Goal: Task Accomplishment & Management: Manage account settings

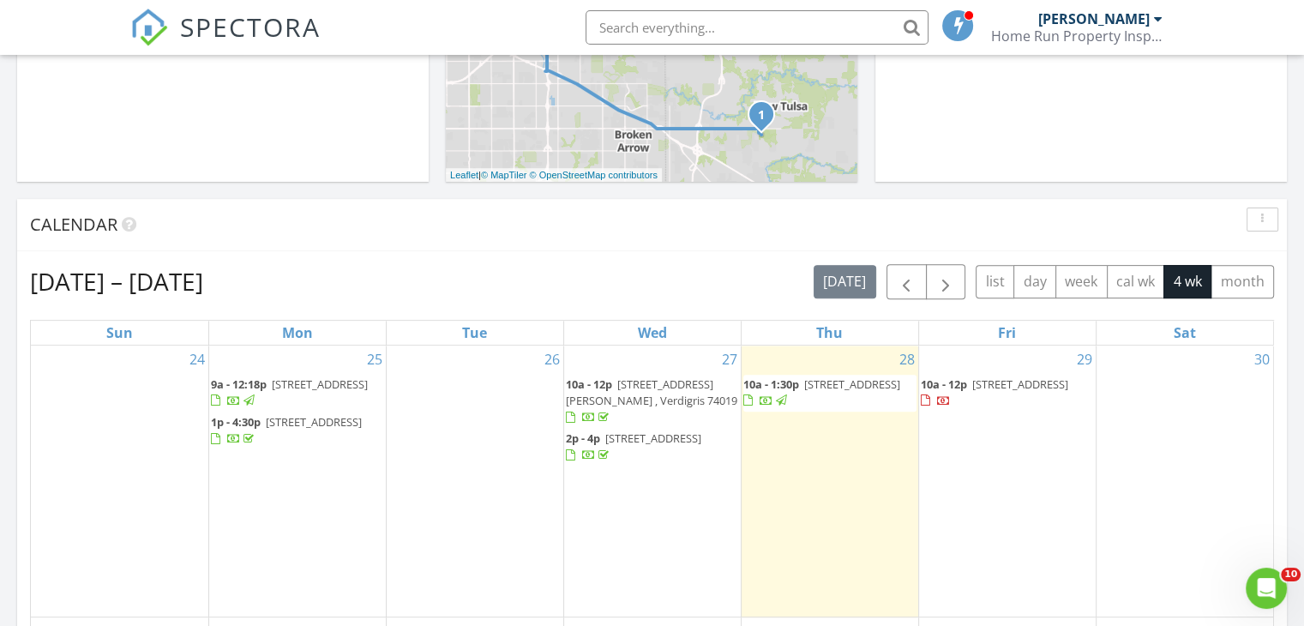
scroll to position [557, 0]
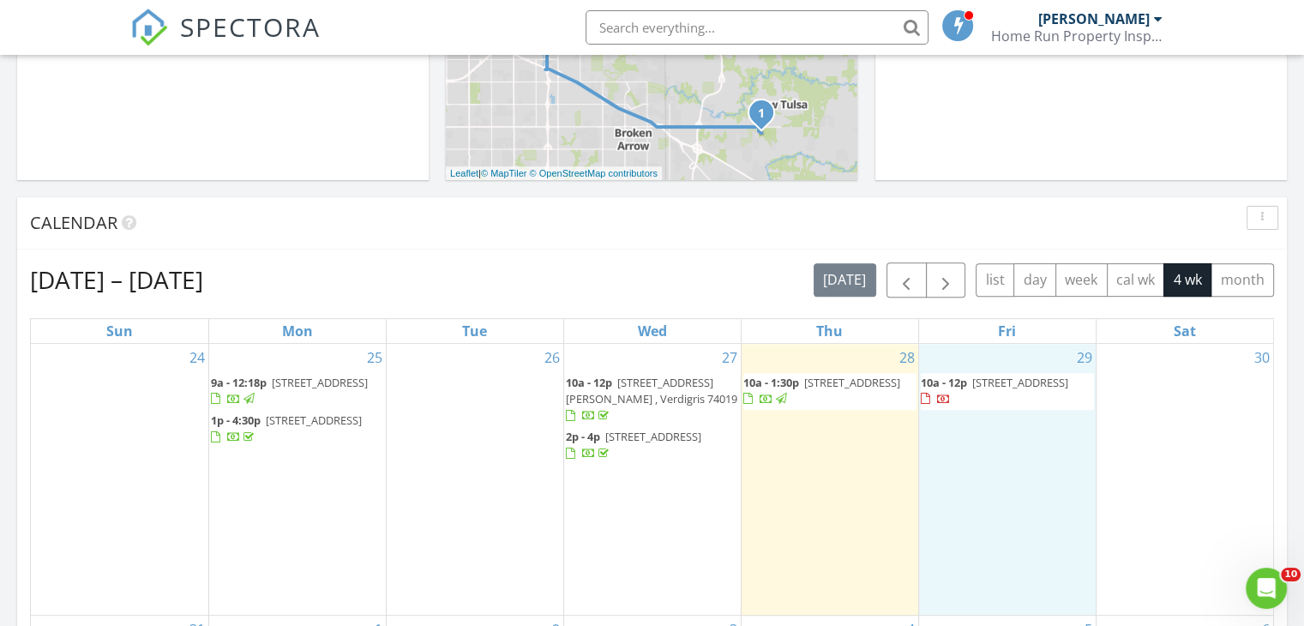
click at [983, 447] on div "29 10a - 12p 1700 S Cypress Ave, Broken Arrow 74012" at bounding box center [1007, 479] width 177 height 271
click at [999, 375] on link "Inspection" at bounding box center [1003, 376] width 88 height 27
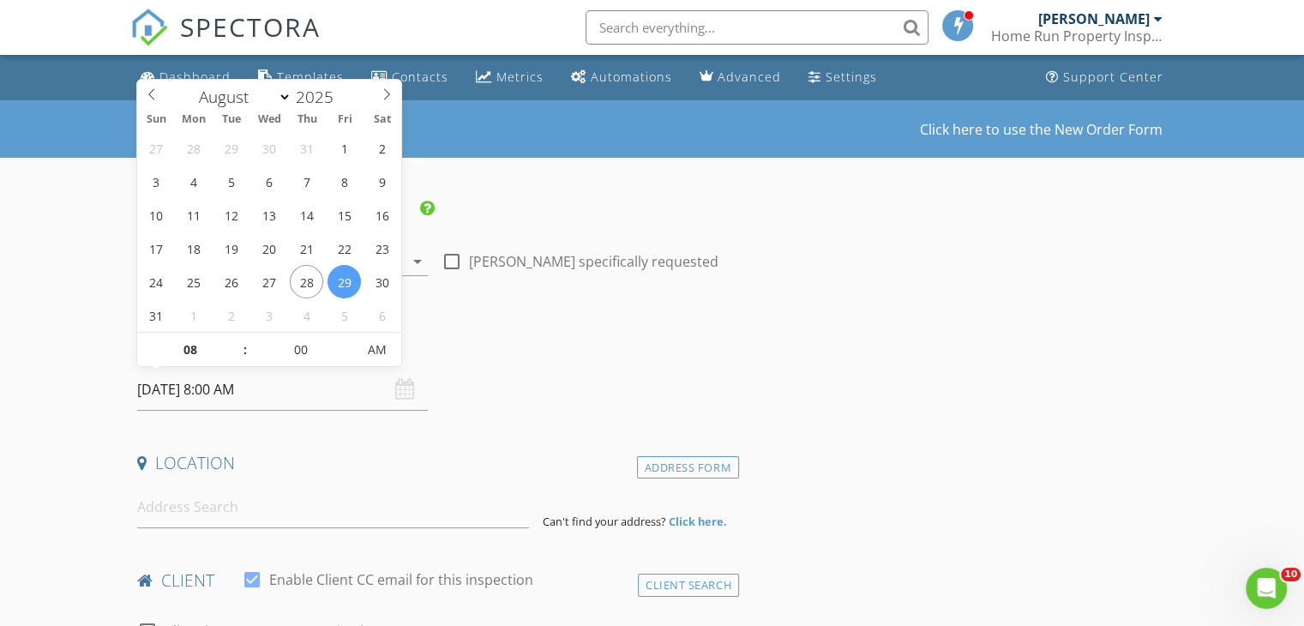
click at [239, 385] on input "08/29/2025 8:00 AM" at bounding box center [282, 390] width 291 height 42
click at [196, 345] on input "08" at bounding box center [189, 350] width 105 height 34
type input "02"
type input "[DATE] 2:00 PM"
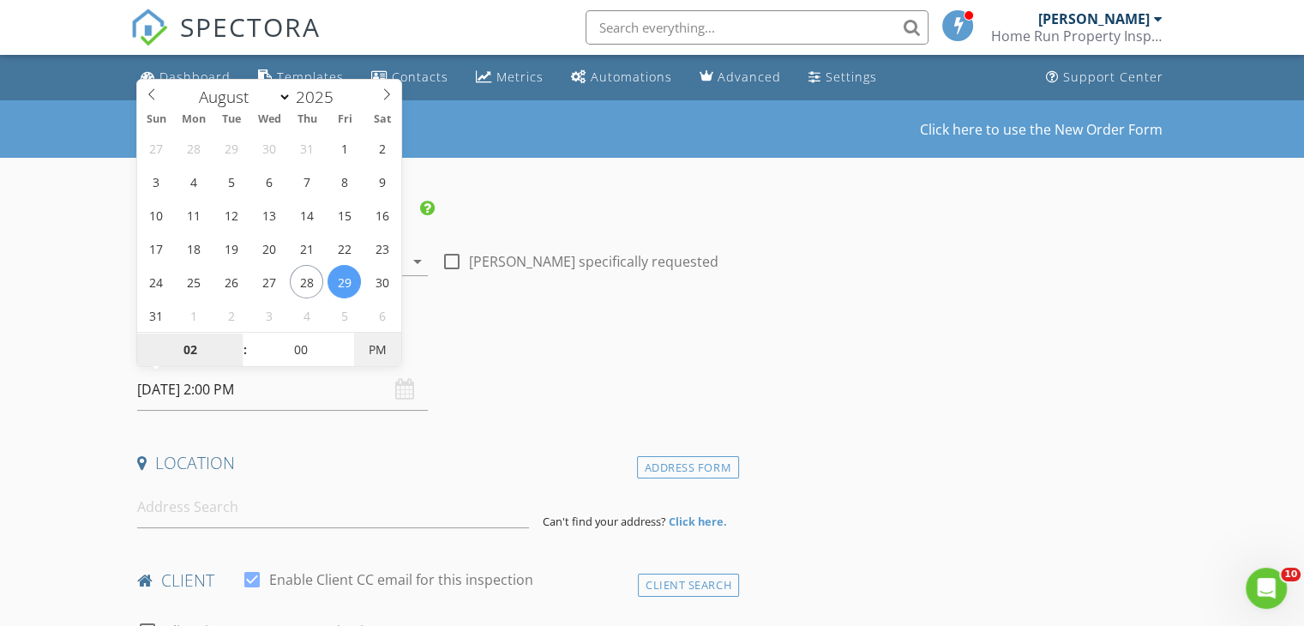
click at [375, 352] on span "PM" at bounding box center [377, 350] width 47 height 34
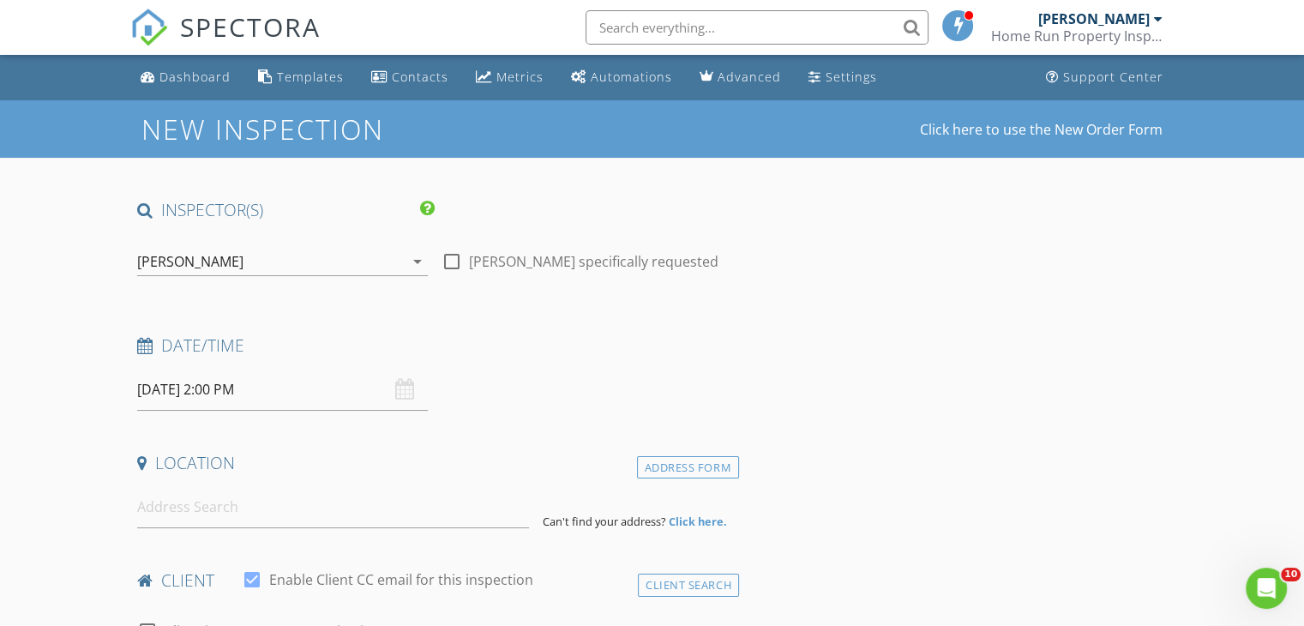
click at [571, 460] on h4 "Location" at bounding box center [434, 463] width 595 height 22
click at [335, 503] on input at bounding box center [333, 507] width 392 height 42
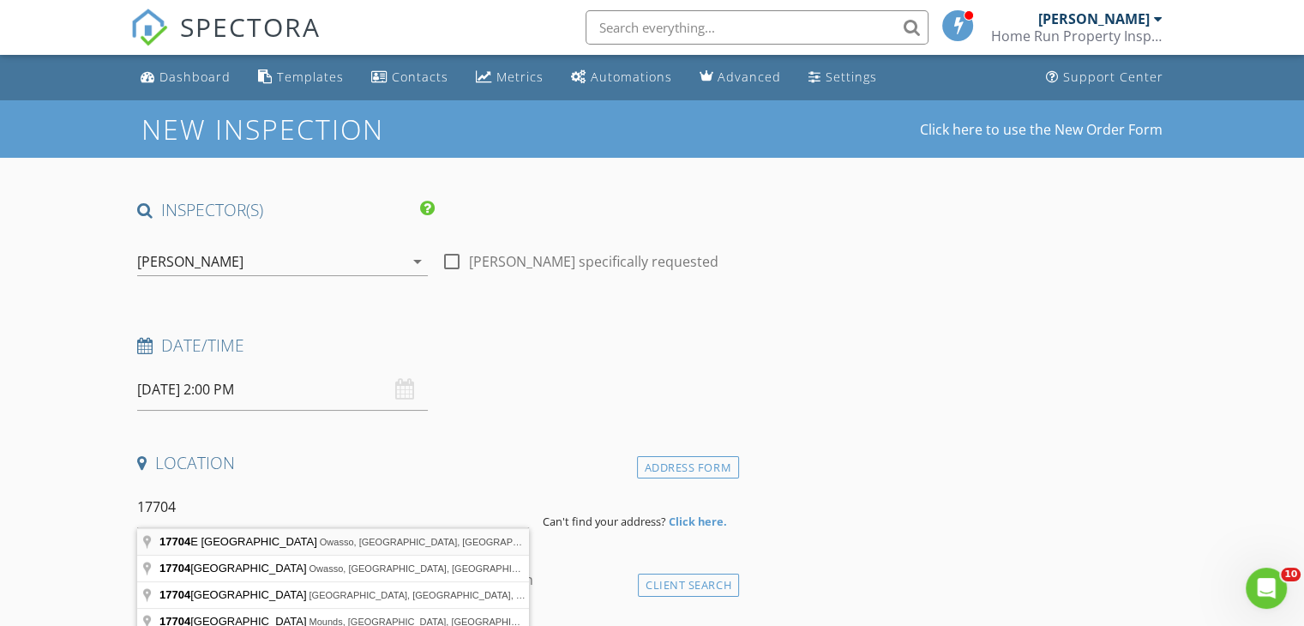
type input "17704 E 92nd St N, Owasso, OK, USA"
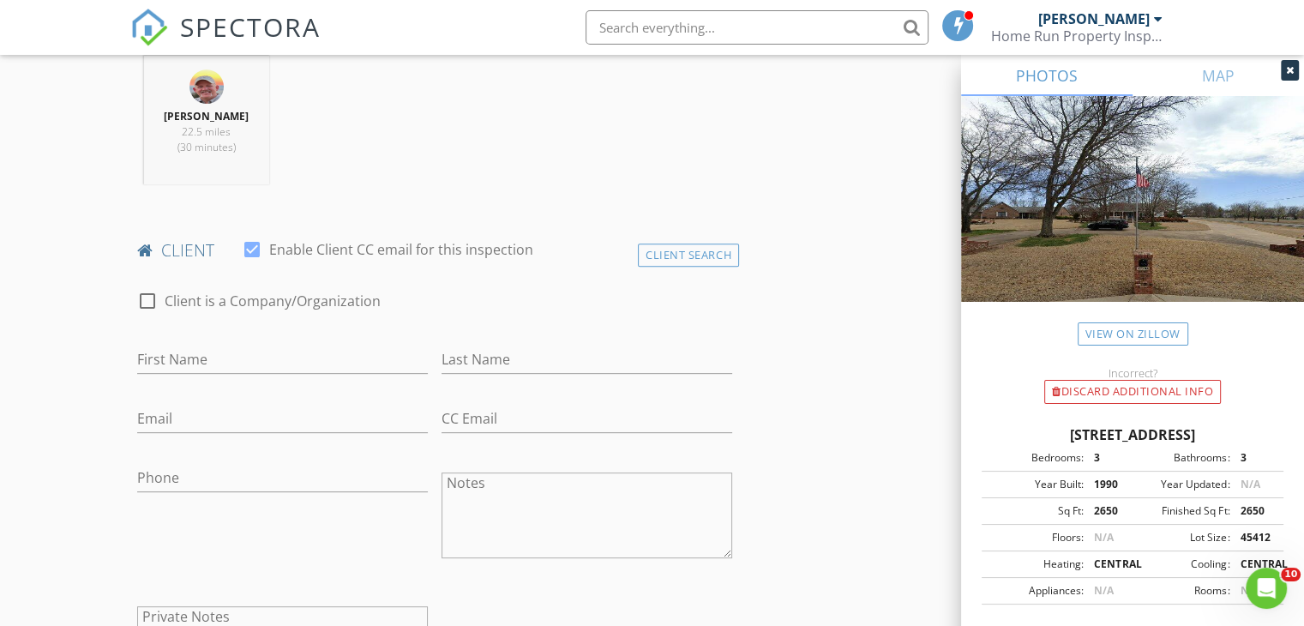
scroll to position [679, 0]
click at [145, 302] on div at bounding box center [147, 302] width 29 height 29
checkbox input "false"
click at [688, 255] on div "Client Search" at bounding box center [688, 256] width 101 height 23
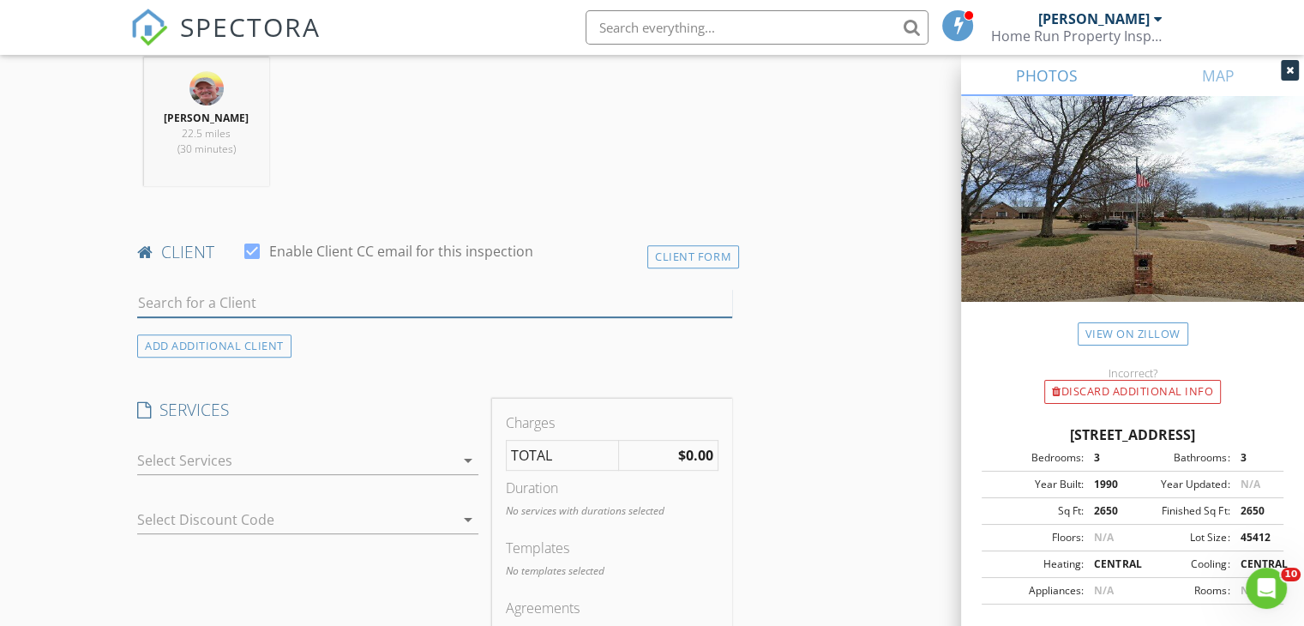
click at [399, 296] on input "text" at bounding box center [434, 303] width 595 height 28
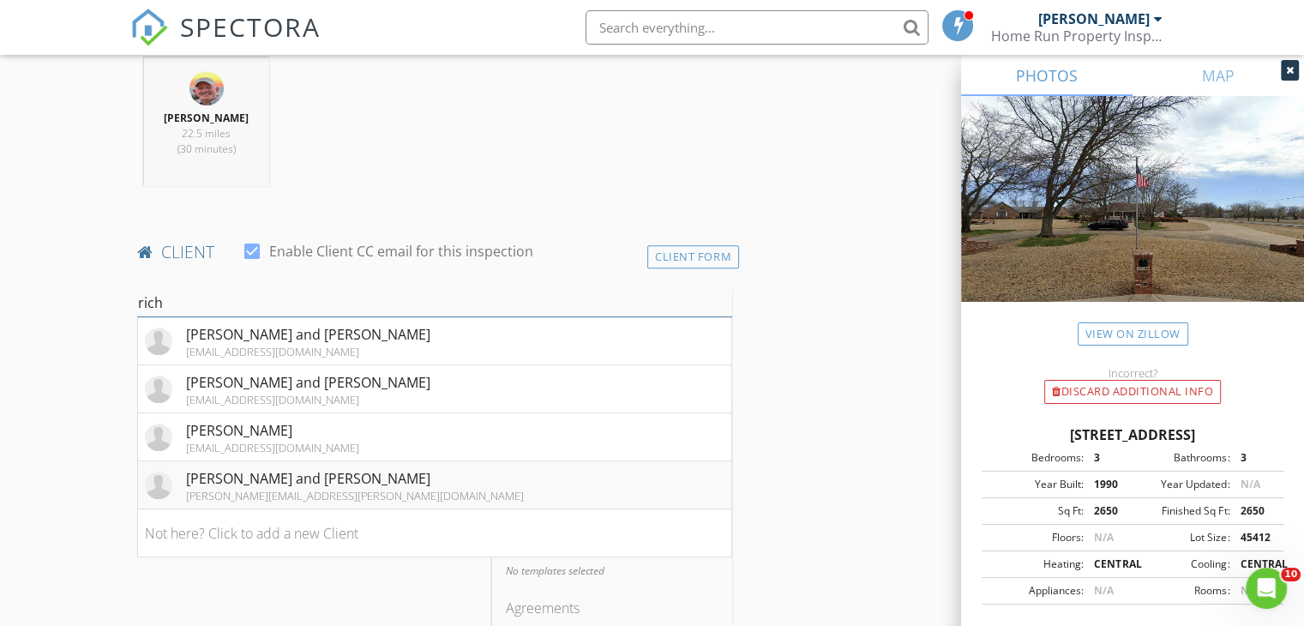
type input "rich"
click at [279, 489] on div "stephen.richardson@live.com" at bounding box center [355, 496] width 338 height 14
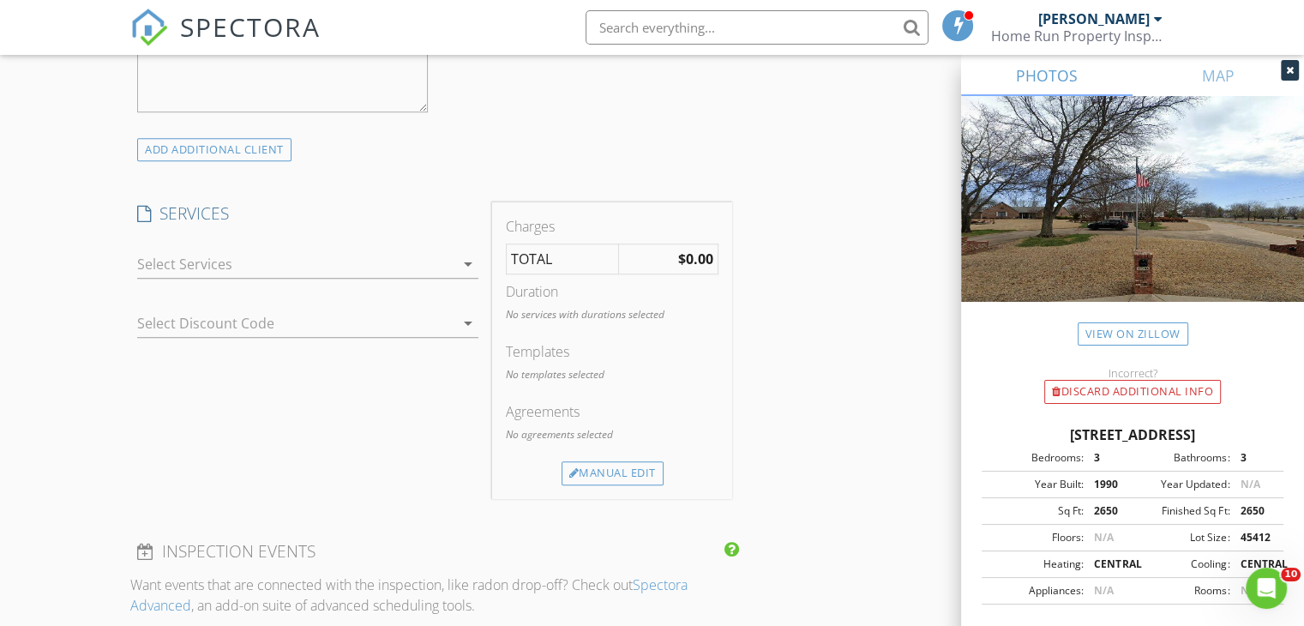
scroll to position [1264, 0]
click at [471, 258] on icon "arrow_drop_down" at bounding box center [468, 259] width 21 height 21
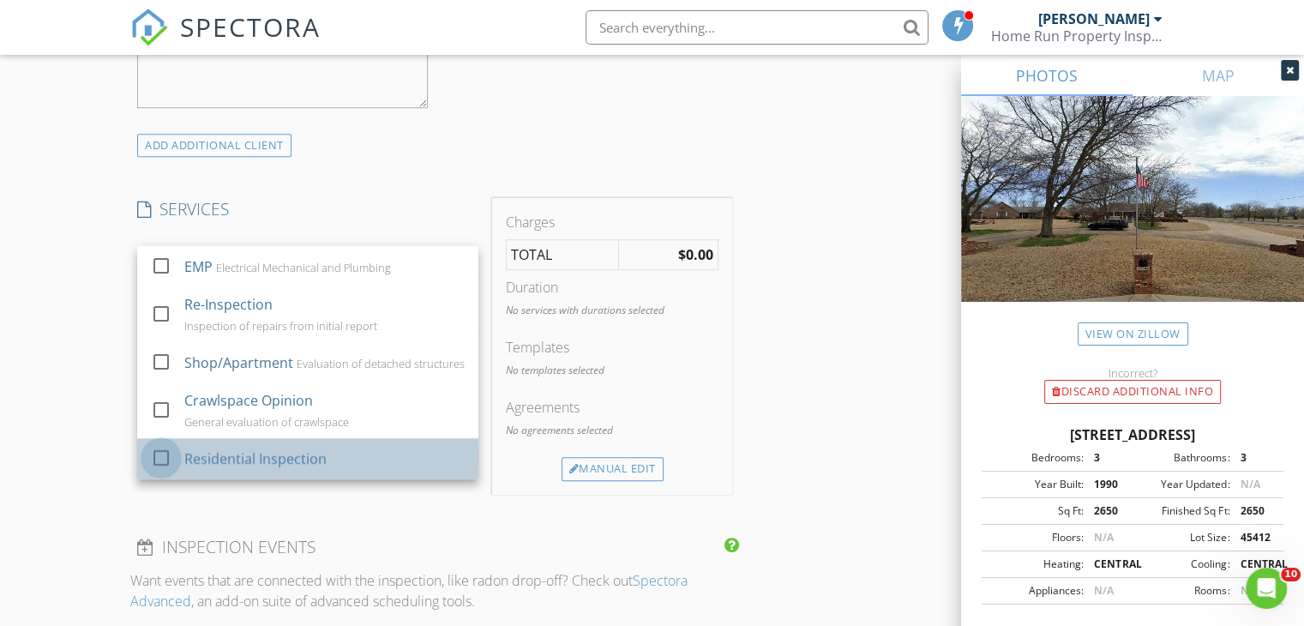
click at [157, 458] on div at bounding box center [161, 457] width 29 height 29
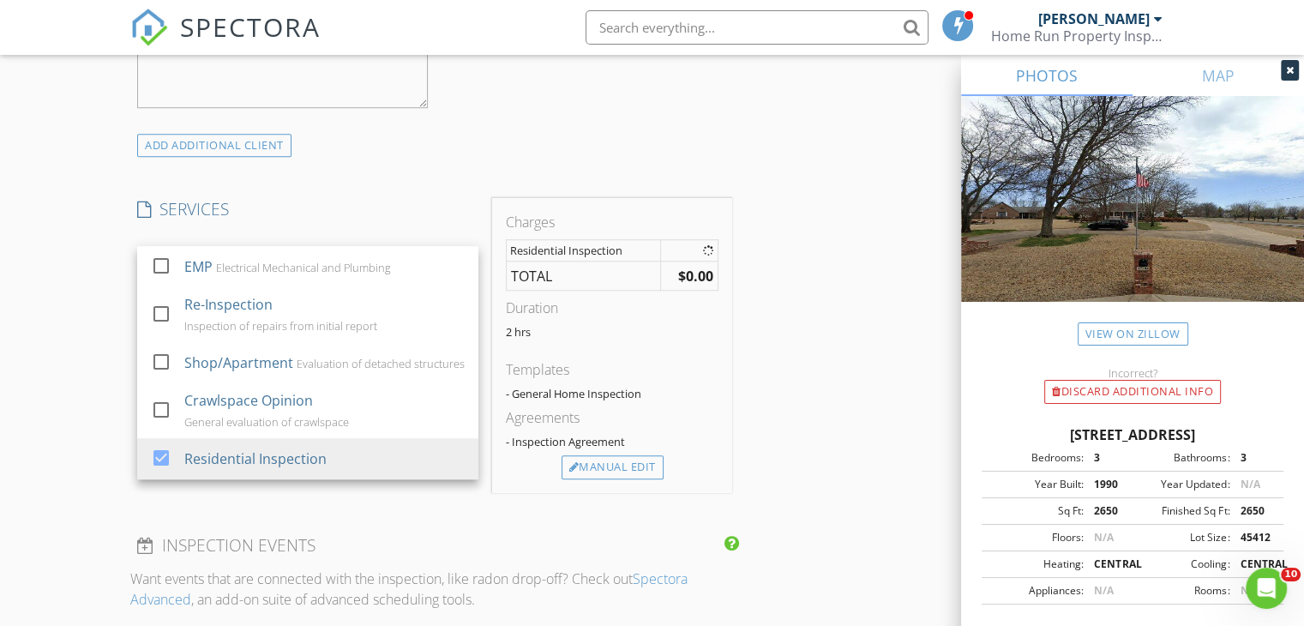
click at [81, 452] on div "New Inspection Click here to use the New Order Form INSPECTOR(S) check_box John…" at bounding box center [652, 406] width 1304 height 3141
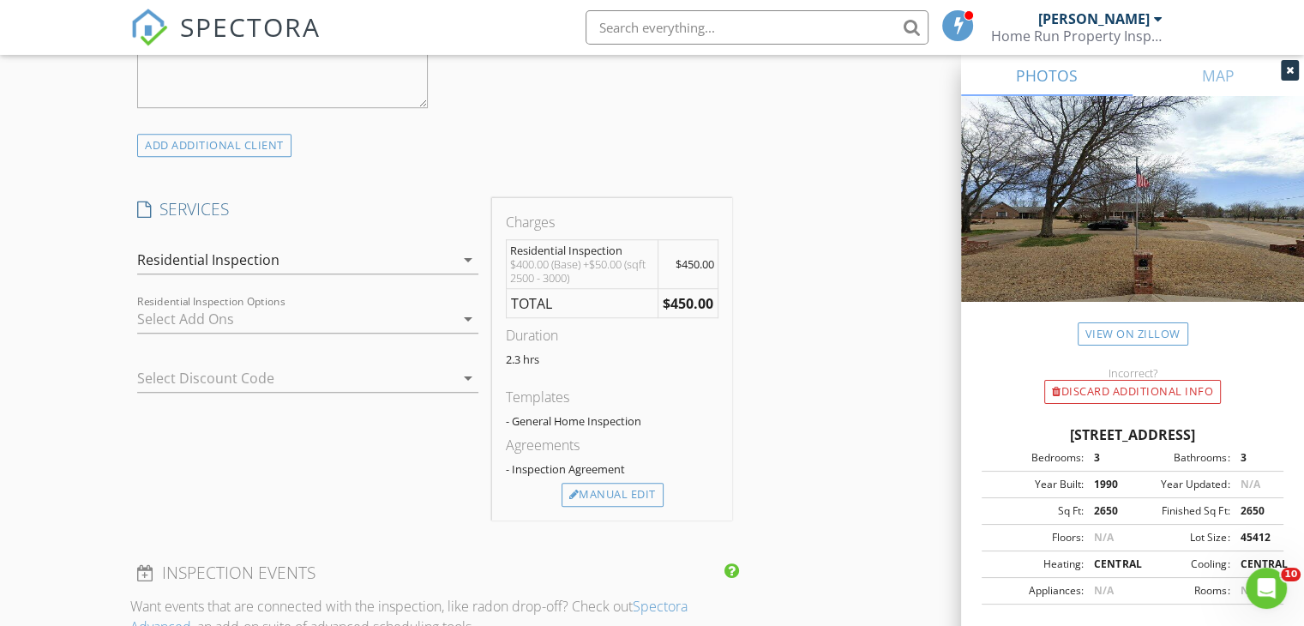
click at [465, 318] on icon "arrow_drop_down" at bounding box center [468, 319] width 21 height 21
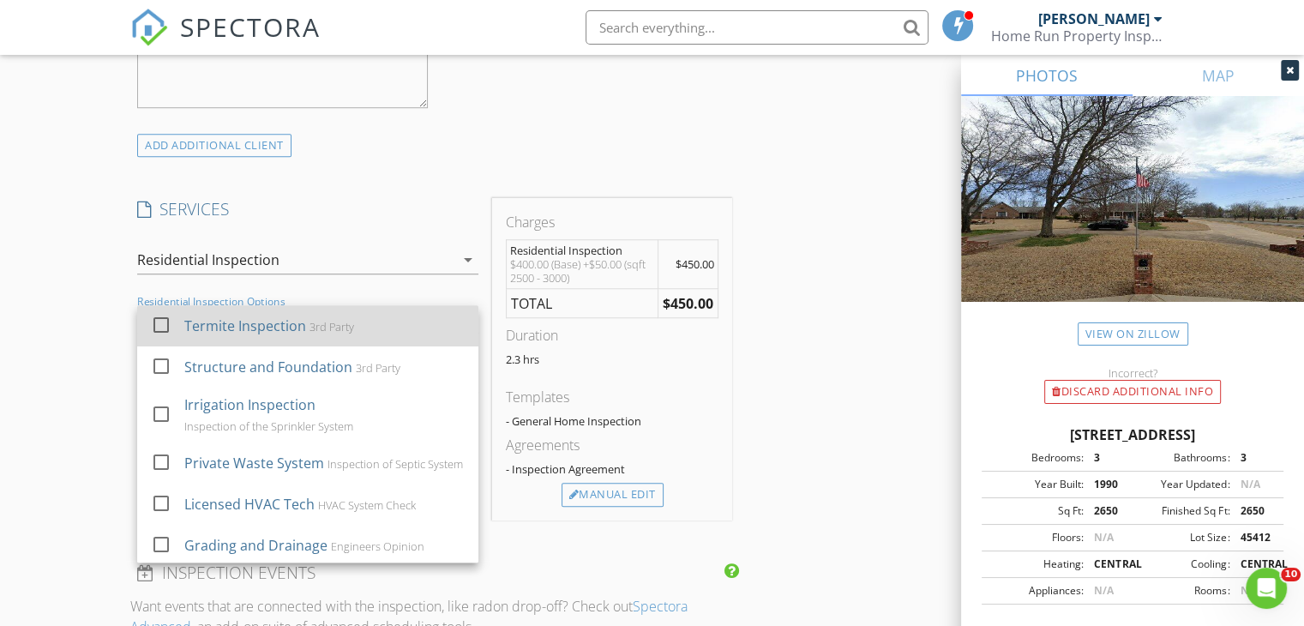
click at [165, 326] on div at bounding box center [161, 324] width 29 height 29
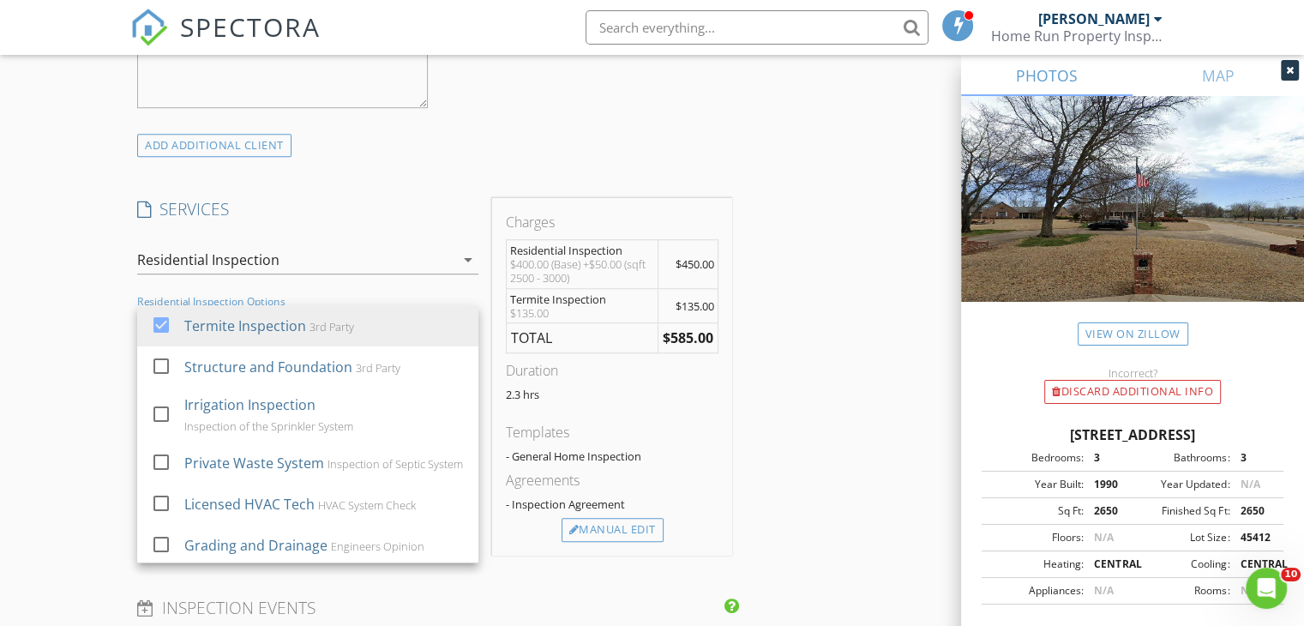
click at [45, 400] on div "New Inspection Click here to use the New Order Form INSPECTOR(S) check_box John…" at bounding box center [652, 438] width 1304 height 3204
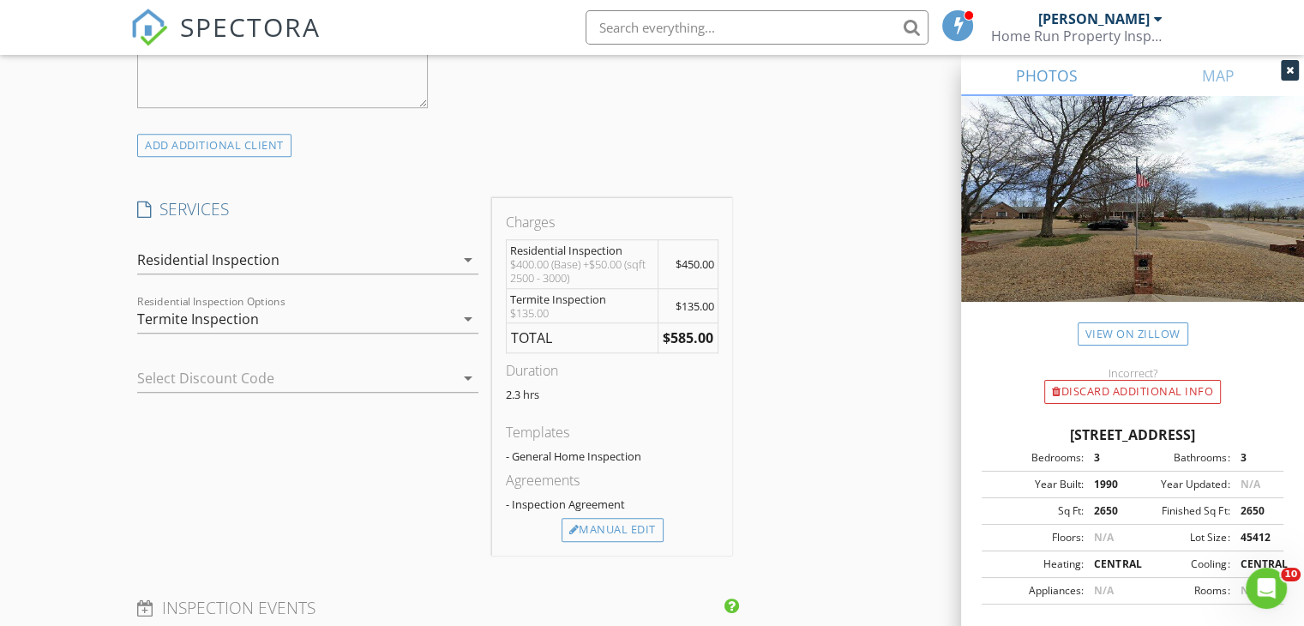
click at [468, 375] on icon "arrow_drop_down" at bounding box center [468, 378] width 21 height 21
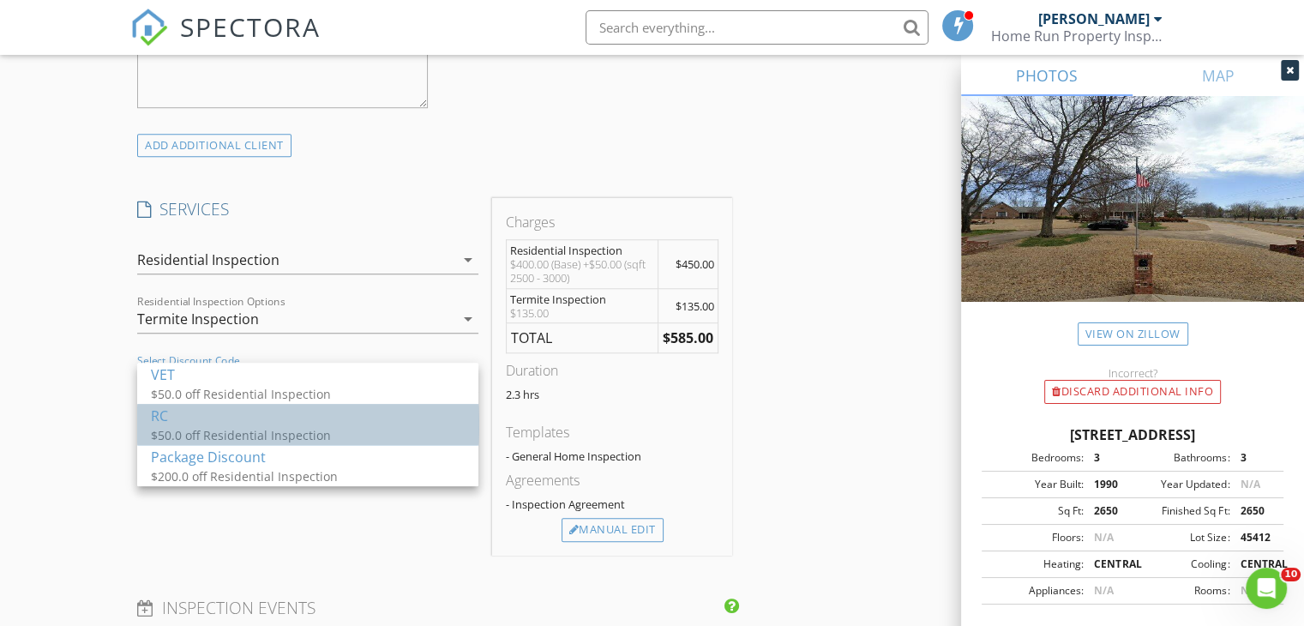
click at [176, 417] on div "RC" at bounding box center [308, 415] width 314 height 21
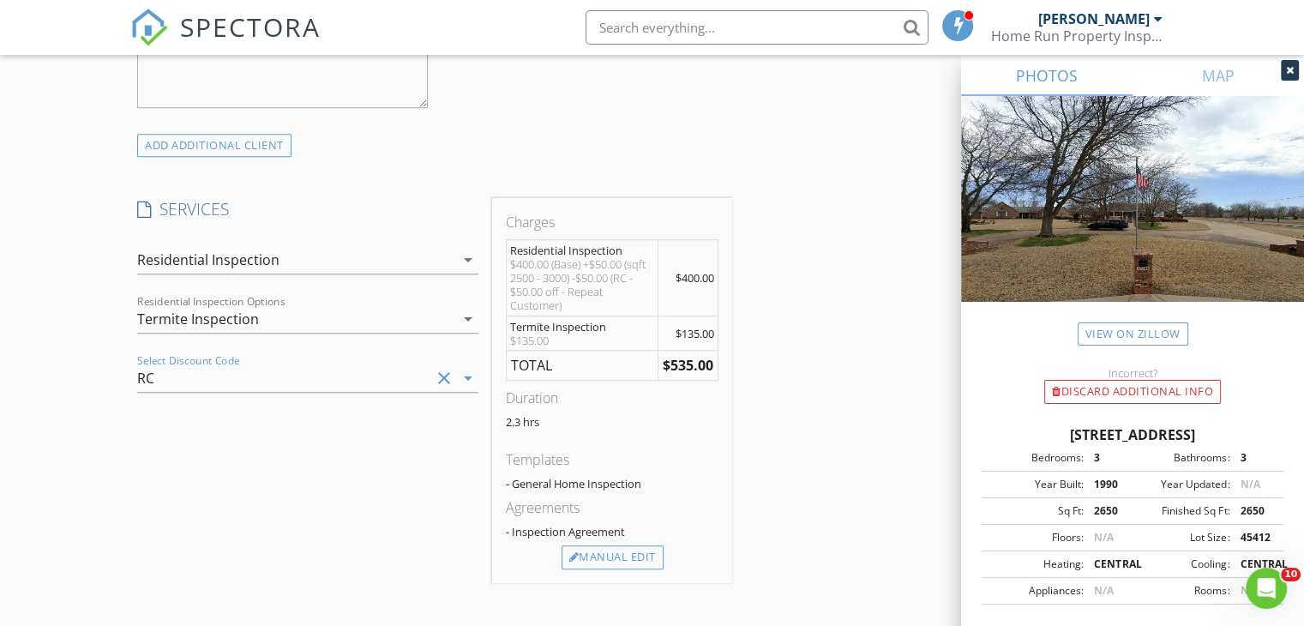
click at [33, 449] on div "New Inspection Click here to use the New Order Form INSPECTOR(S) check_box John…" at bounding box center [652, 451] width 1304 height 3231
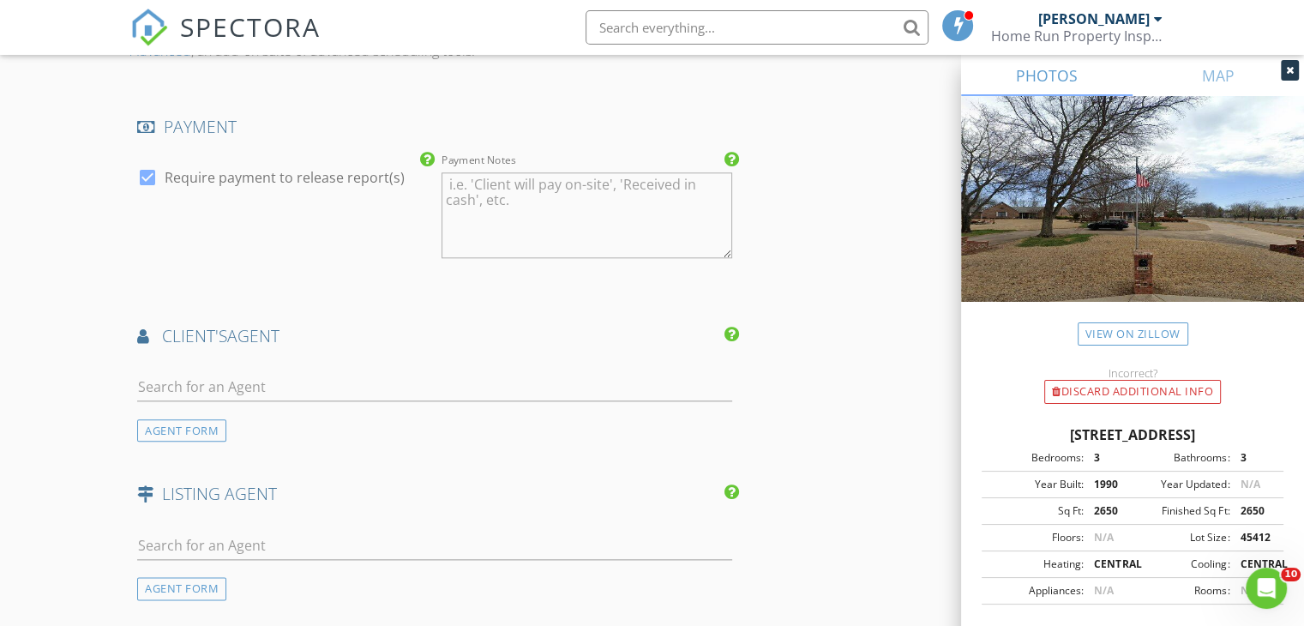
scroll to position [1922, 0]
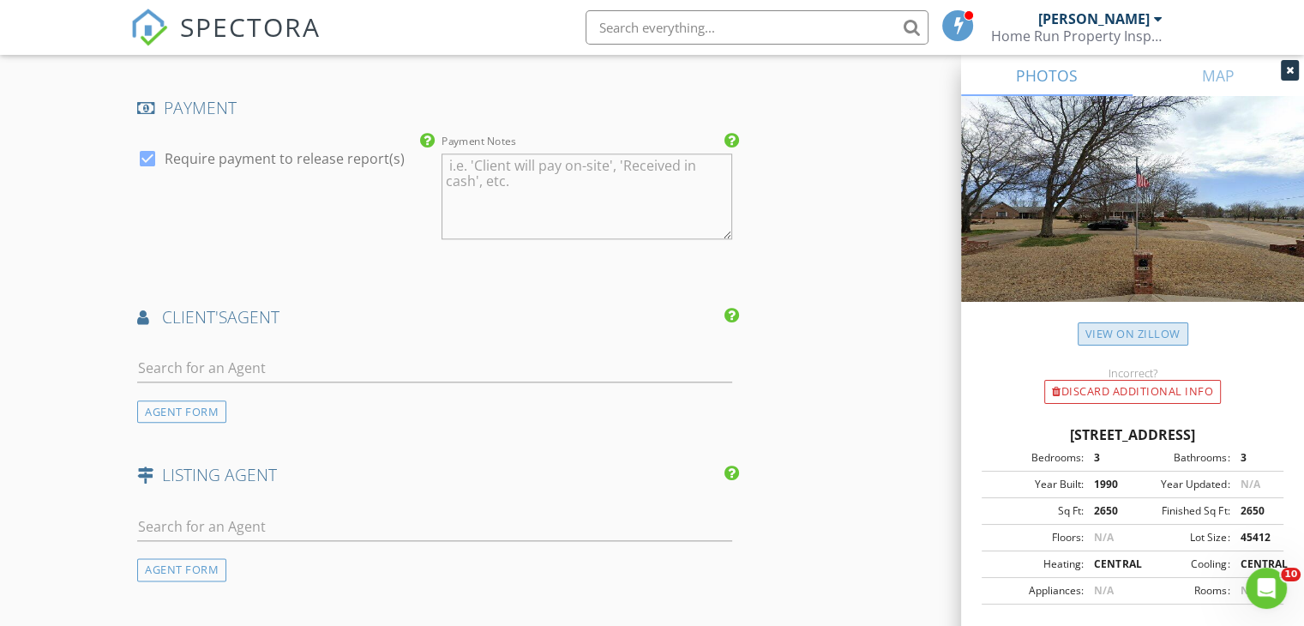
click at [1149, 330] on link "View on Zillow" at bounding box center [1133, 333] width 111 height 23
click at [225, 354] on input "text" at bounding box center [434, 368] width 595 height 28
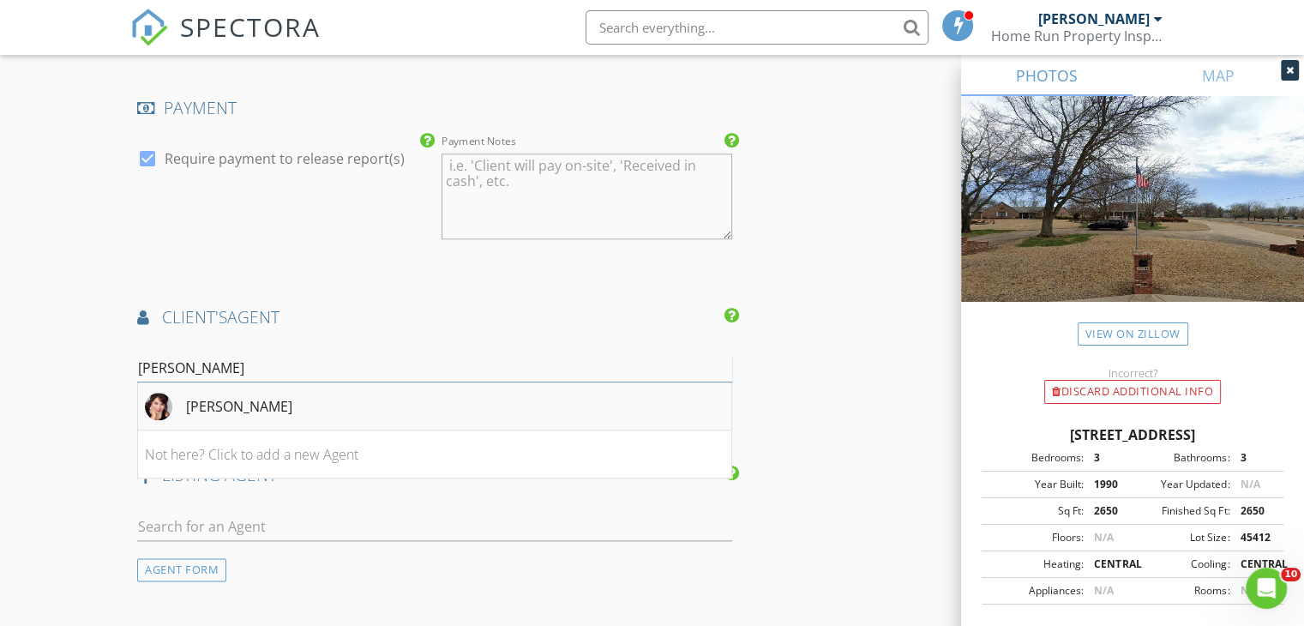
type input "angela"
click at [191, 398] on div "Angela Neftzger" at bounding box center [239, 406] width 106 height 21
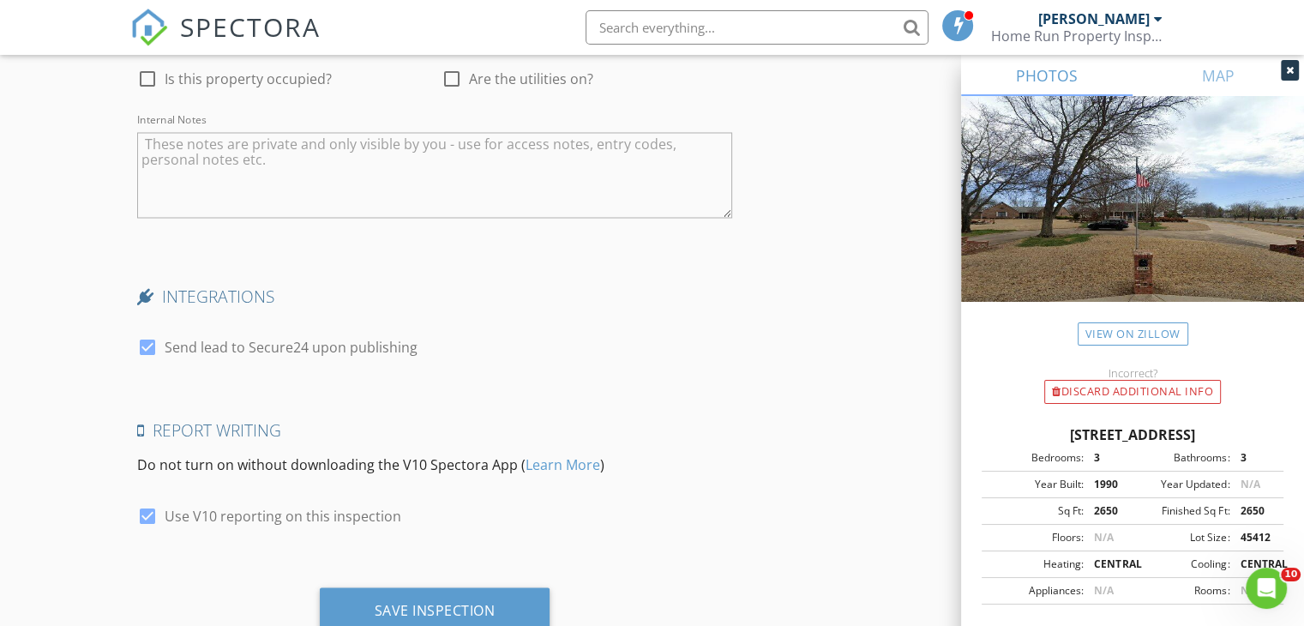
scroll to position [3090, 0]
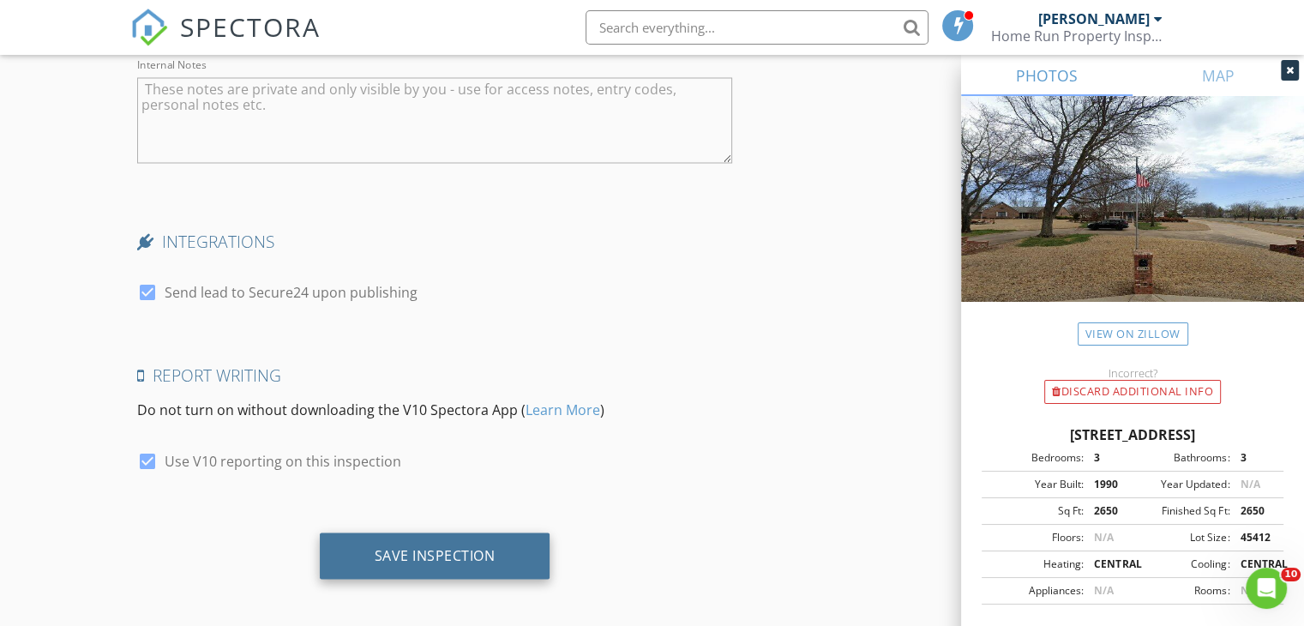
click at [454, 546] on div "Save Inspection" at bounding box center [435, 554] width 121 height 17
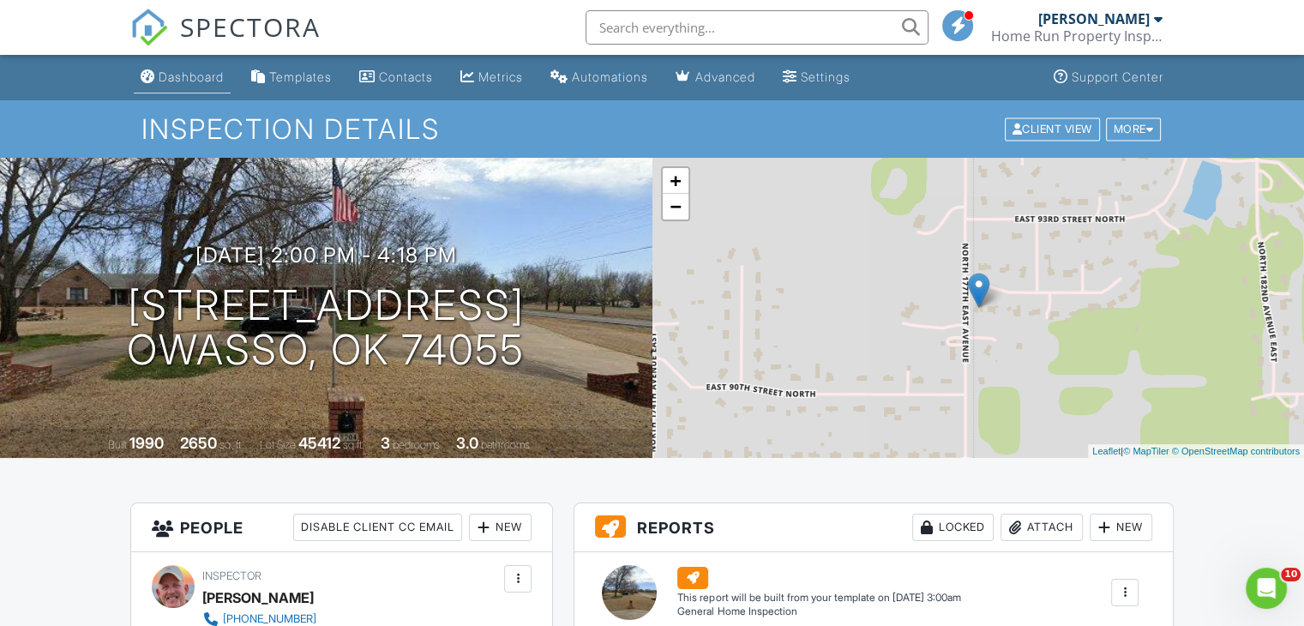
click at [180, 73] on div "Dashboard" at bounding box center [191, 76] width 65 height 15
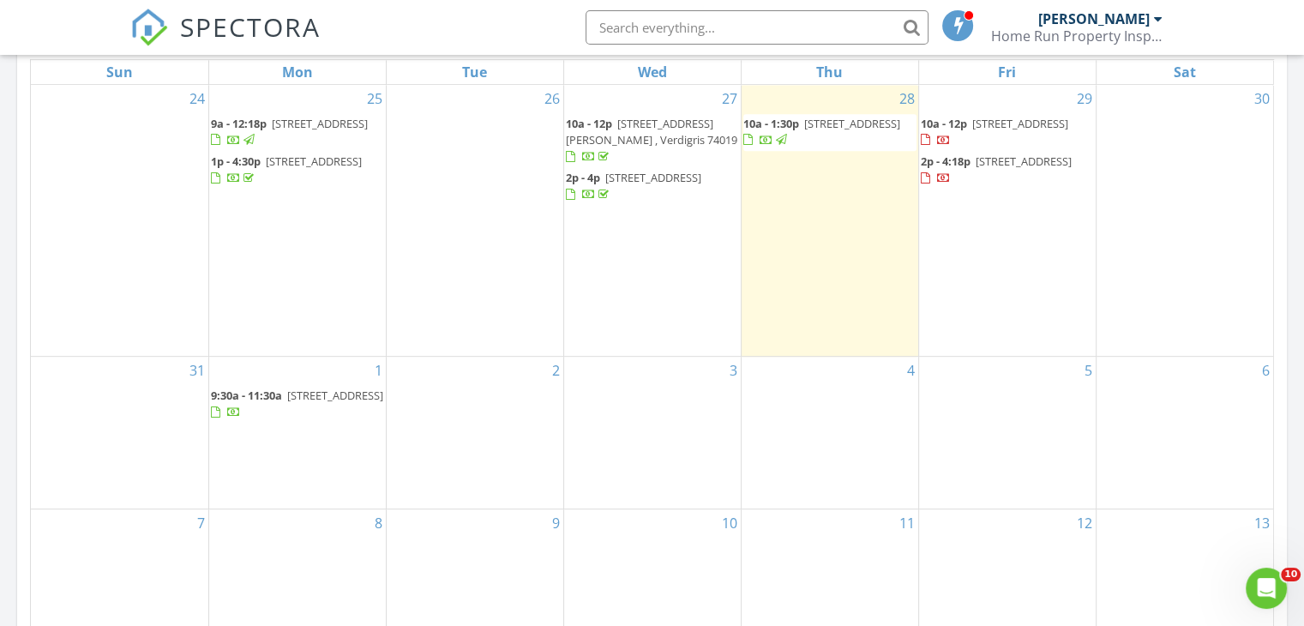
scroll to position [820, 0]
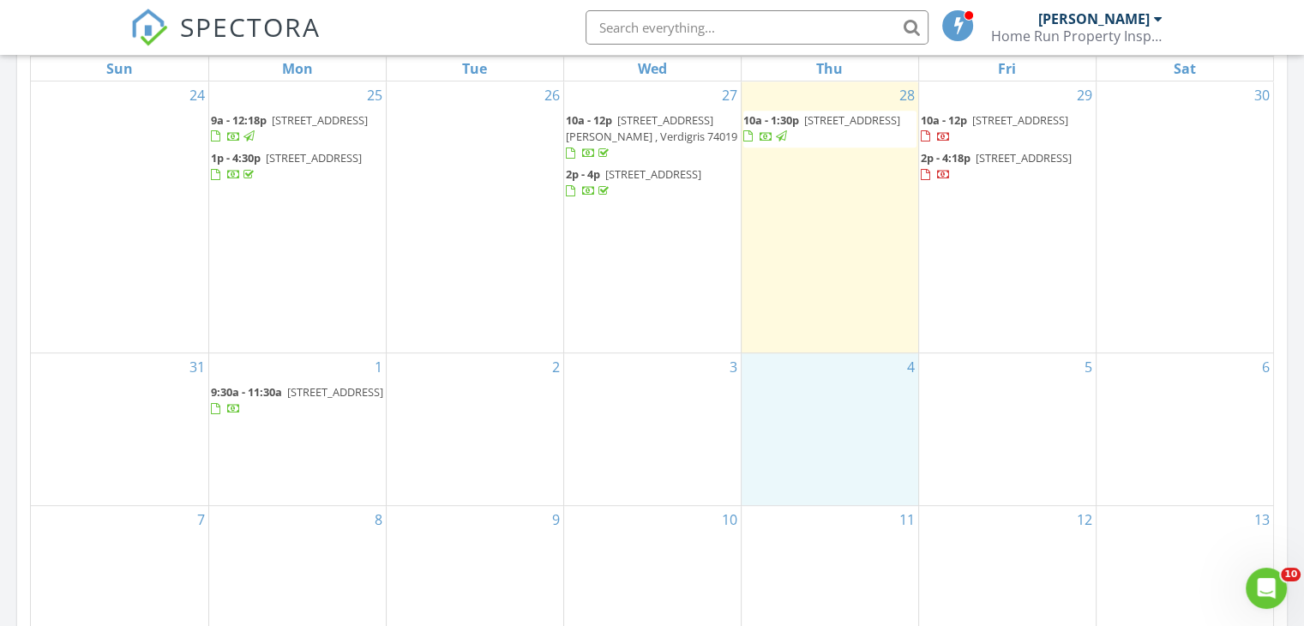
click at [861, 365] on div "4" at bounding box center [830, 429] width 177 height 152
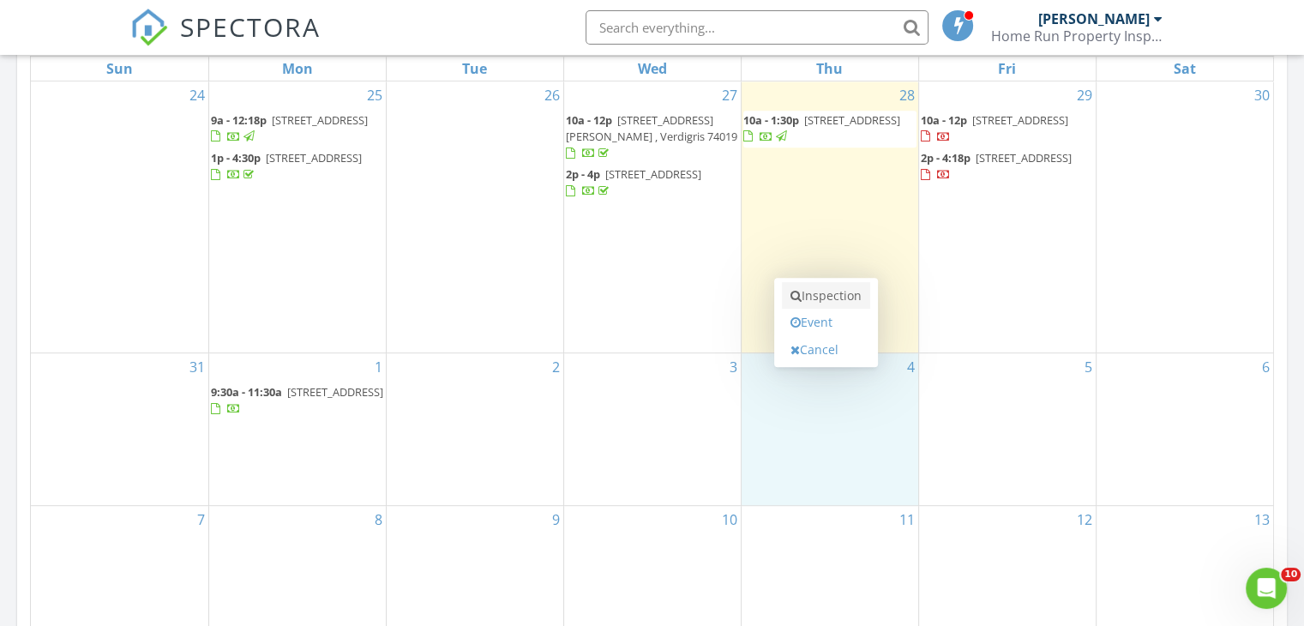
click at [824, 291] on link "Inspection" at bounding box center [826, 295] width 88 height 27
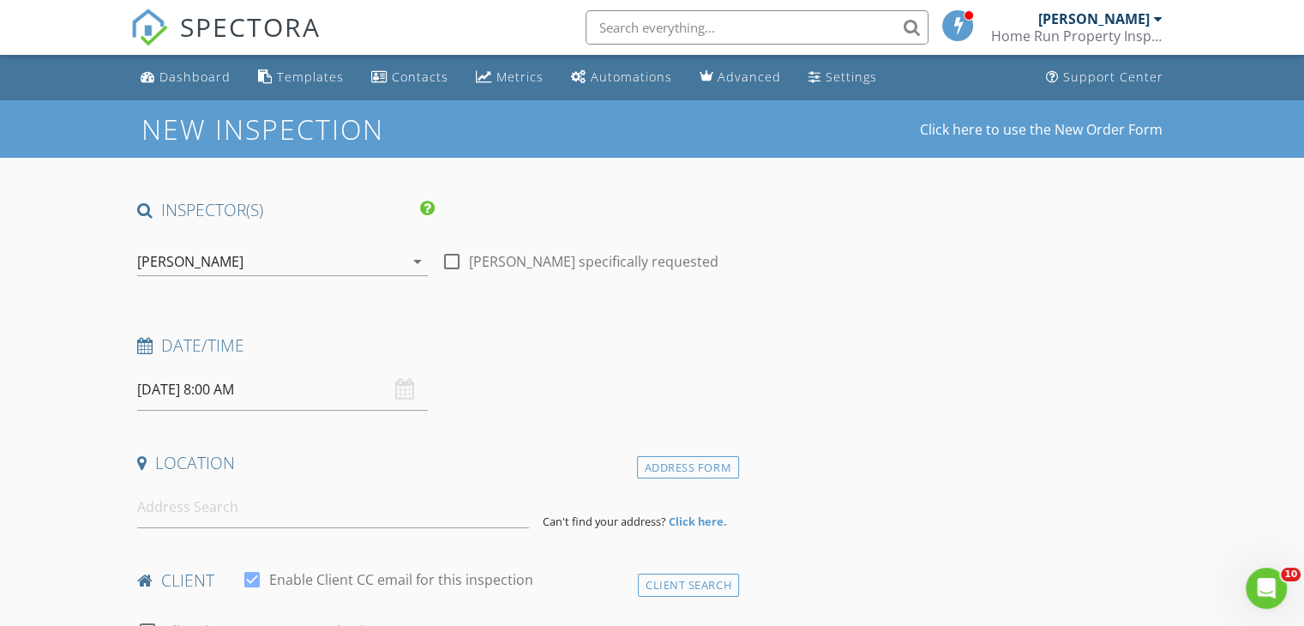
click at [217, 391] on input "[DATE] 8:00 AM" at bounding box center [282, 390] width 291 height 42
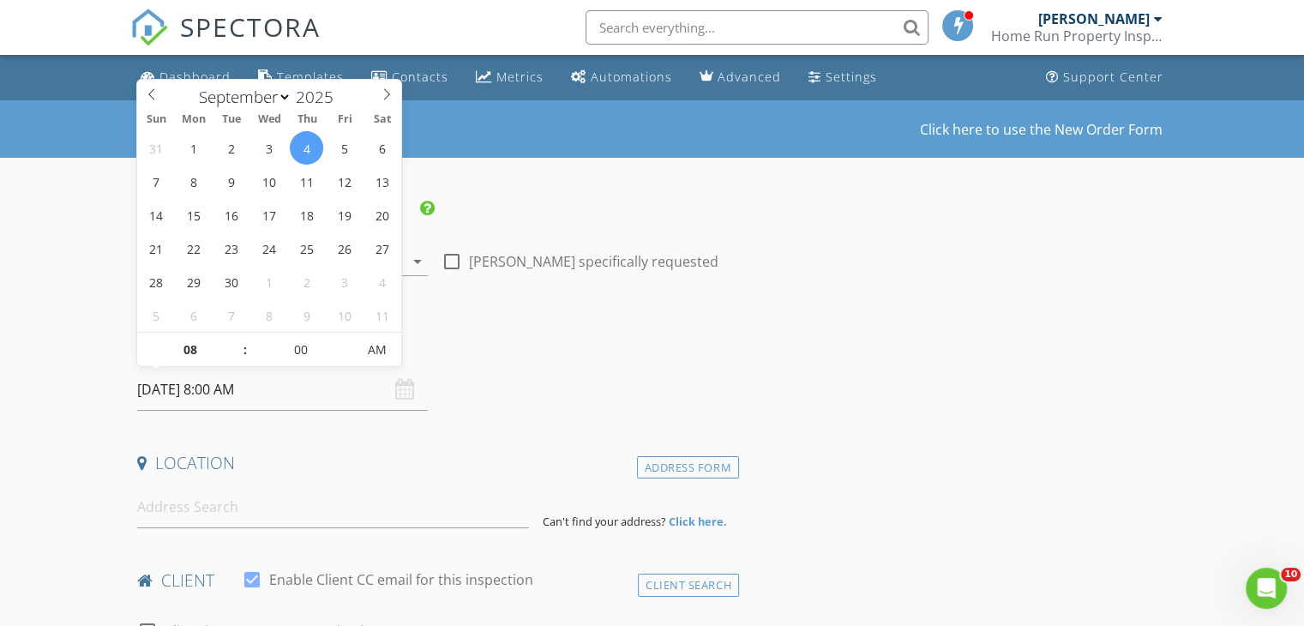
click at [217, 391] on input "09/04/2025 8:00 AM" at bounding box center [282, 390] width 291 height 42
click at [207, 347] on input "08" at bounding box center [189, 350] width 105 height 34
type input "04"
type input "09/04/2025 4:00 PM"
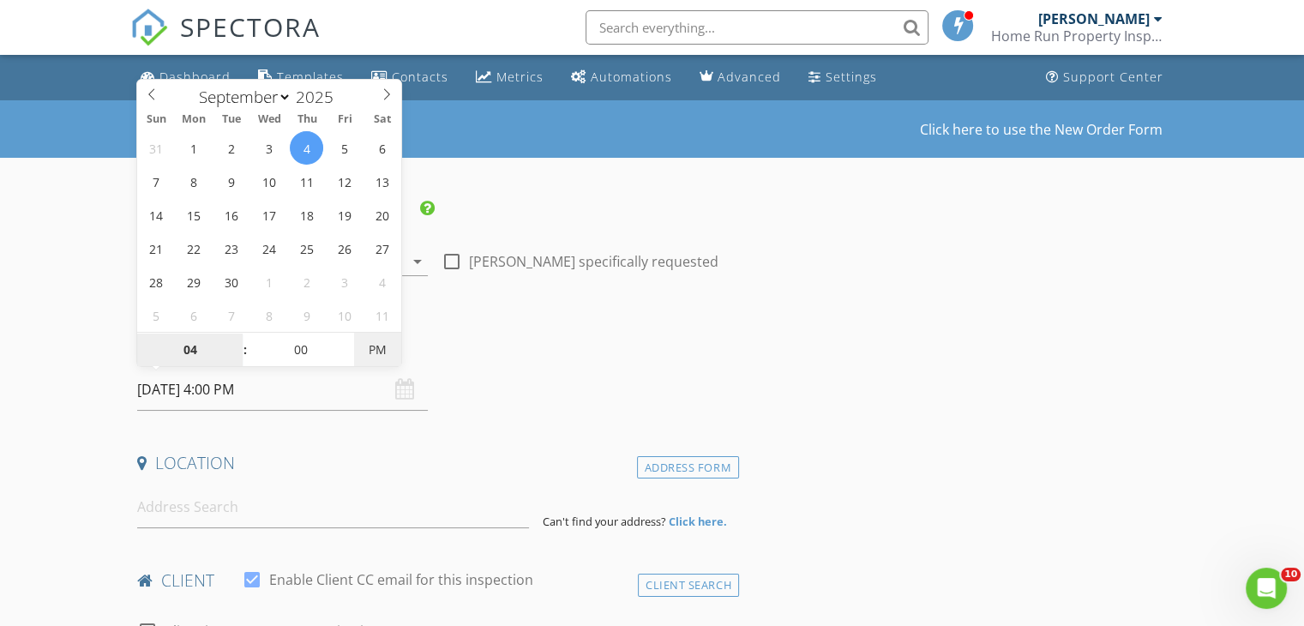
click at [386, 346] on span "PM" at bounding box center [377, 350] width 47 height 34
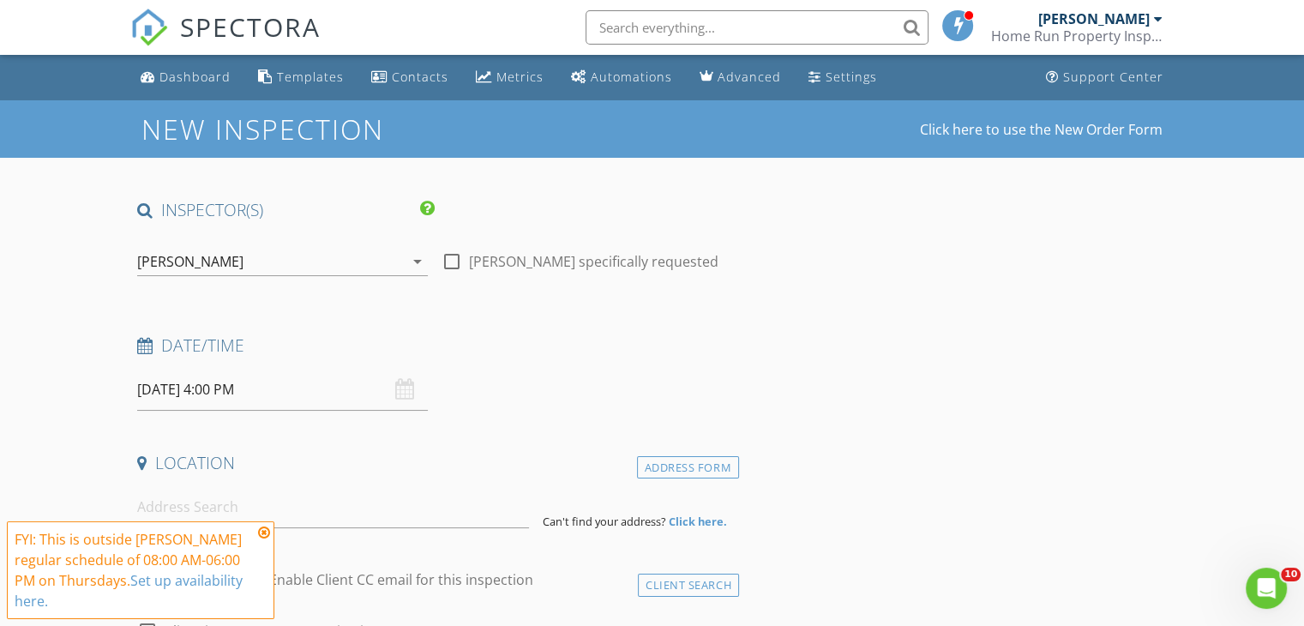
click at [261, 531] on icon at bounding box center [264, 532] width 12 height 14
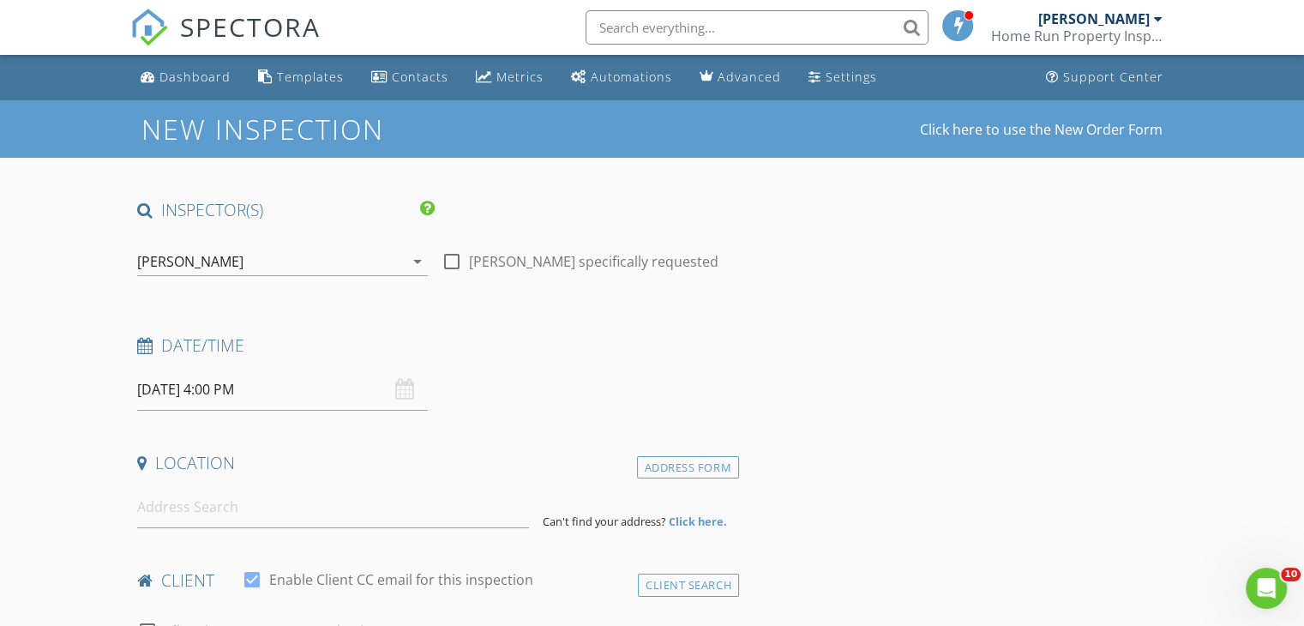
click at [230, 491] on input at bounding box center [333, 507] width 392 height 42
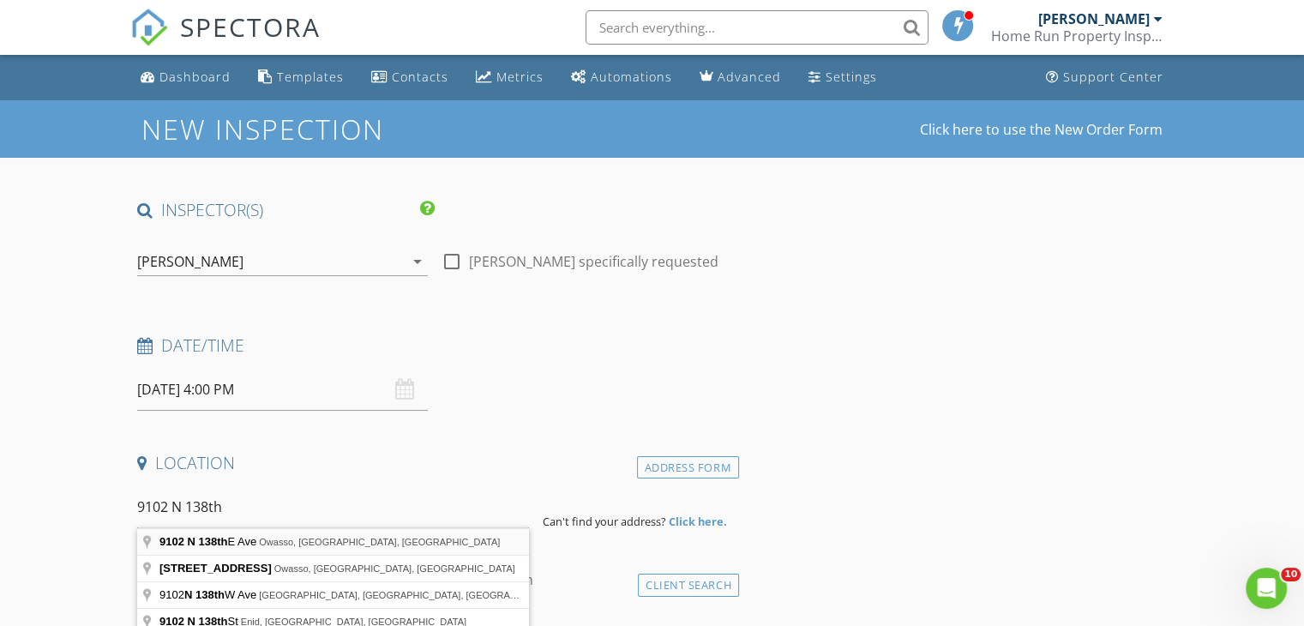
type input "9102 N 138th E Ave, Owasso, OK, USA"
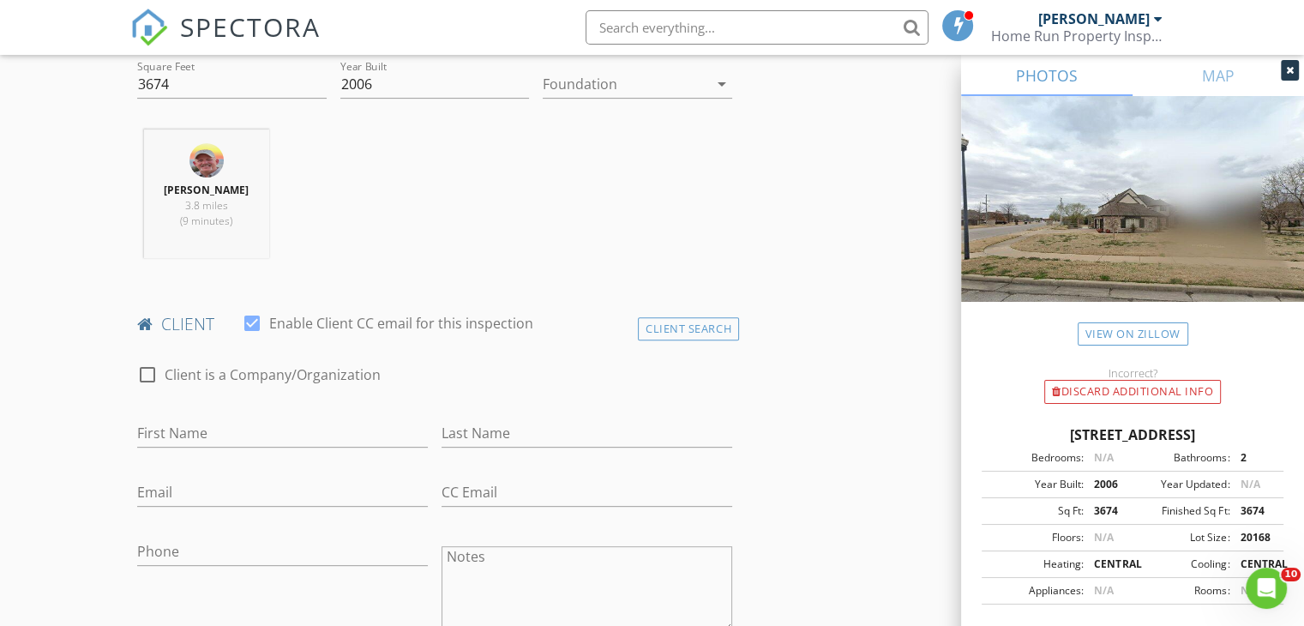
scroll to position [606, 0]
click at [234, 429] on input "First Name" at bounding box center [282, 434] width 291 height 28
type input "Ryan and Sharisa"
click at [499, 435] on input "Last Name" at bounding box center [586, 434] width 291 height 28
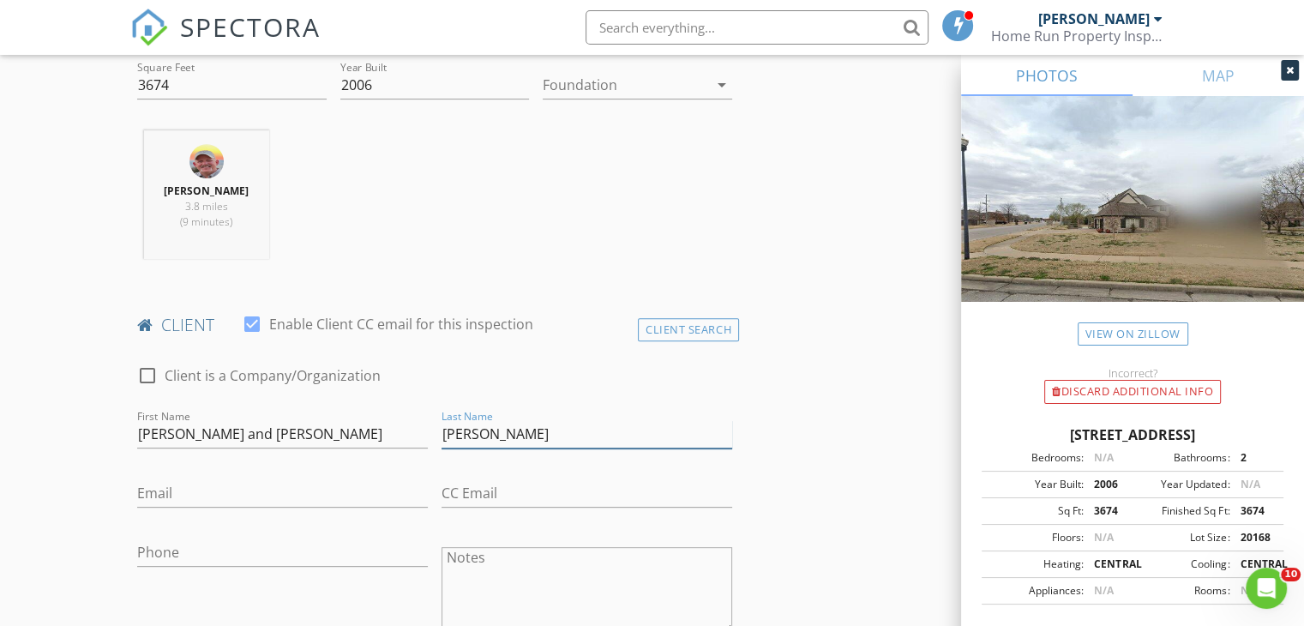
type input "McDaniel"
click at [227, 493] on input "Email" at bounding box center [282, 493] width 291 height 28
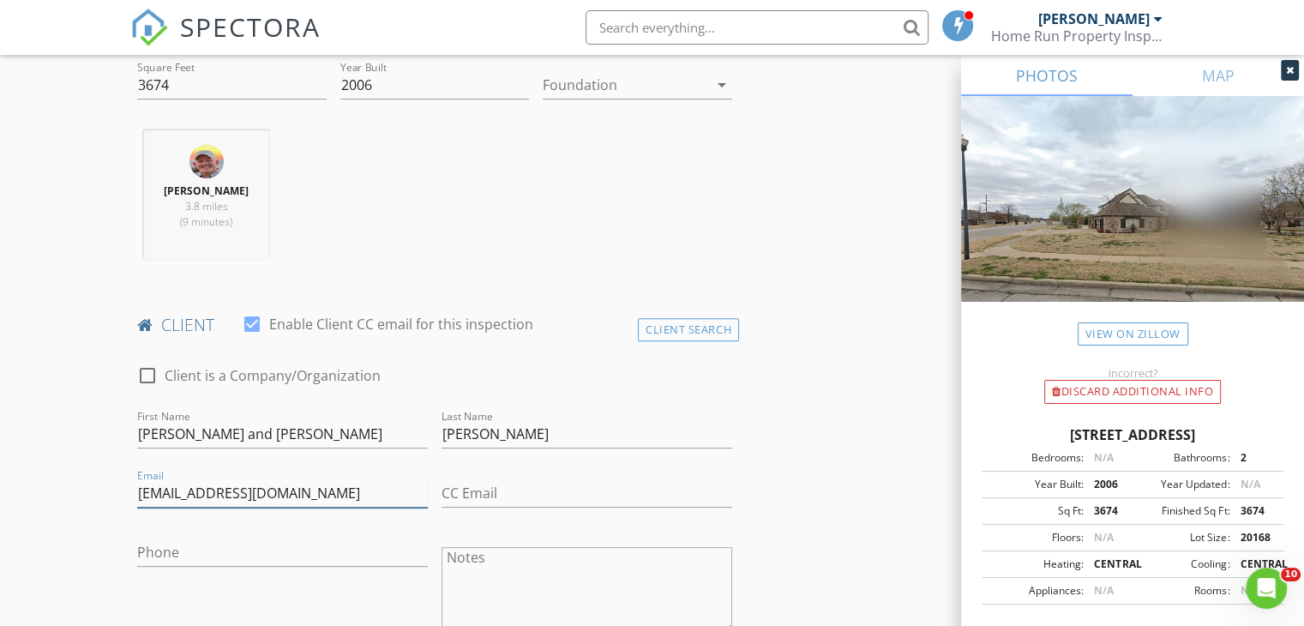
type input "sharisamcdaniel@gmail.com"
click at [466, 496] on input "CC Email" at bounding box center [586, 493] width 291 height 28
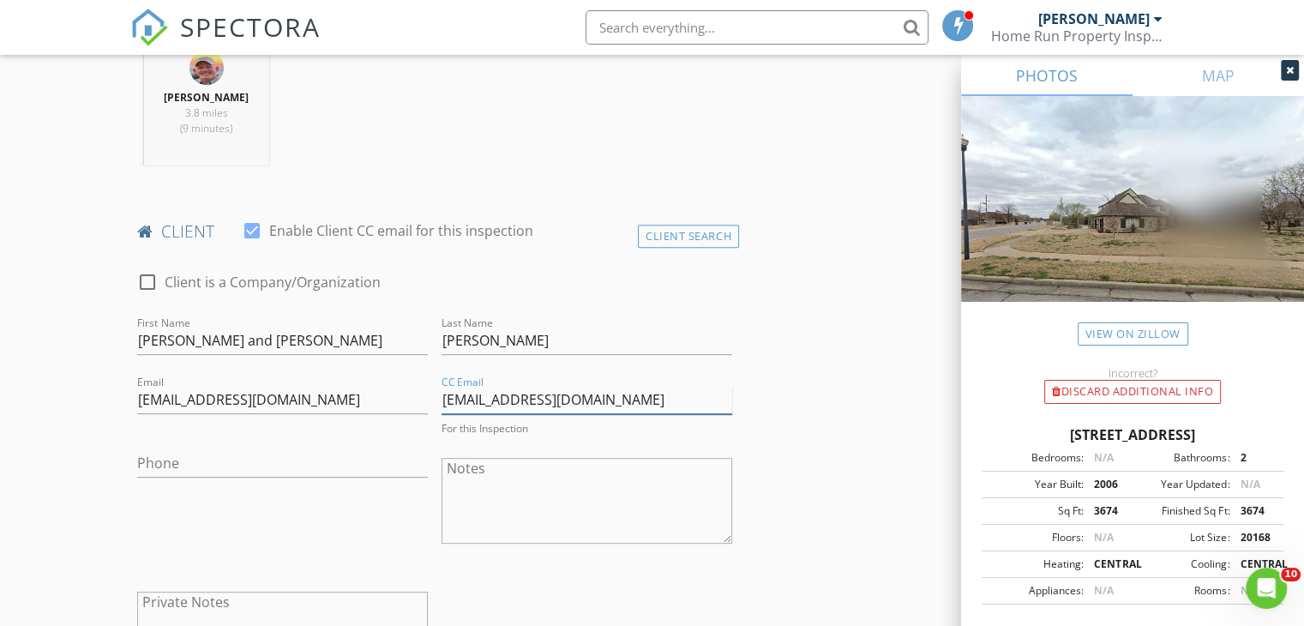
scroll to position [713, 0]
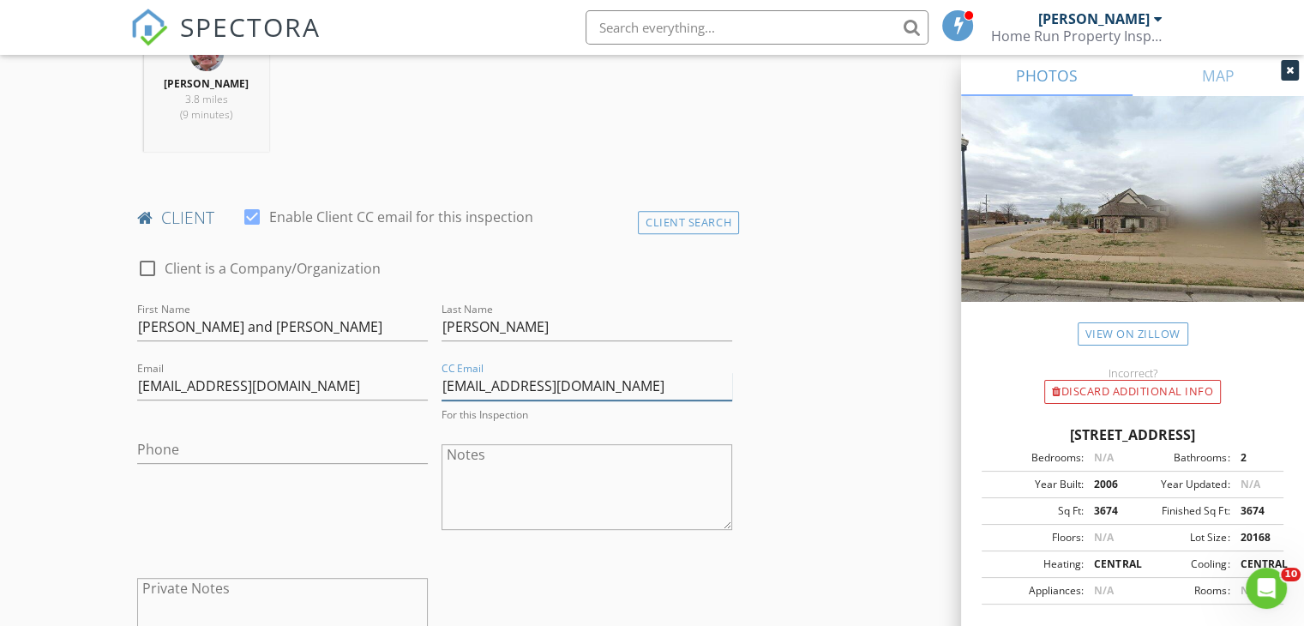
type input "mcdanielwork@outlook.com"
click at [198, 452] on input "Phone" at bounding box center [282, 445] width 291 height 28
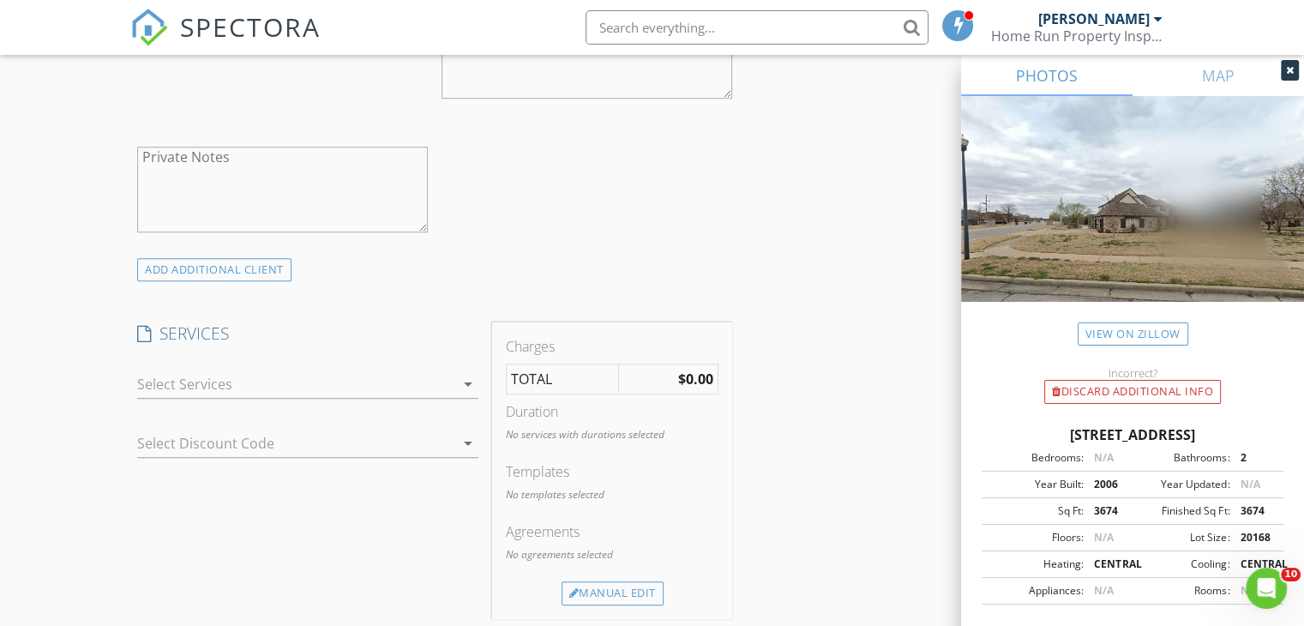
scroll to position [1138, 0]
click at [466, 384] on icon "arrow_drop_down" at bounding box center [468, 385] width 21 height 21
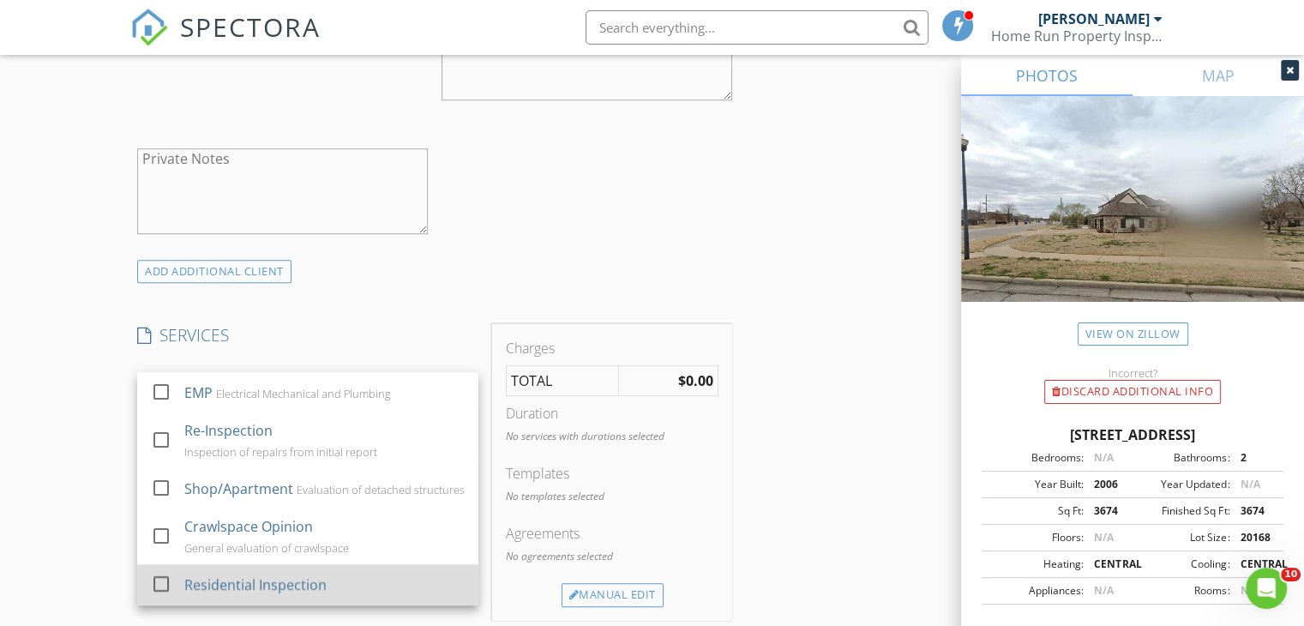
click at [163, 580] on div at bounding box center [161, 583] width 29 height 29
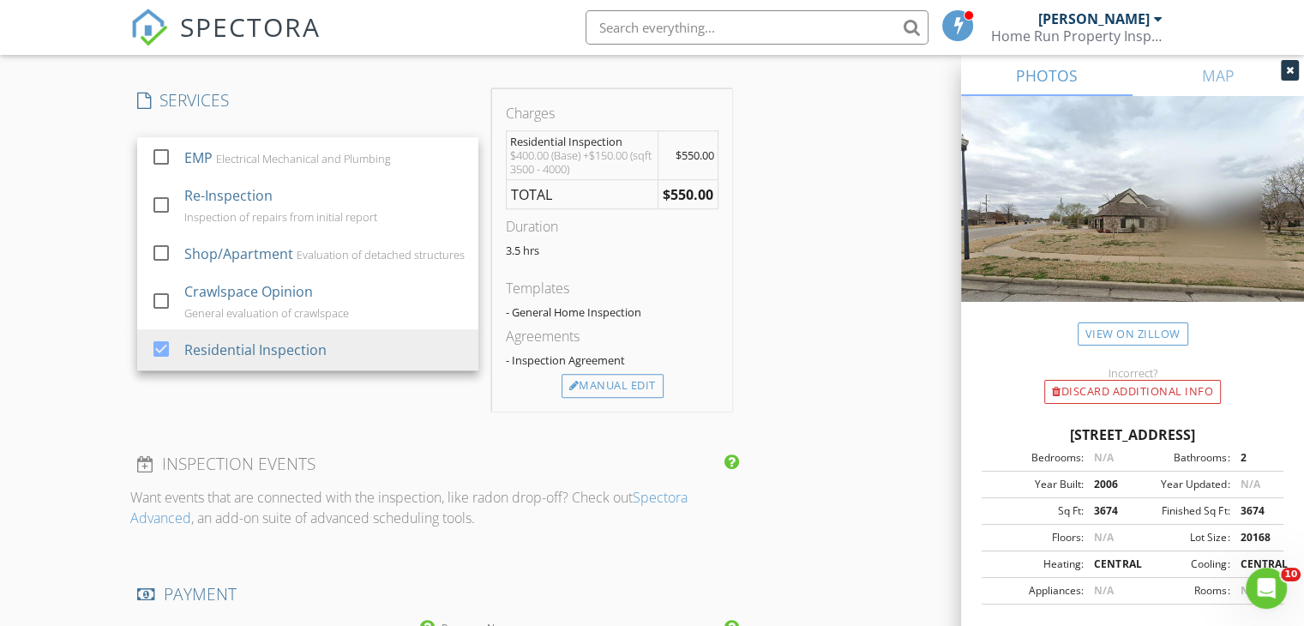
scroll to position [1374, 0]
click at [81, 489] on div "New Inspection Click here to use the New Order Form INSPECTOR(S) check_box John…" at bounding box center [652, 310] width 1304 height 3168
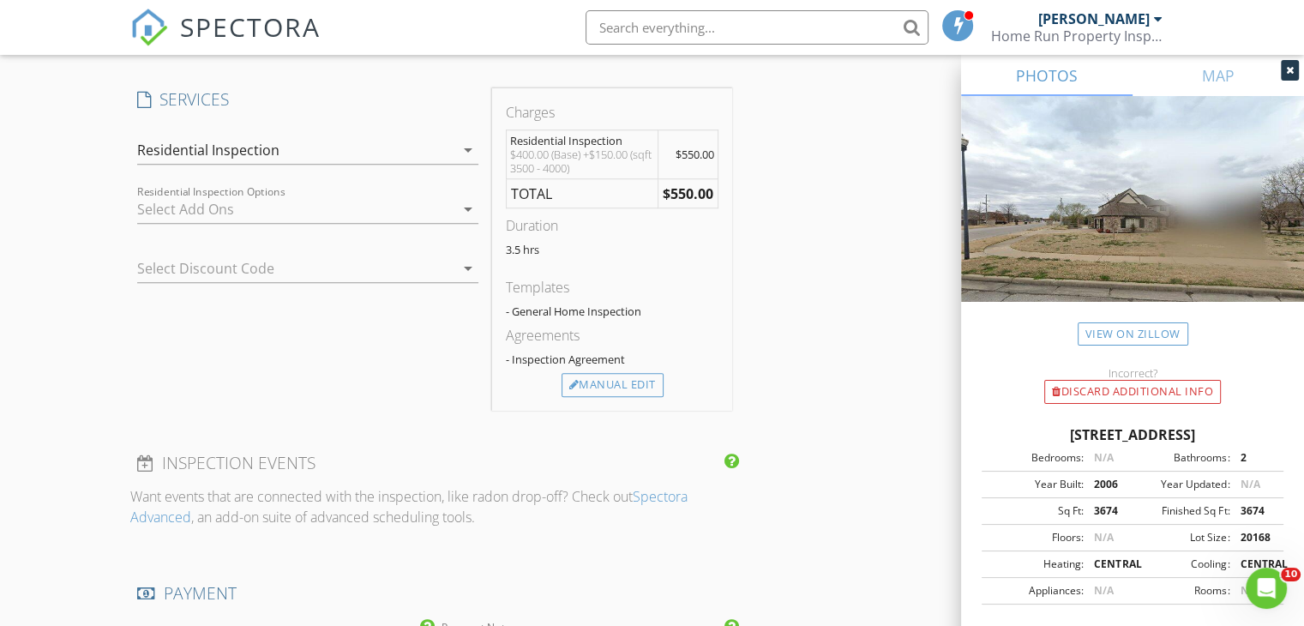
click at [471, 207] on icon "arrow_drop_down" at bounding box center [468, 209] width 21 height 21
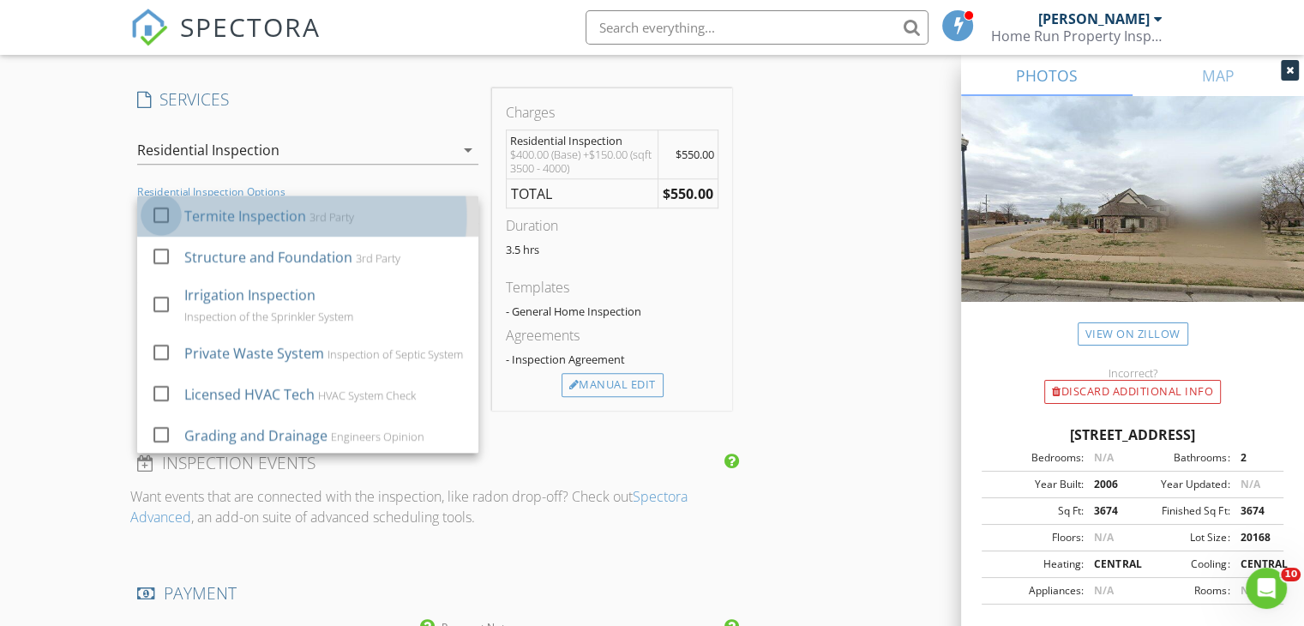
click at [159, 219] on div at bounding box center [161, 215] width 29 height 29
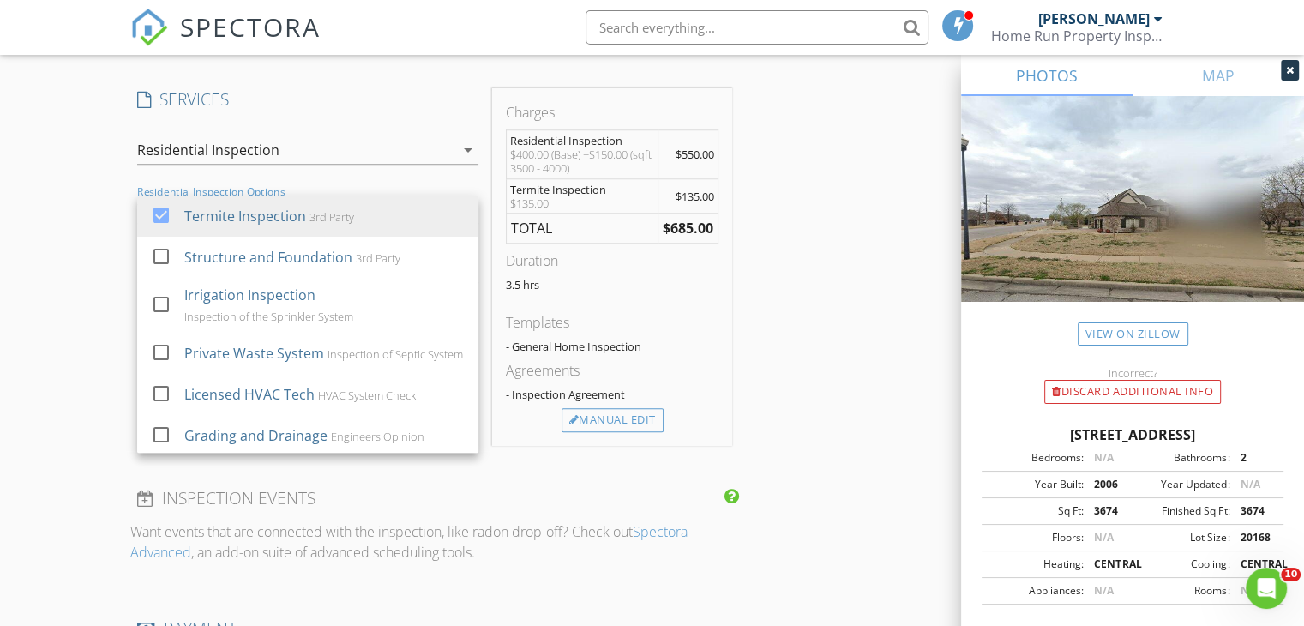
click at [18, 313] on div "New Inspection Click here to use the New Order Form INSPECTOR(S) check_box John…" at bounding box center [652, 328] width 1304 height 3204
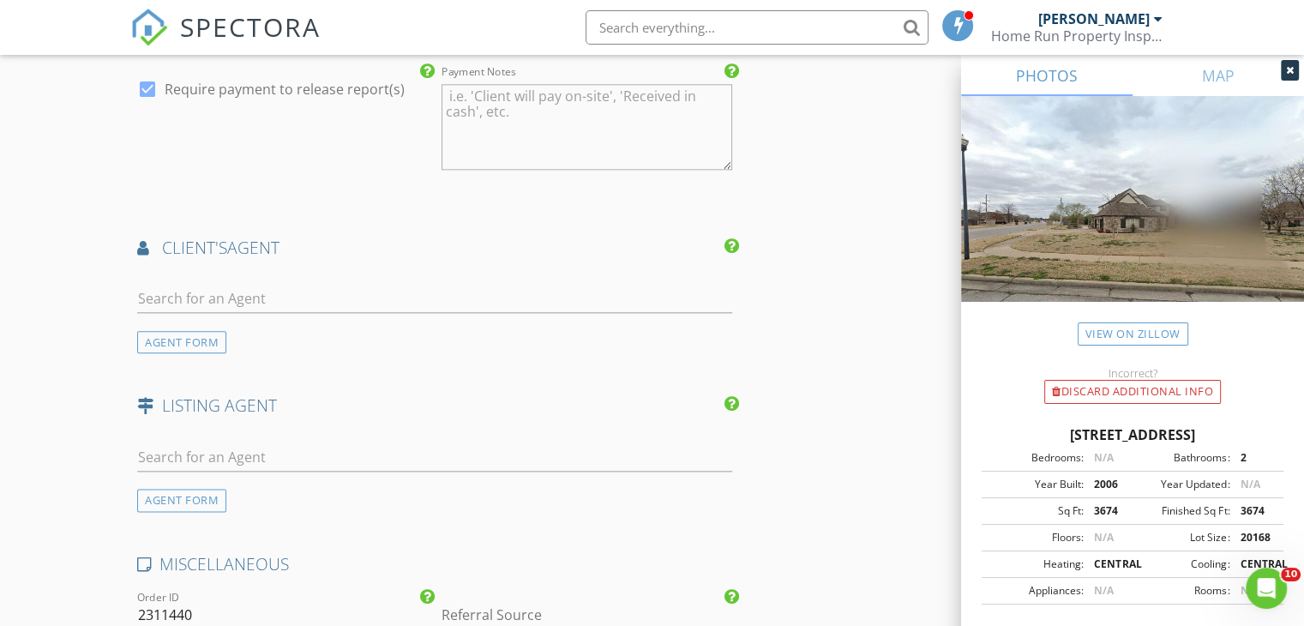
scroll to position [1967, 0]
click at [288, 292] on input "text" at bounding box center [434, 296] width 595 height 28
type input "Lindsay"
click at [250, 335] on div "[PERSON_NAME]" at bounding box center [239, 334] width 106 height 21
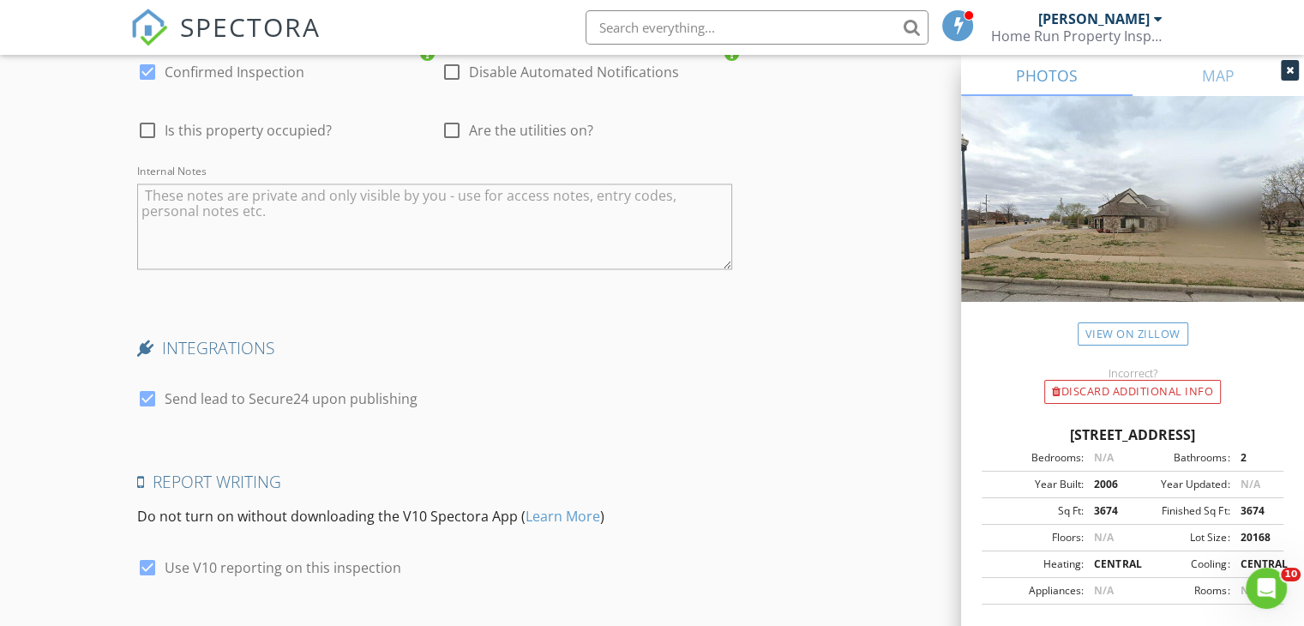
scroll to position [3062, 0]
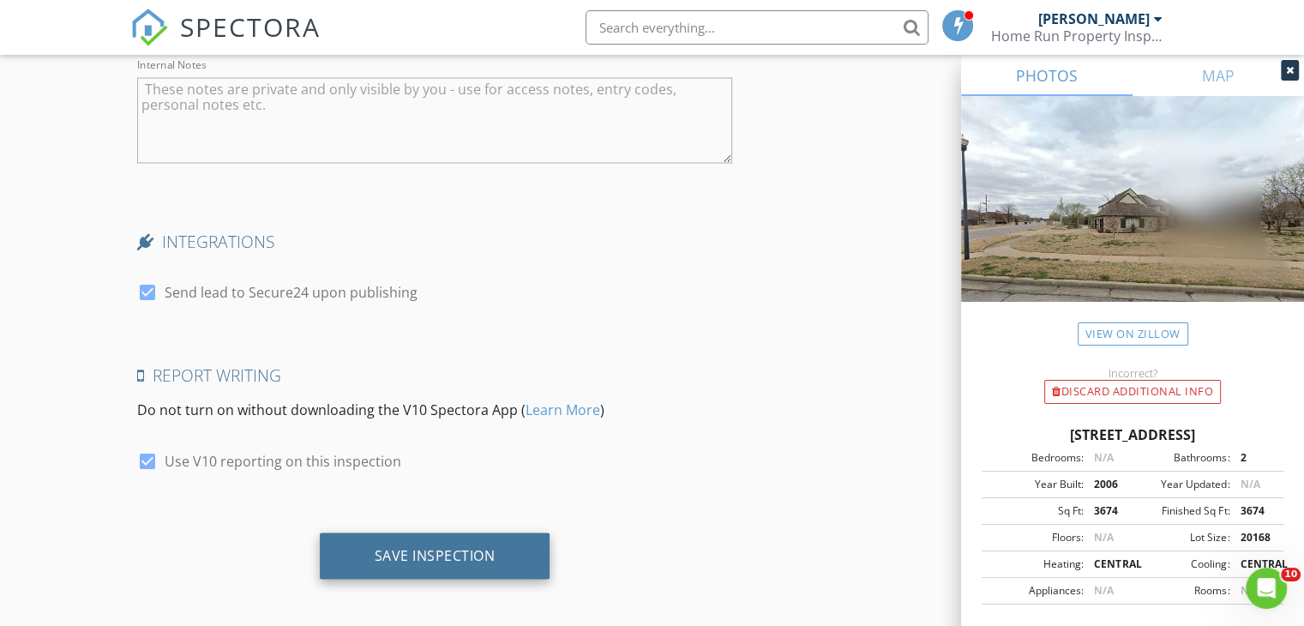
click at [433, 551] on div "Save Inspection" at bounding box center [435, 554] width 121 height 17
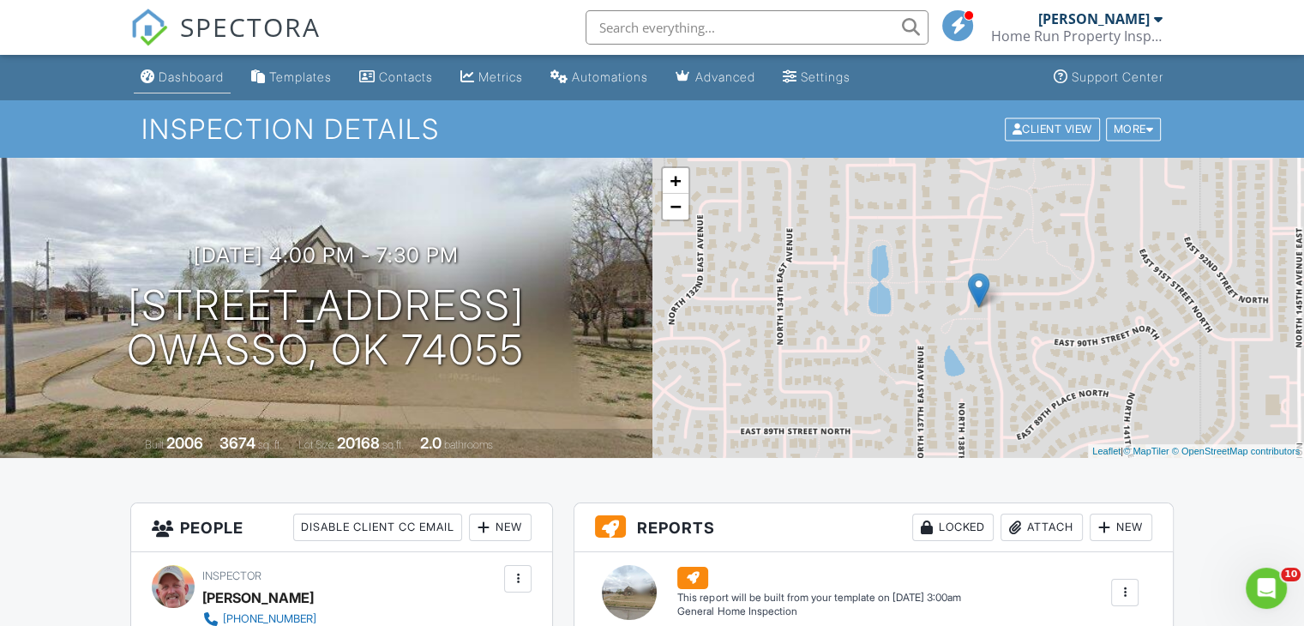
click at [182, 72] on div "Dashboard" at bounding box center [191, 76] width 65 height 15
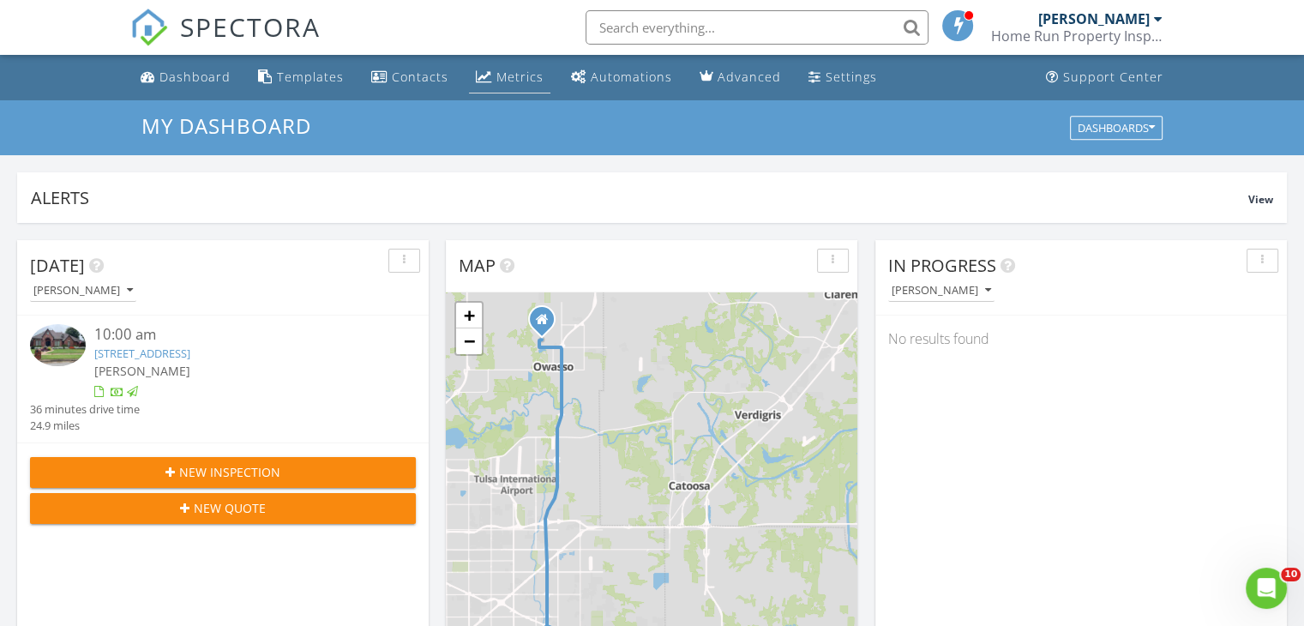
click at [504, 73] on div "Metrics" at bounding box center [519, 77] width 47 height 16
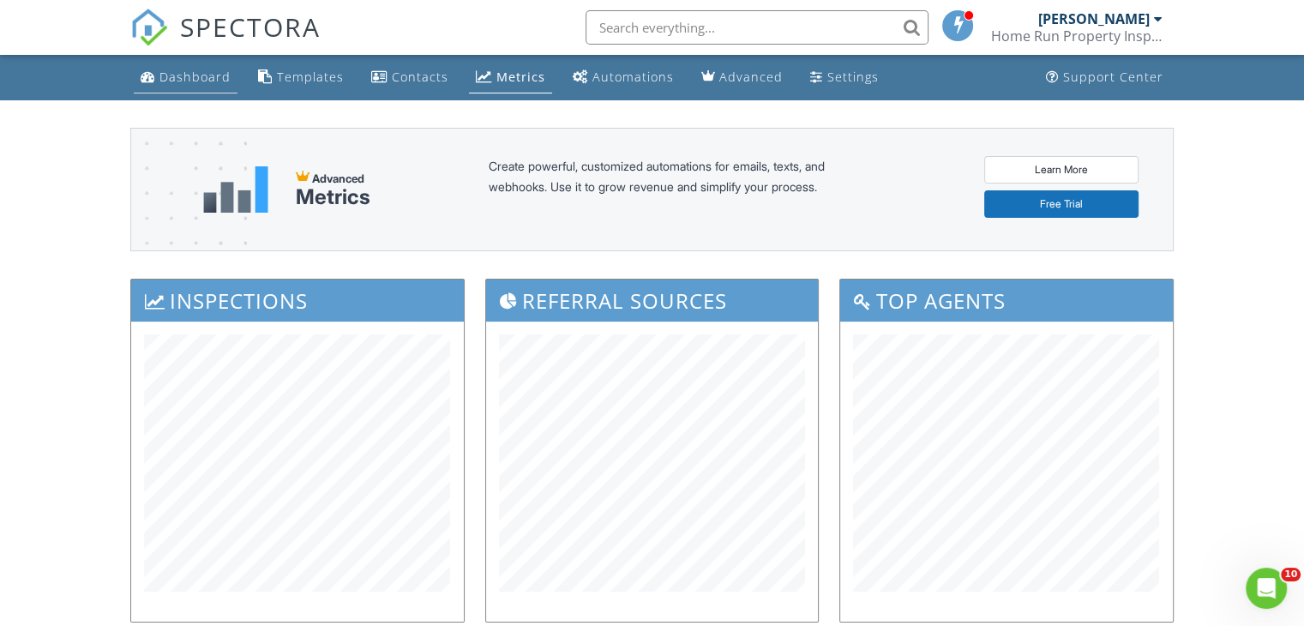
click at [194, 74] on div "Dashboard" at bounding box center [194, 77] width 71 height 16
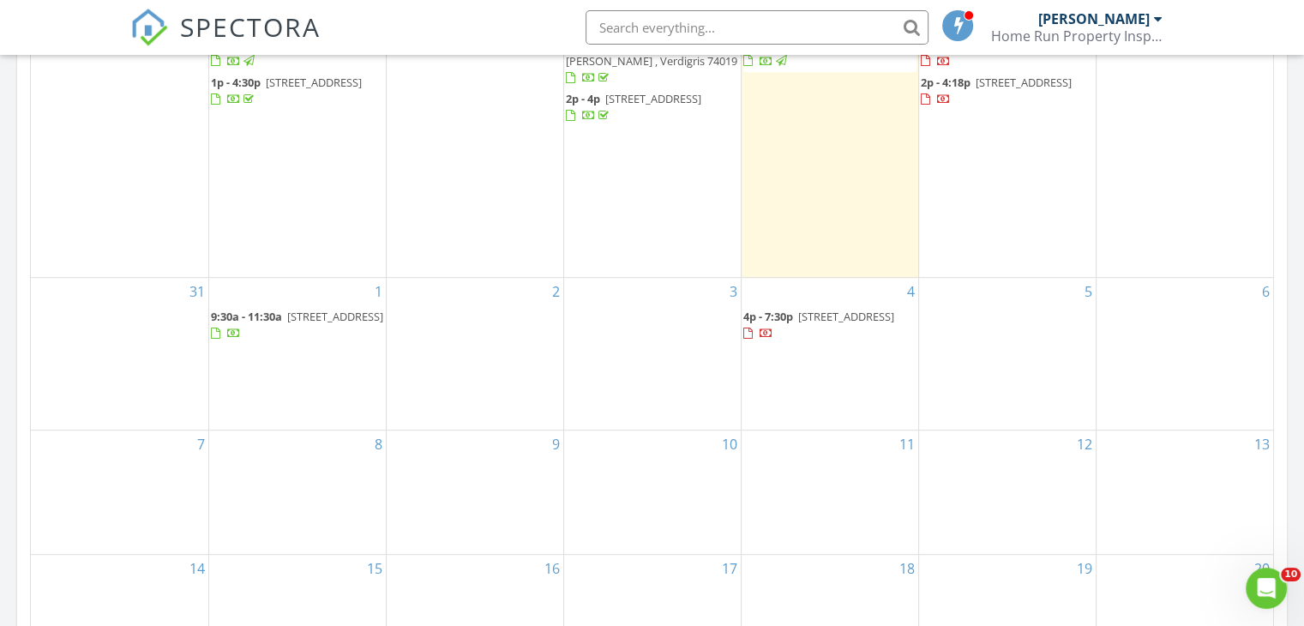
scroll to position [898, 0]
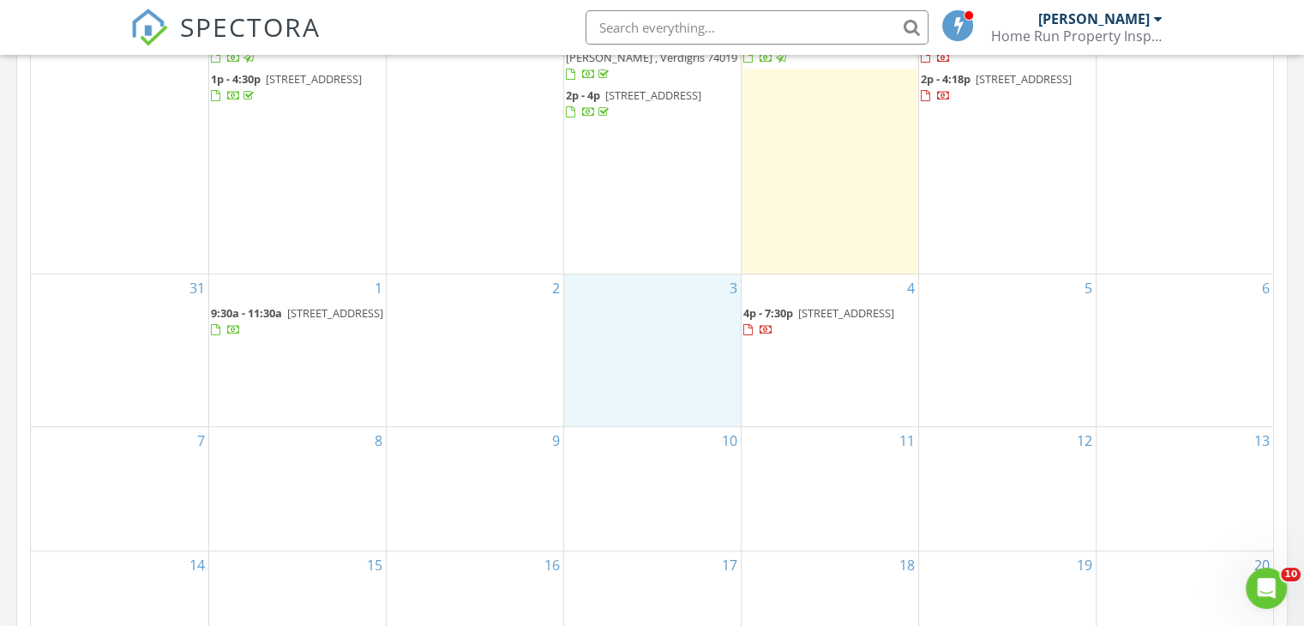
click at [604, 309] on div "3" at bounding box center [652, 350] width 177 height 152
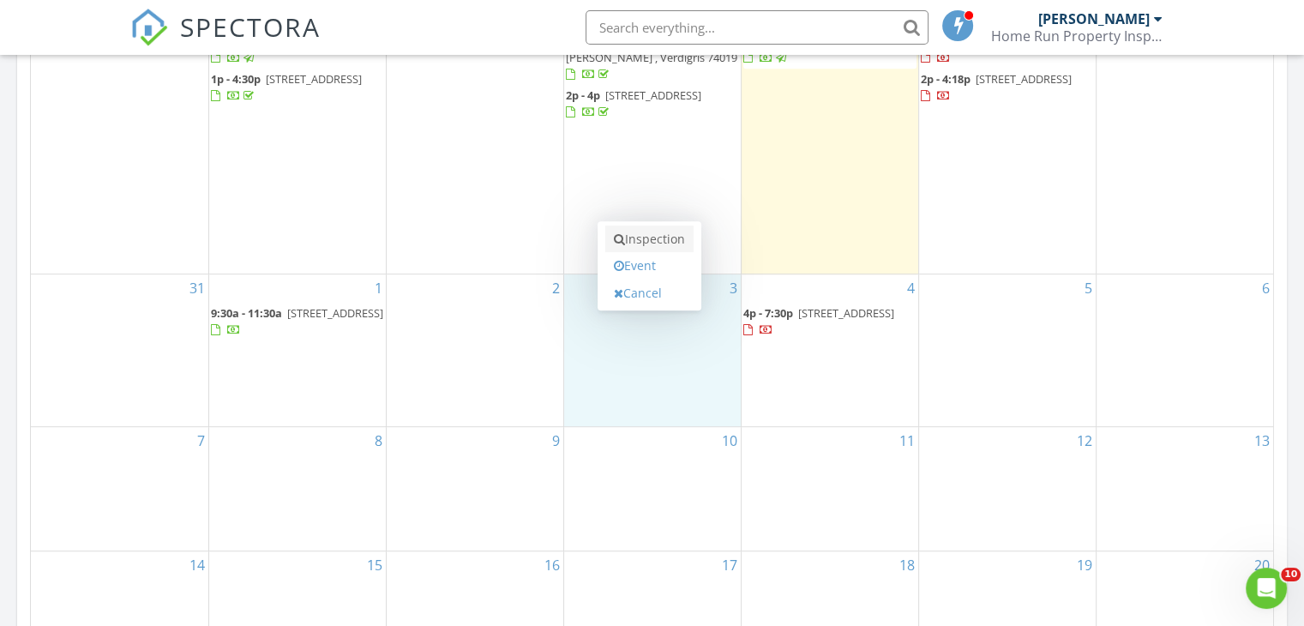
click at [649, 238] on link "Inspection" at bounding box center [649, 238] width 88 height 27
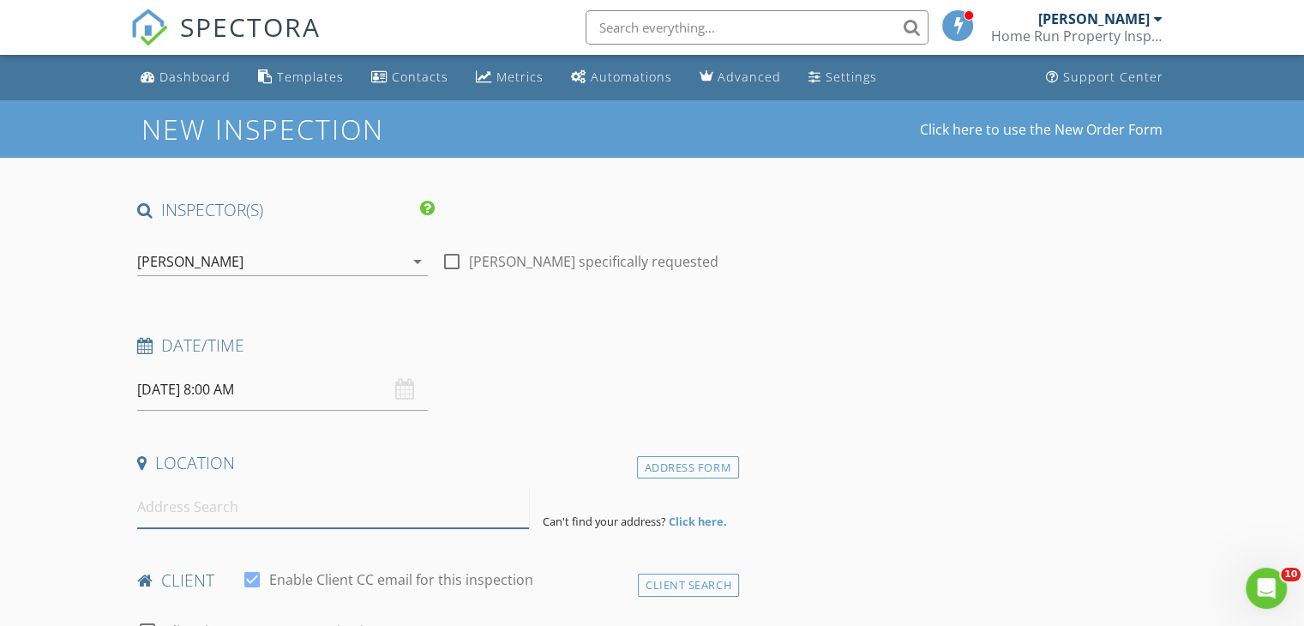
click at [240, 512] on input at bounding box center [333, 507] width 392 height 42
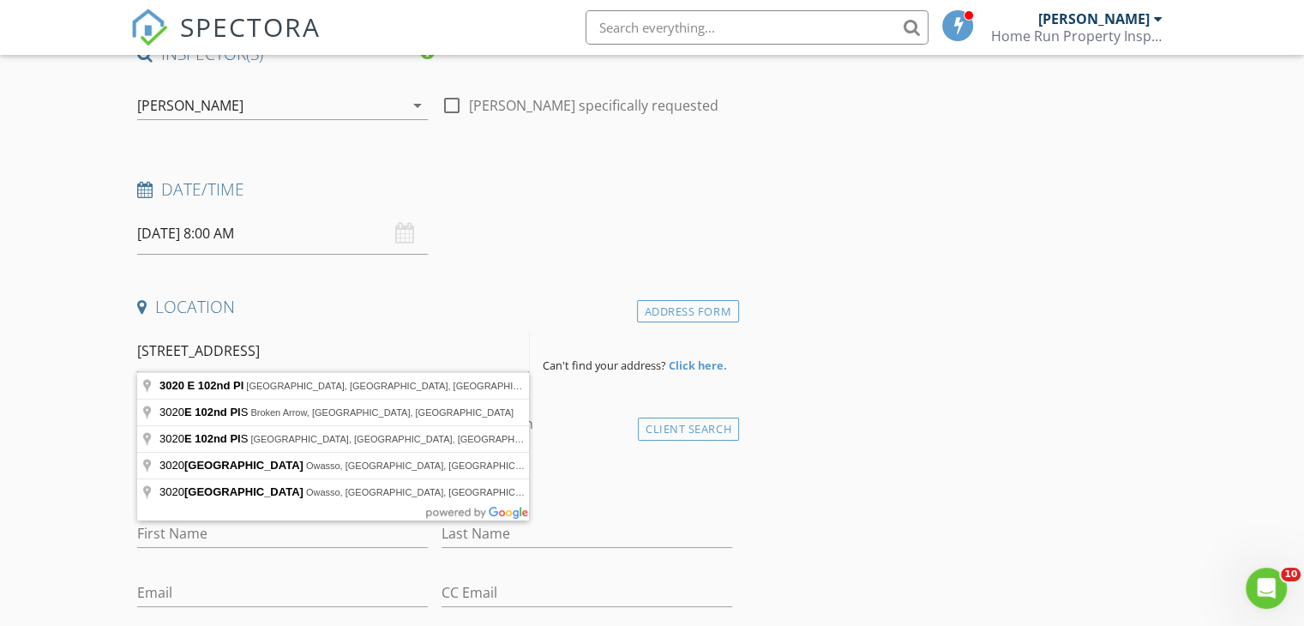
scroll to position [154, 0]
type input "3020 E 102nd Pl, Tulsa, OK, USA"
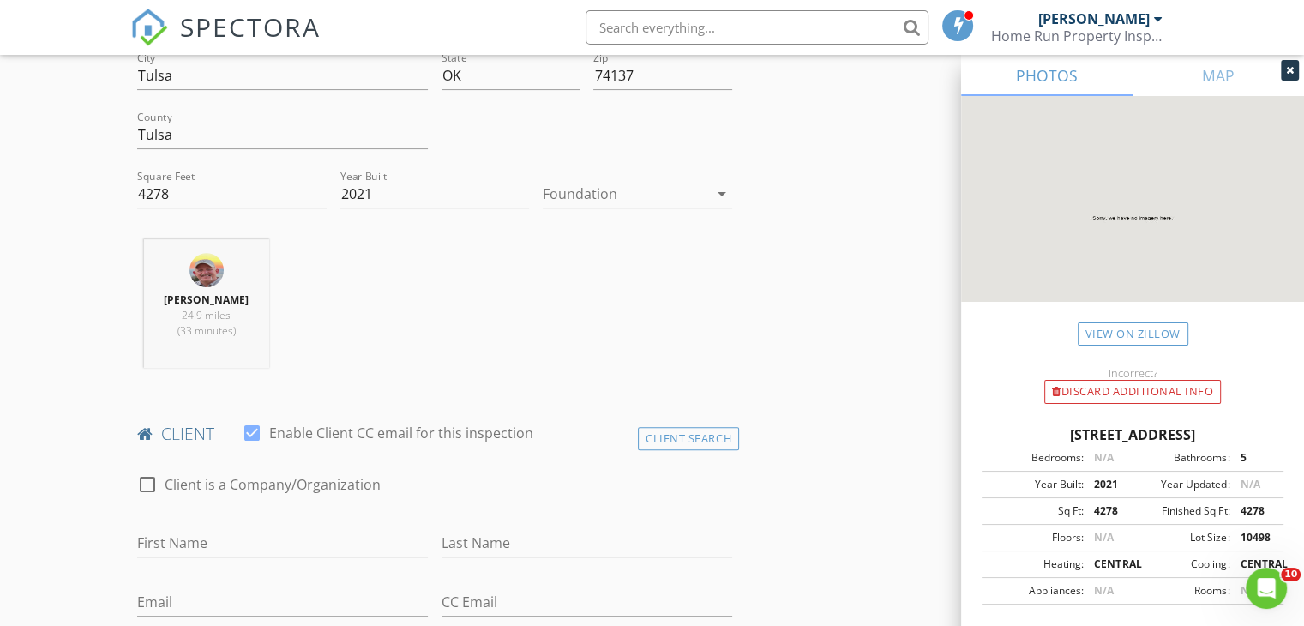
scroll to position [496, 0]
click at [237, 542] on input "First Name" at bounding box center [282, 544] width 291 height 28
type input "Eric and Shiwani"
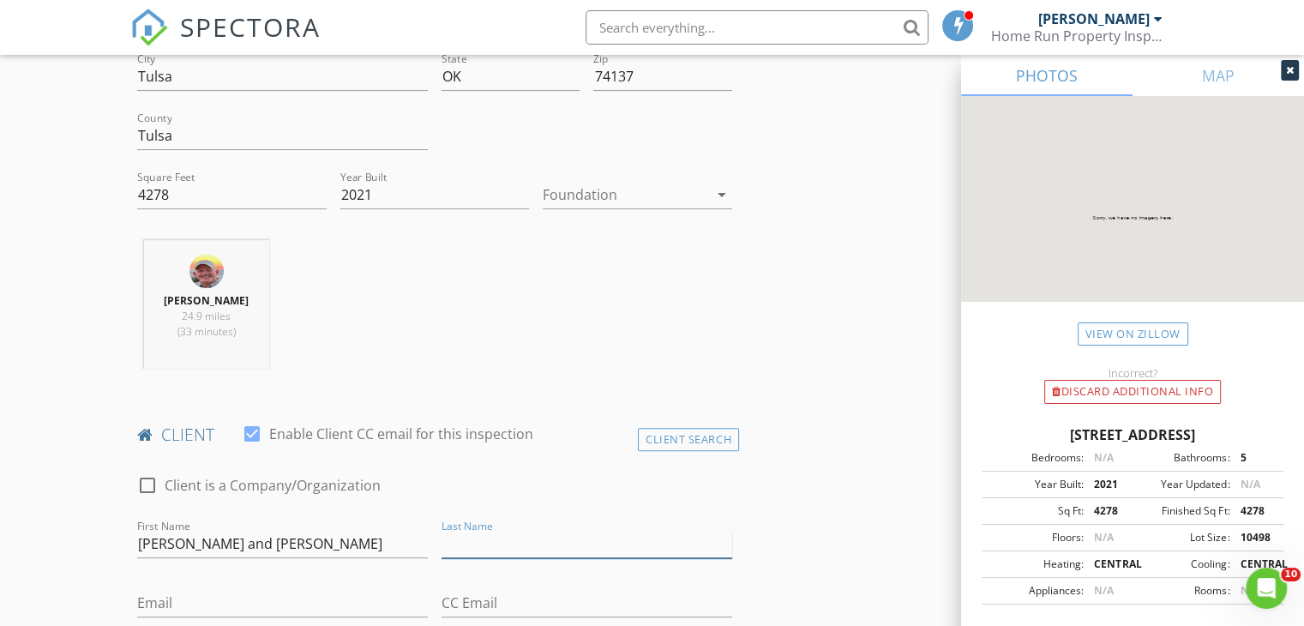
click at [458, 543] on input "Last Name" at bounding box center [586, 544] width 291 height 28
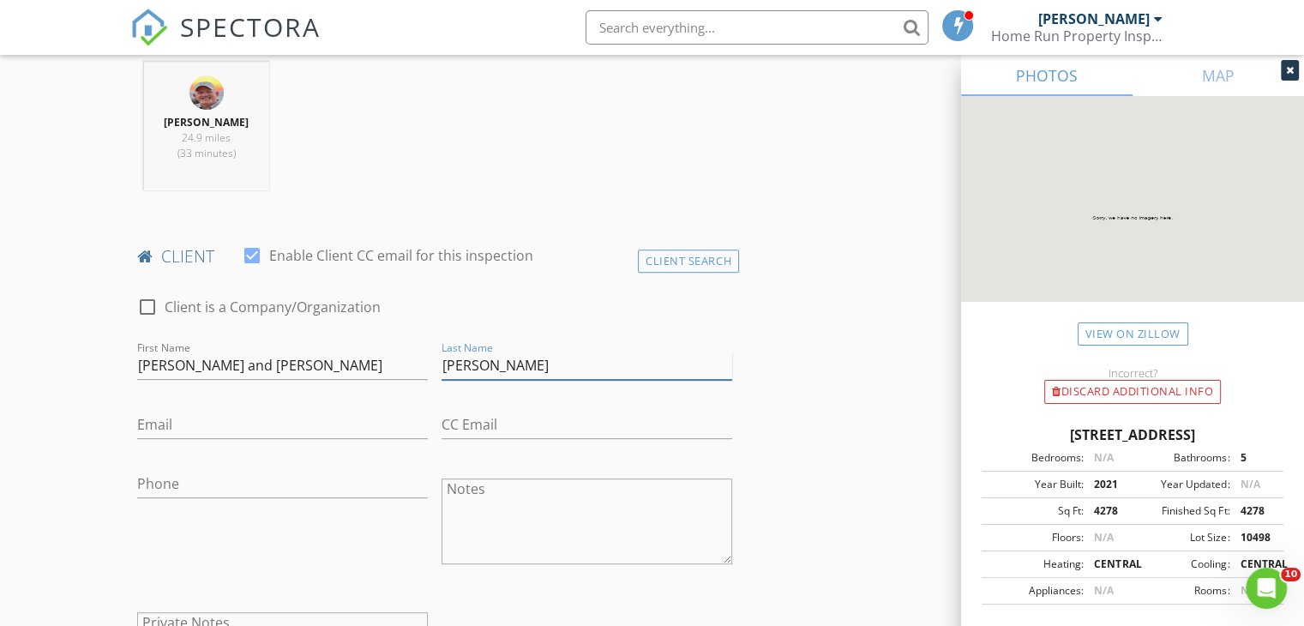
scroll to position [679, 0]
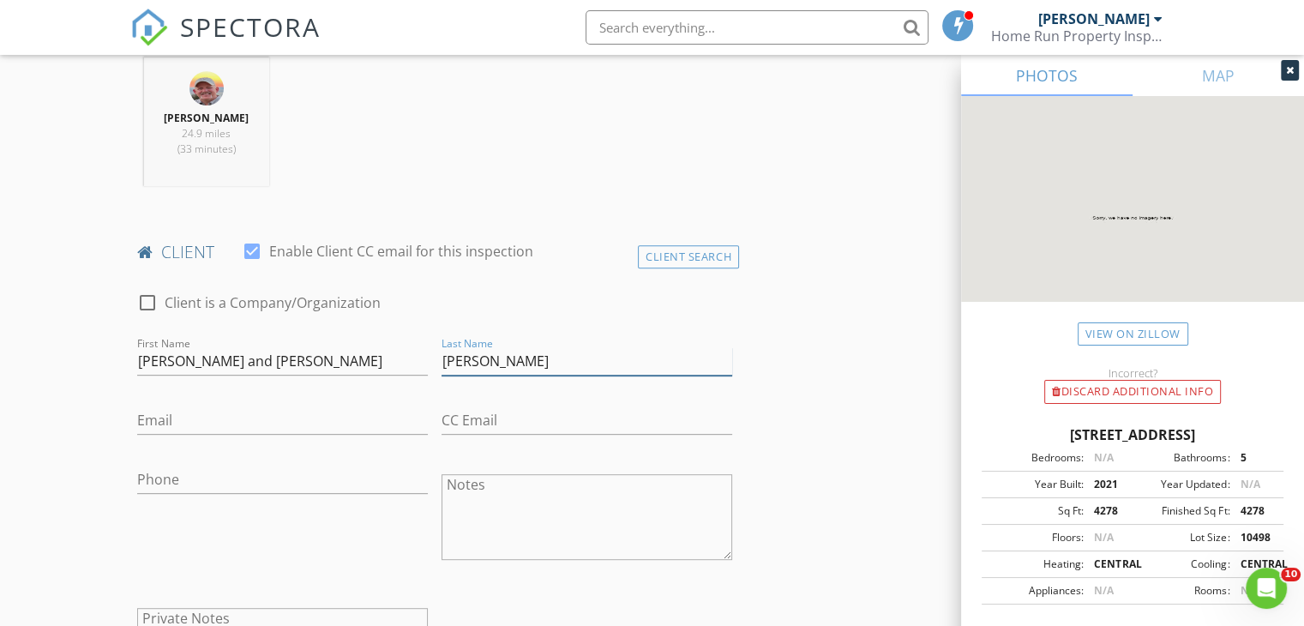
type input "Schovanec"
click at [202, 411] on input "Email" at bounding box center [282, 420] width 291 height 28
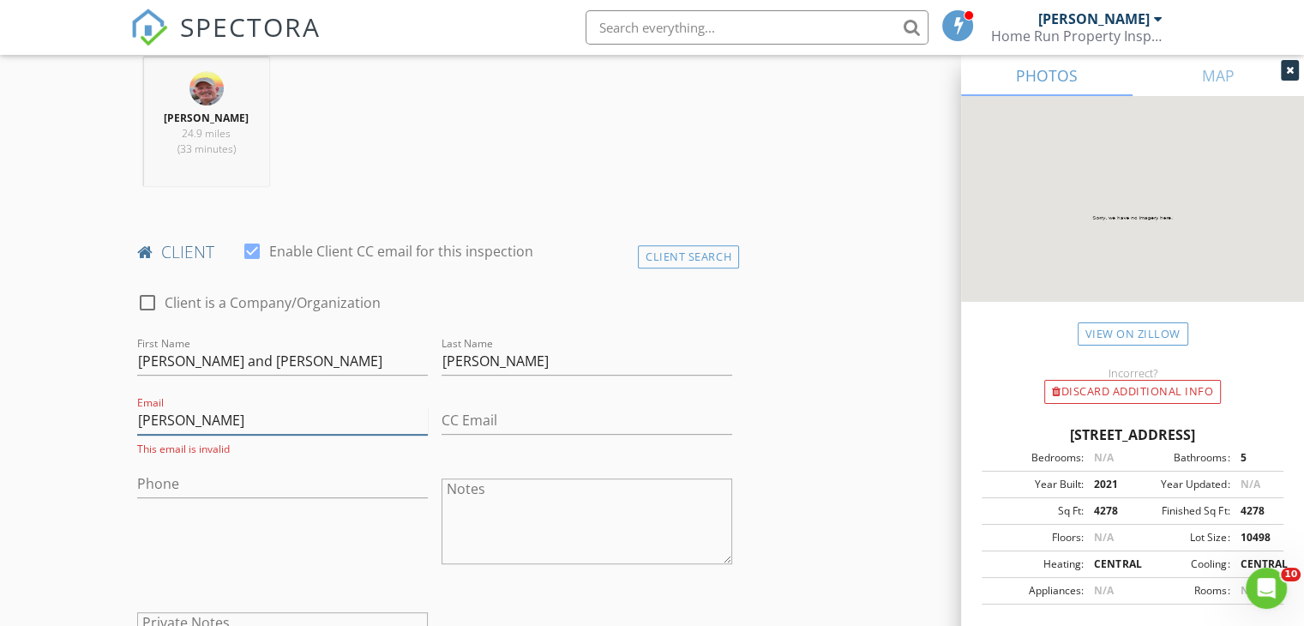
type input "erik"
click at [159, 360] on input "Eric and Shiwani" at bounding box center [282, 361] width 291 height 28
type input "[PERSON_NAME] and [PERSON_NAME]"
click at [189, 423] on input "erik" at bounding box center [282, 420] width 291 height 28
type input "[PERSON_NAME][EMAIL_ADDRESS][PERSON_NAME][DOMAIN_NAME]"
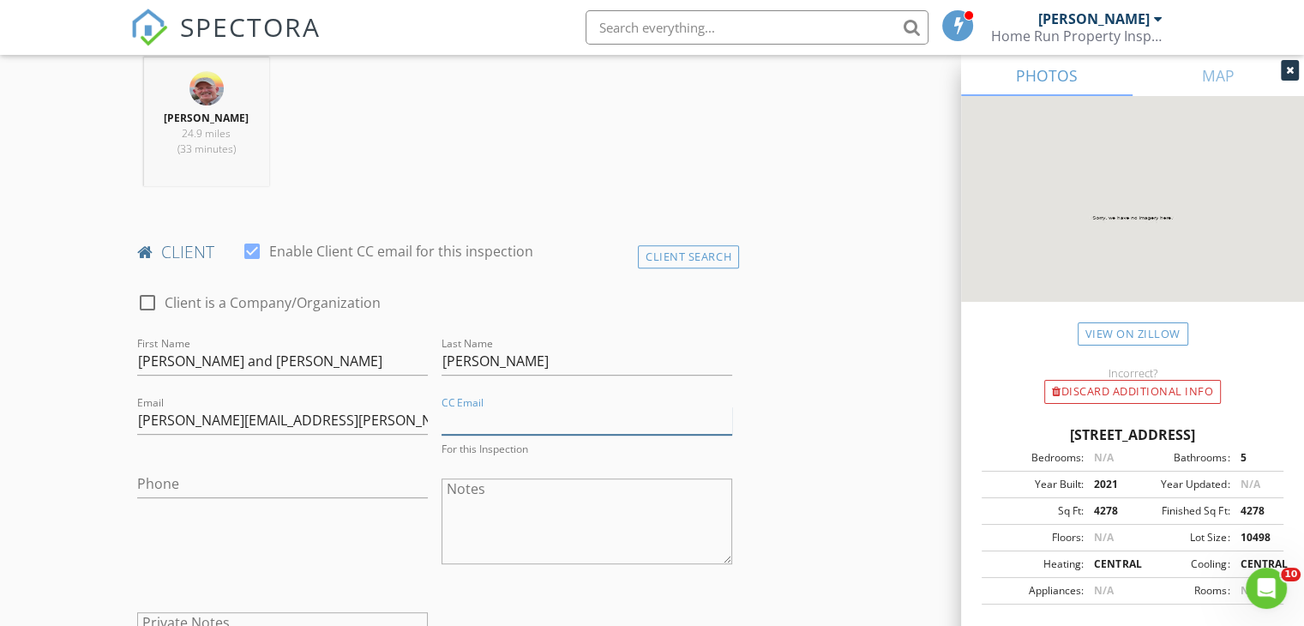
click at [478, 418] on input "CC Email" at bounding box center [586, 420] width 291 height 28
type input "[PERSON_NAME][EMAIL_ADDRESS][PERSON_NAME][DOMAIN_NAME]"
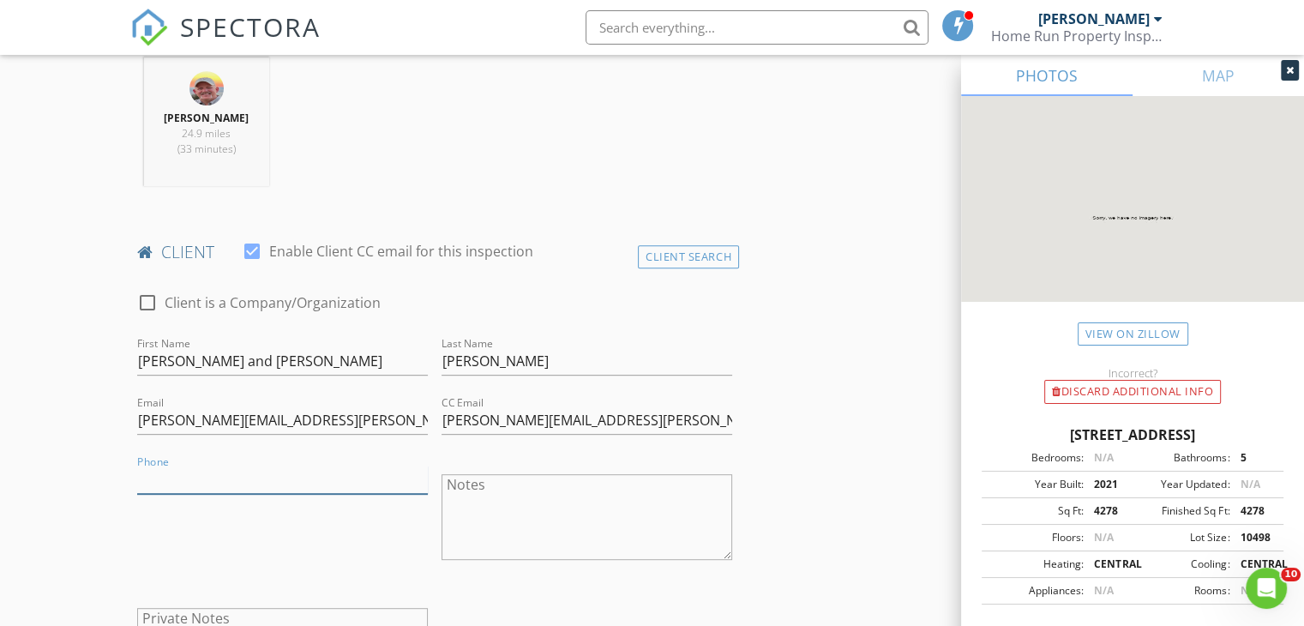
click at [264, 481] on input "Phone" at bounding box center [282, 479] width 291 height 28
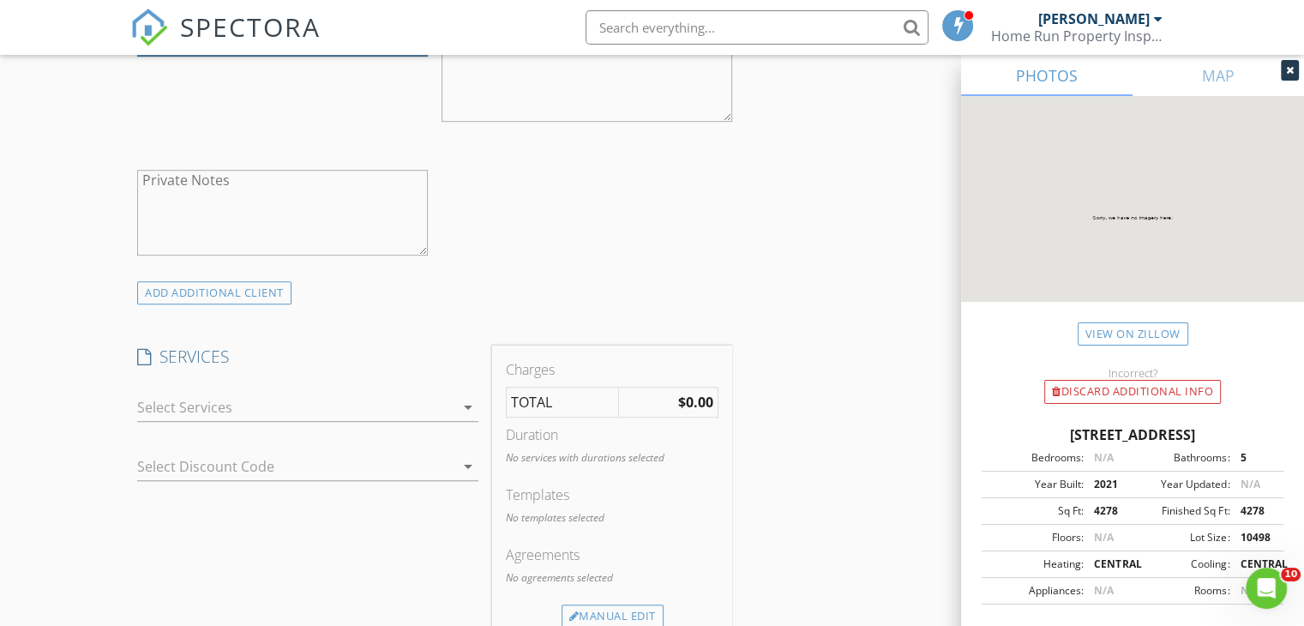
scroll to position [1116, 0]
type input "[PHONE_NUMBER]"
click at [471, 405] on icon "arrow_drop_down" at bounding box center [468, 408] width 21 height 21
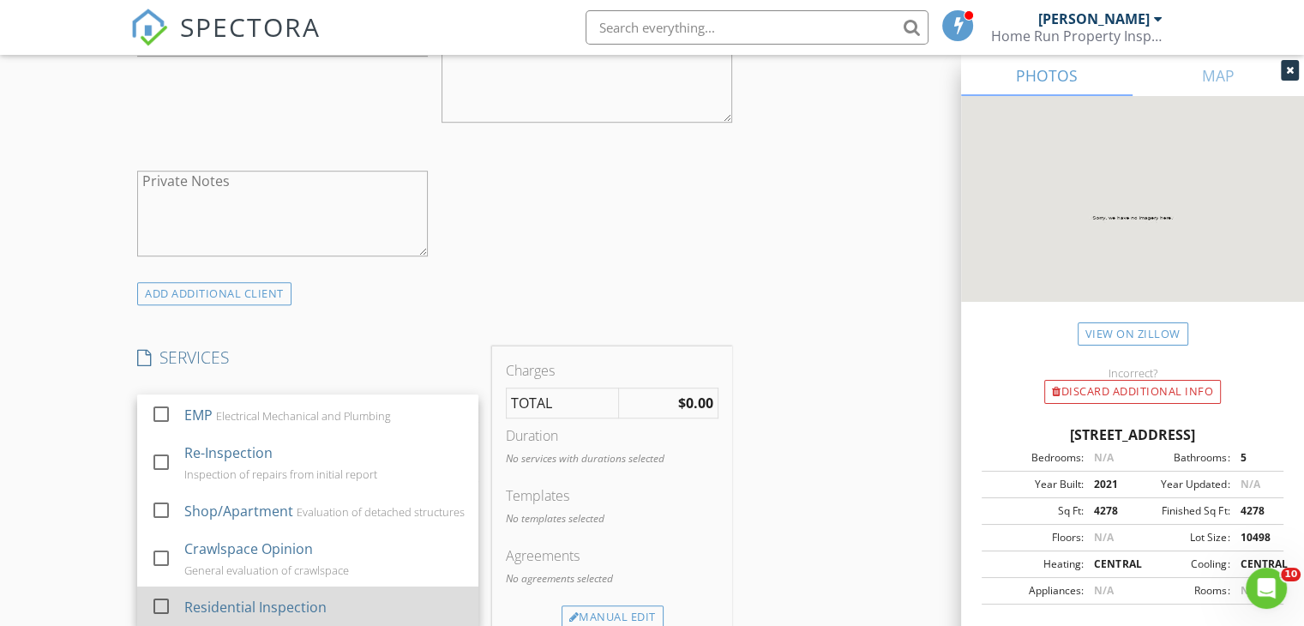
click at [158, 610] on div at bounding box center [161, 606] width 29 height 29
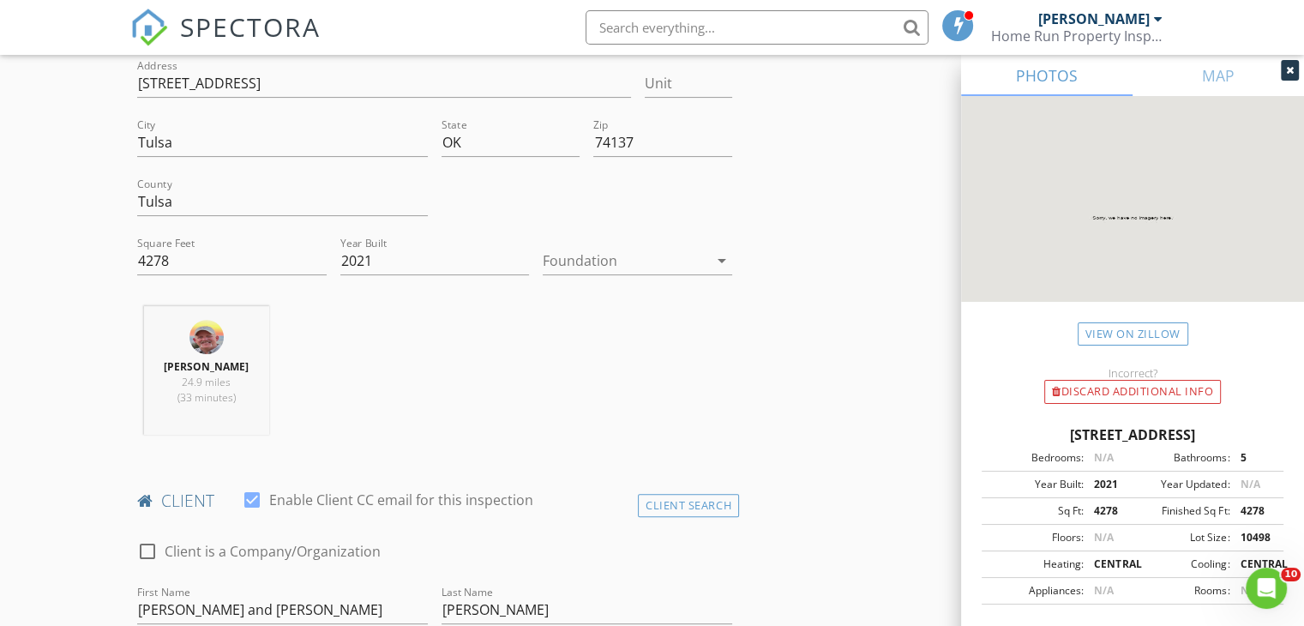
scroll to position [425, 0]
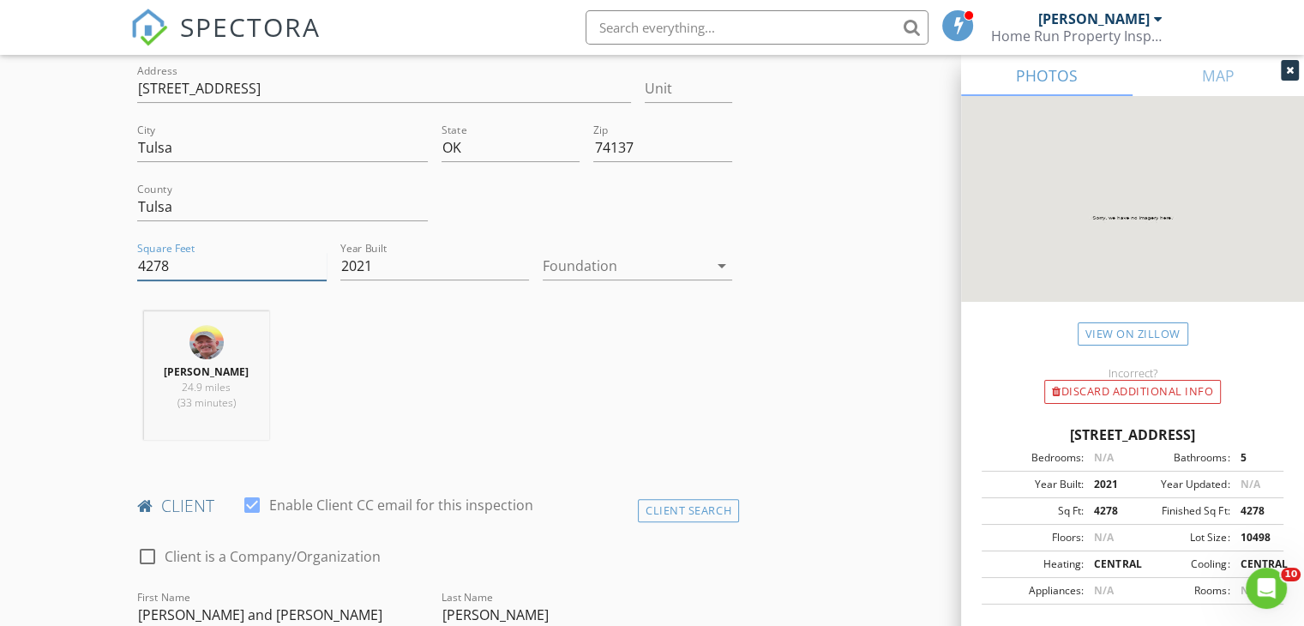
click at [209, 263] on input "4278" at bounding box center [231, 266] width 189 height 28
click at [1116, 338] on link "View on Zillow" at bounding box center [1133, 333] width 111 height 23
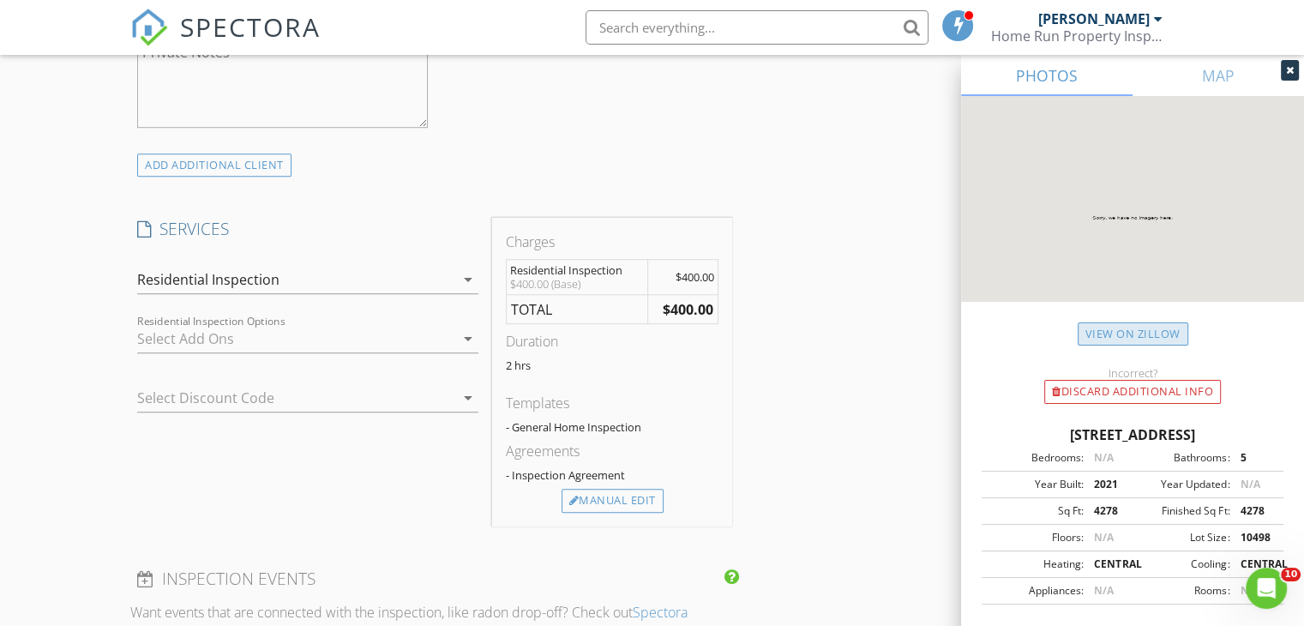
scroll to position [1246, 0]
click at [621, 496] on div "Manual Edit" at bounding box center [612, 499] width 102 height 24
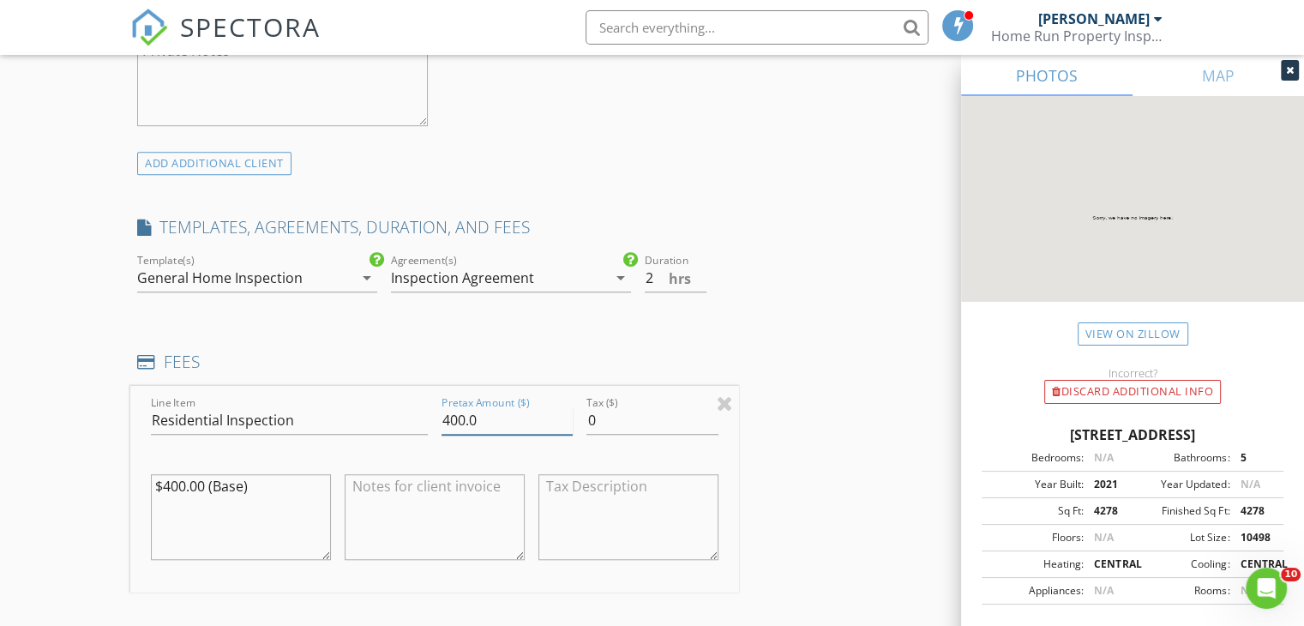
click at [453, 417] on input "400.0" at bounding box center [506, 420] width 131 height 28
click at [64, 489] on div "New Inspection Click here to use the New Order Form INSPECTOR(S) check_box John…" at bounding box center [652, 519] width 1304 height 3330
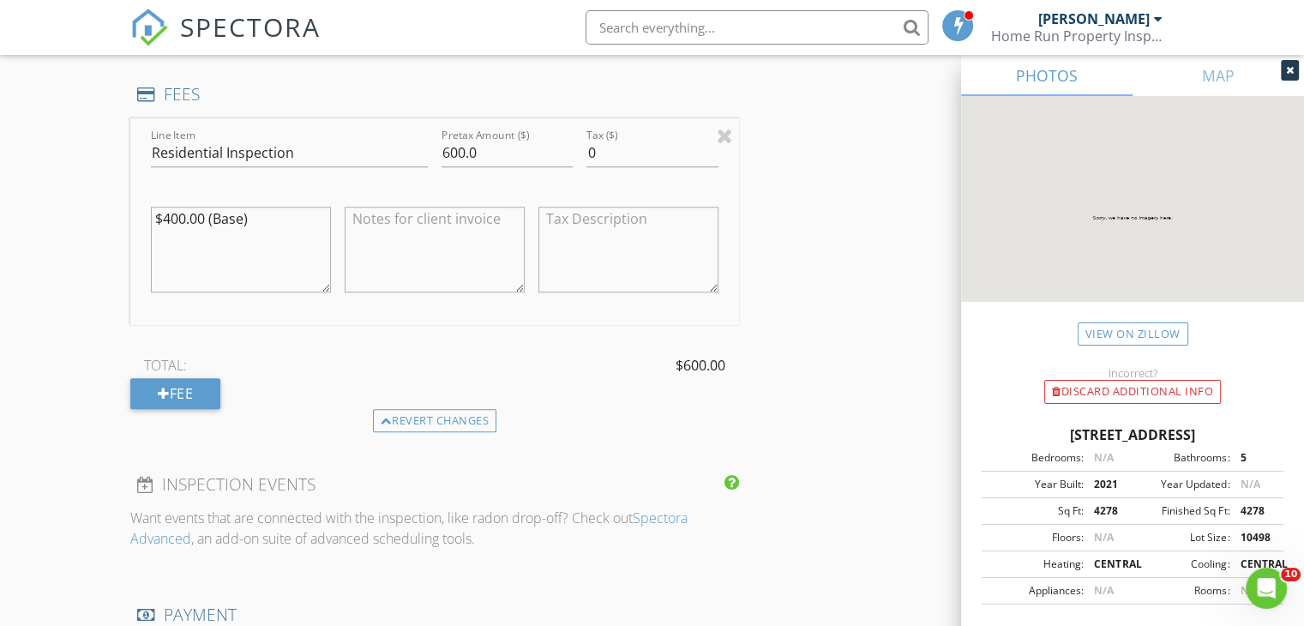
scroll to position [1517, 0]
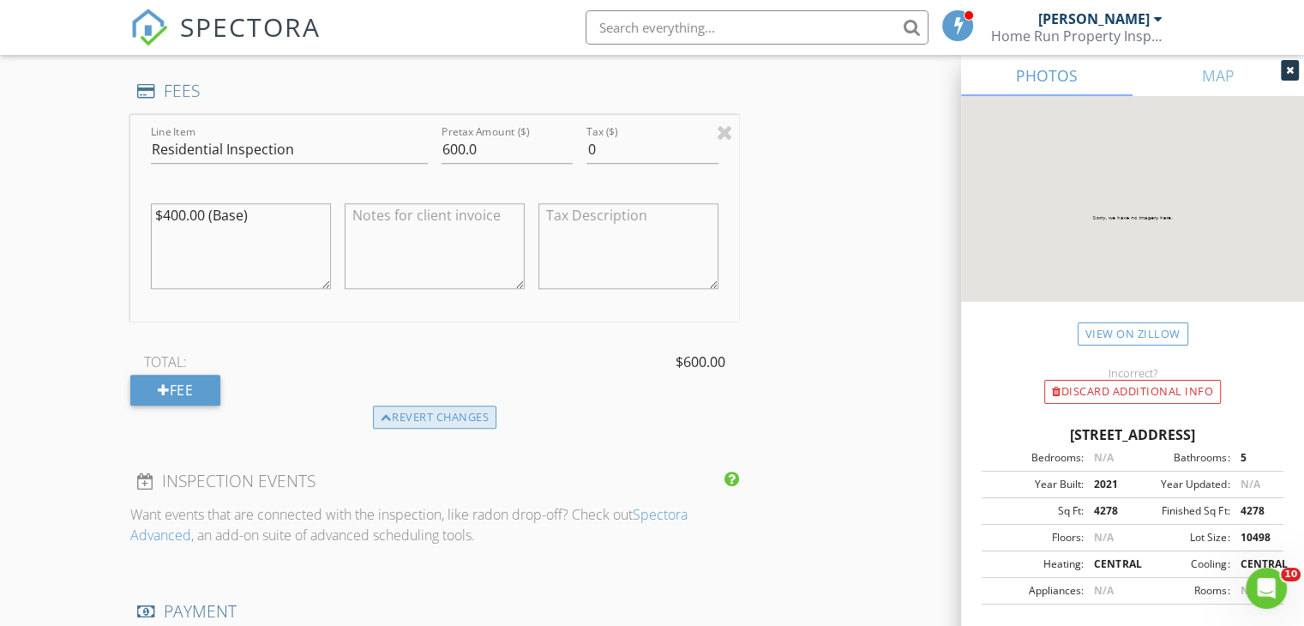
click at [454, 416] on div "Revert changes" at bounding box center [435, 417] width 124 height 24
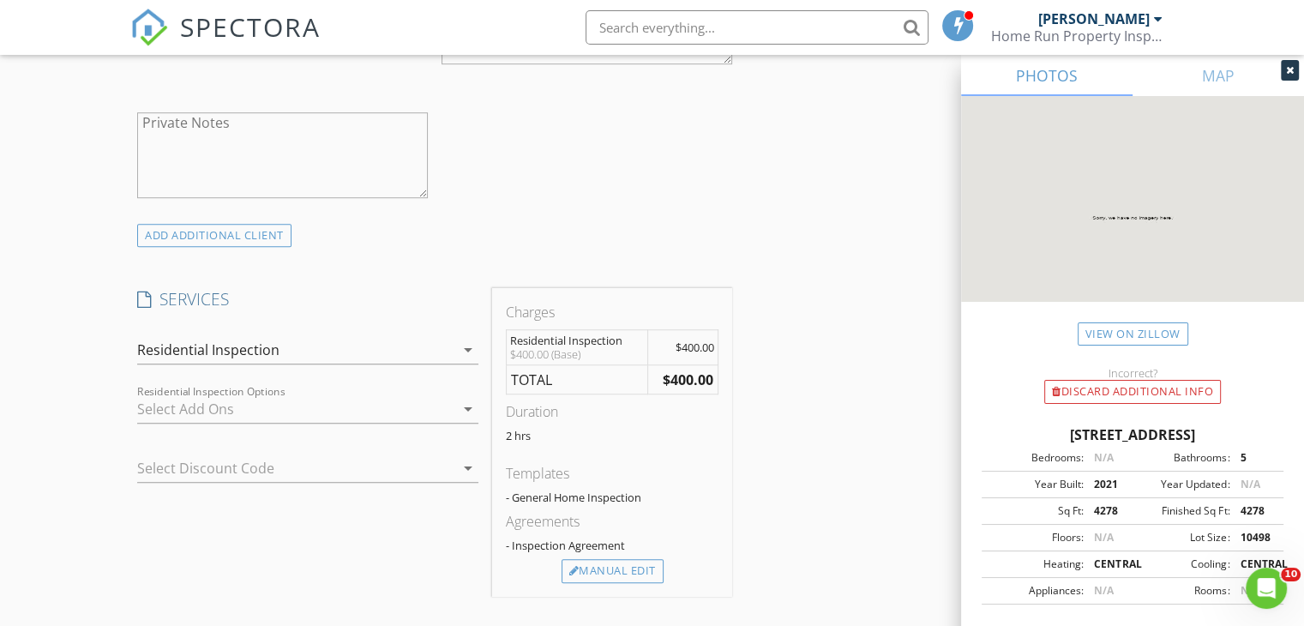
scroll to position [1171, 0]
click at [471, 412] on icon "arrow_drop_down" at bounding box center [468, 412] width 21 height 21
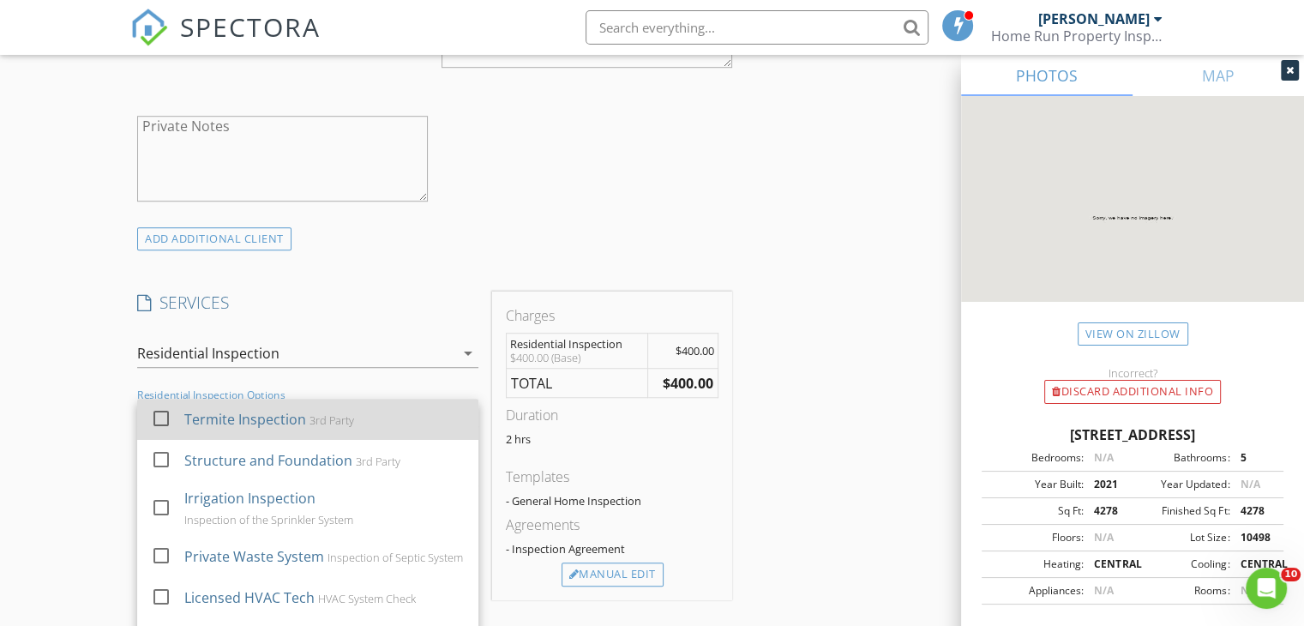
click at [162, 417] on div at bounding box center [161, 418] width 29 height 29
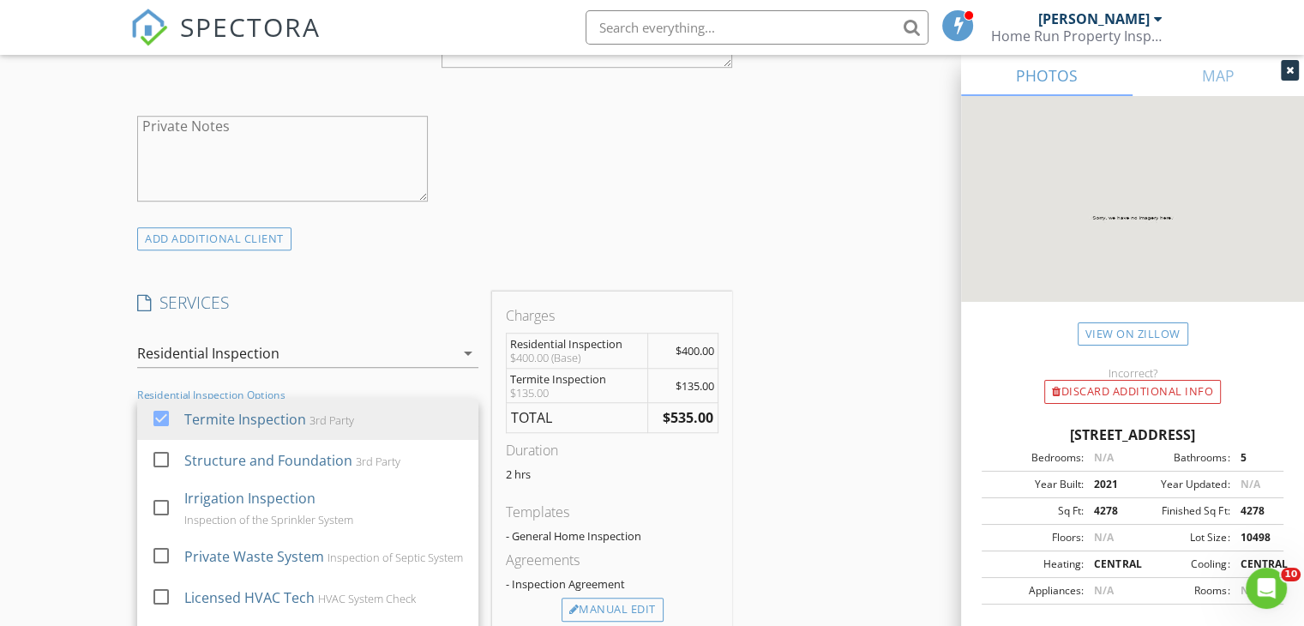
click at [50, 457] on div "New Inspection Click here to use the New Order Form INSPECTOR(S) check_box John…" at bounding box center [652, 524] width 1304 height 3190
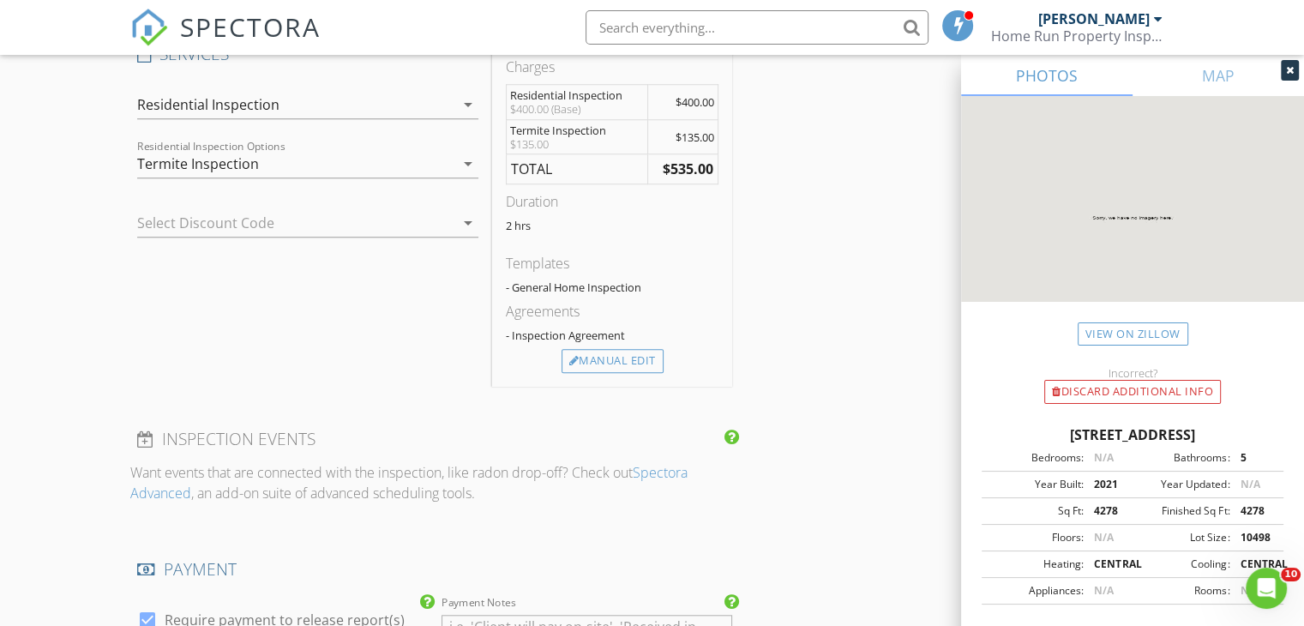
scroll to position [1419, 0]
click at [622, 357] on div "Manual Edit" at bounding box center [612, 362] width 102 height 24
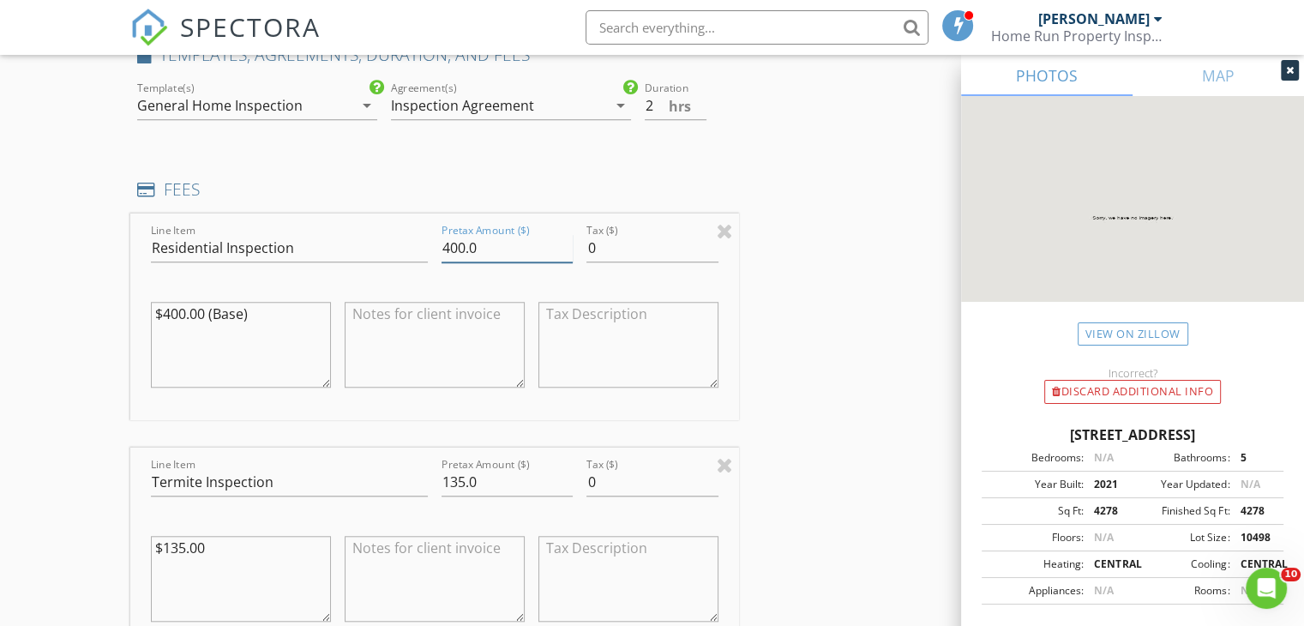
click at [452, 246] on input "400.0" at bounding box center [506, 248] width 131 height 28
type input "600.0"
click at [101, 351] on div "New Inspection Click here to use the New Order Form INSPECTOR(S) check_box John…" at bounding box center [652, 464] width 1304 height 3564
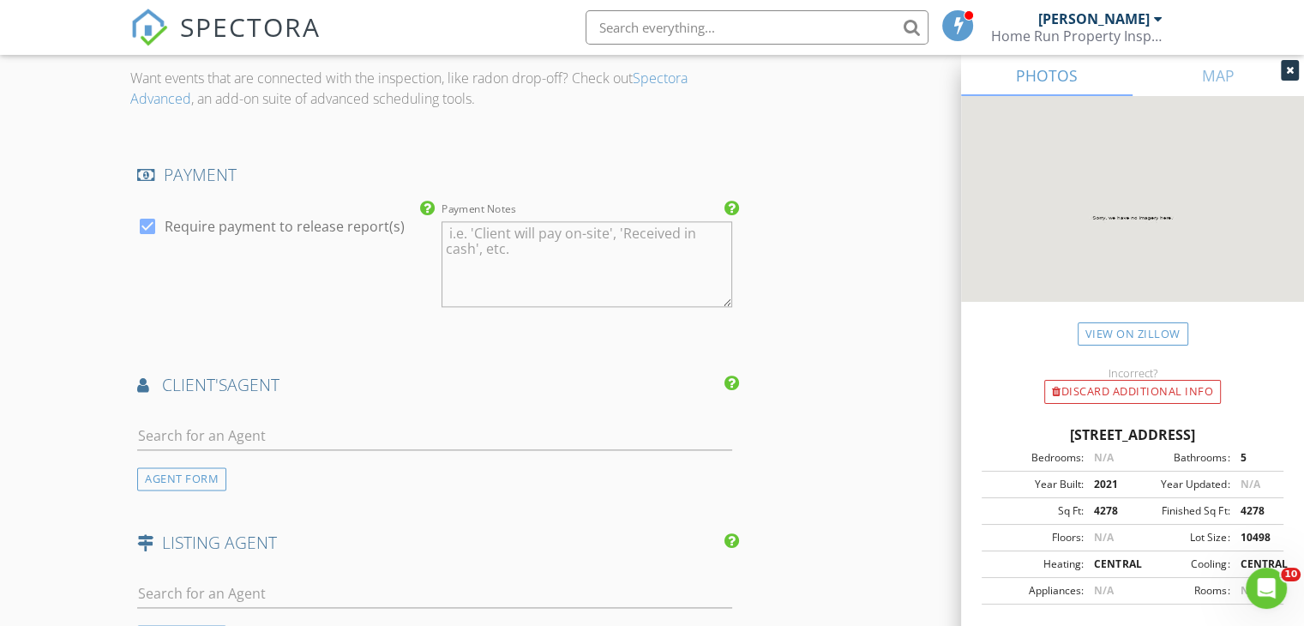
scroll to position [2188, 0]
click at [294, 425] on input "text" at bounding box center [434, 436] width 595 height 28
type input "kris"
click at [207, 467] on div "Kristin Winton" at bounding box center [239, 473] width 106 height 21
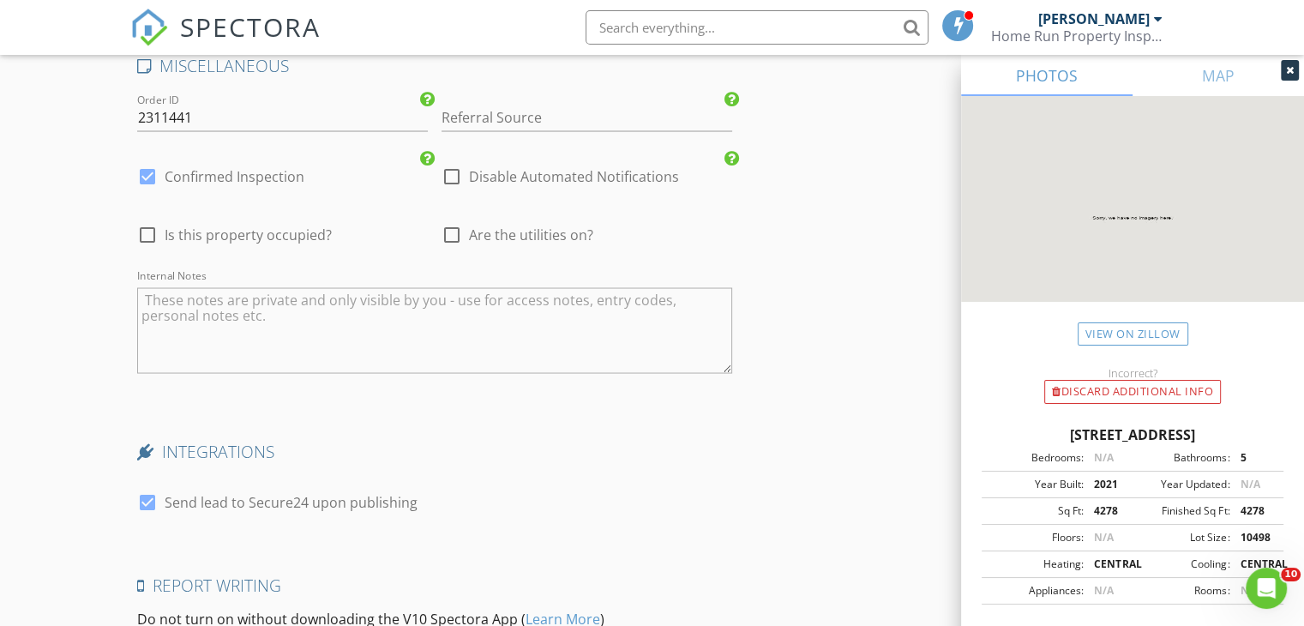
scroll to position [3423, 0]
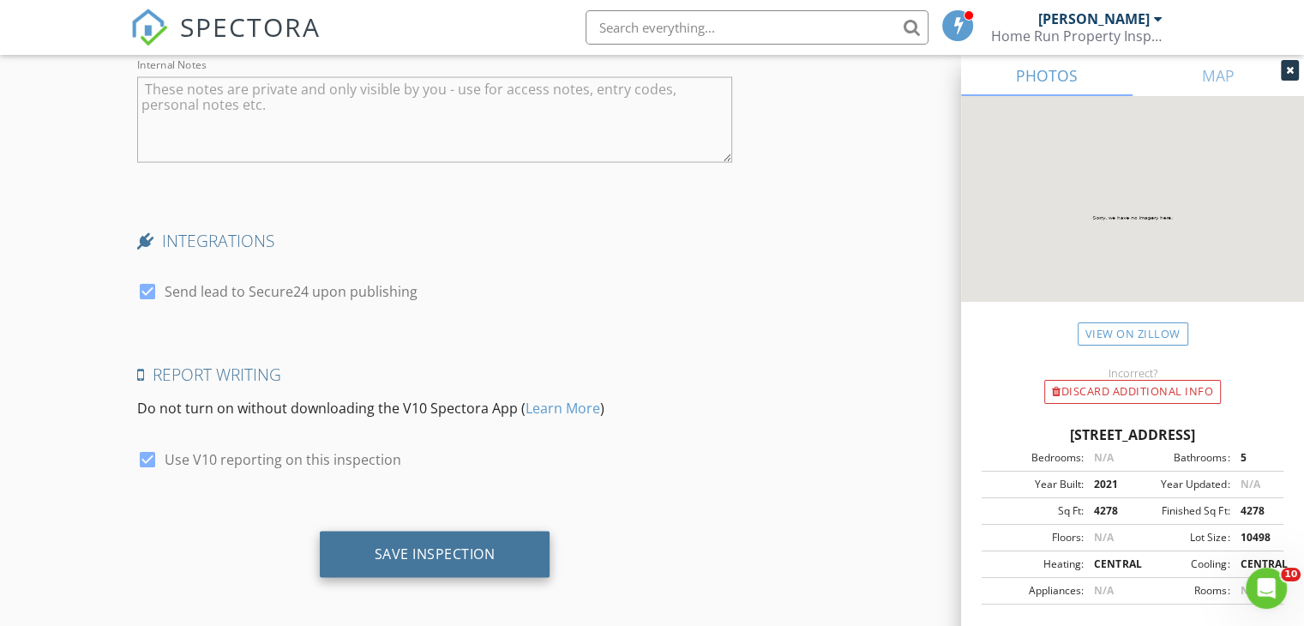
click at [432, 546] on div "Save Inspection" at bounding box center [435, 553] width 121 height 17
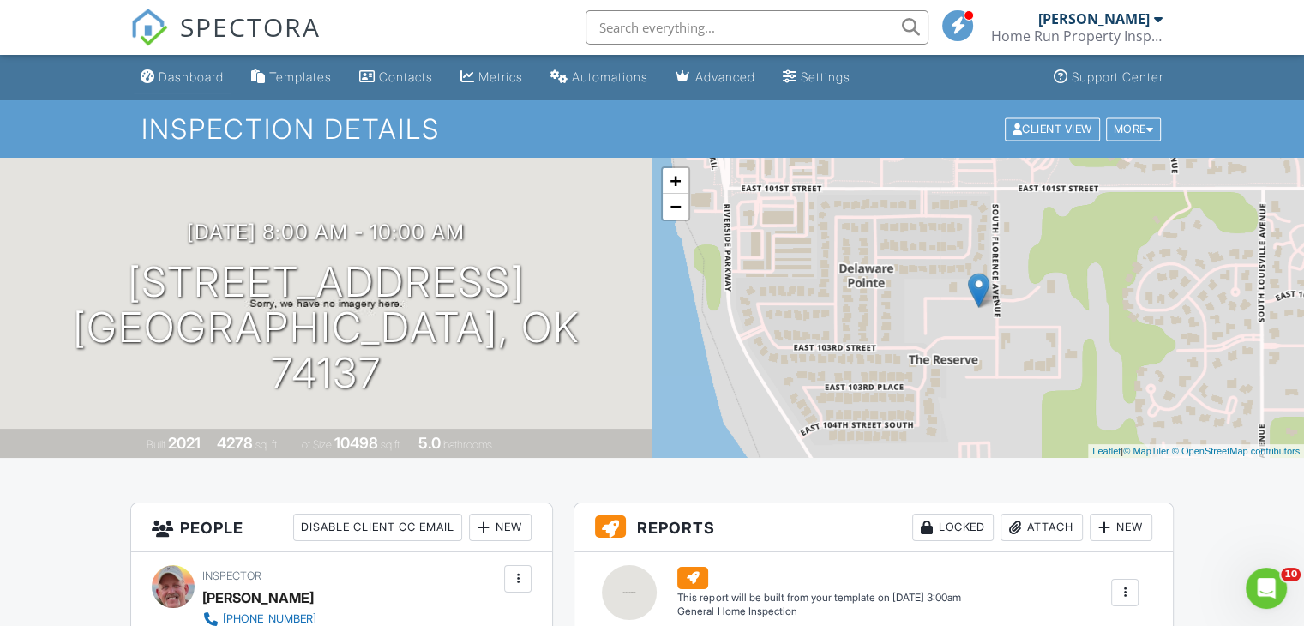
click at [178, 76] on div "Dashboard" at bounding box center [191, 76] width 65 height 15
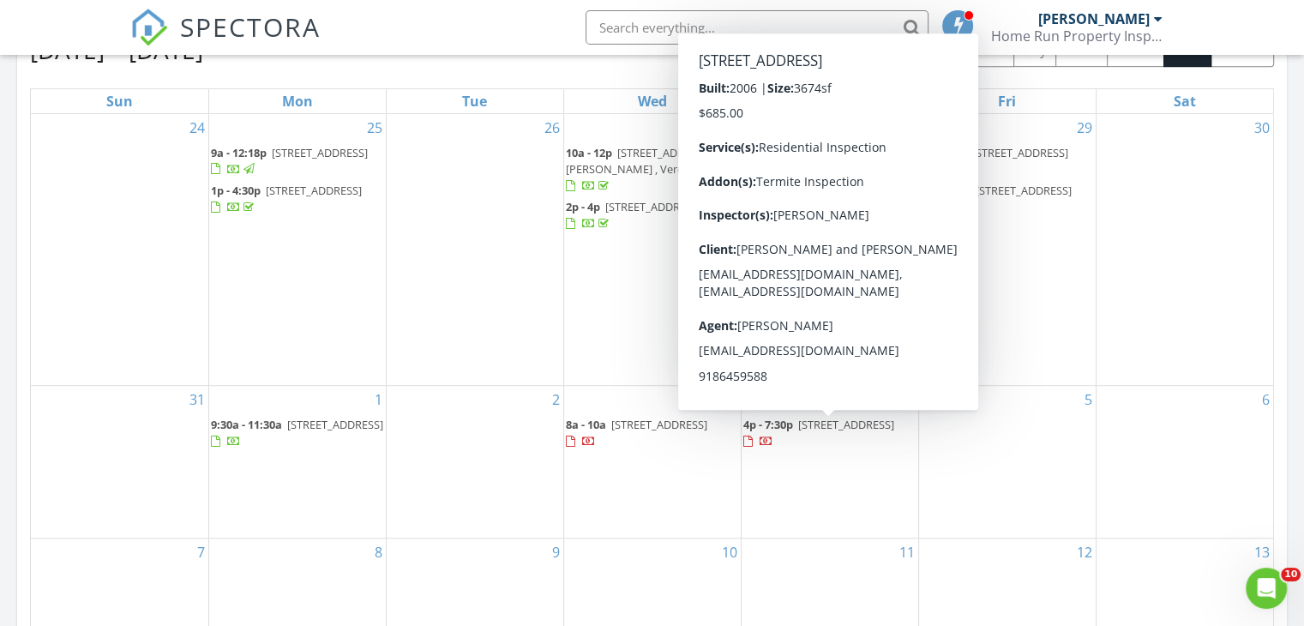
scroll to position [785, 0]
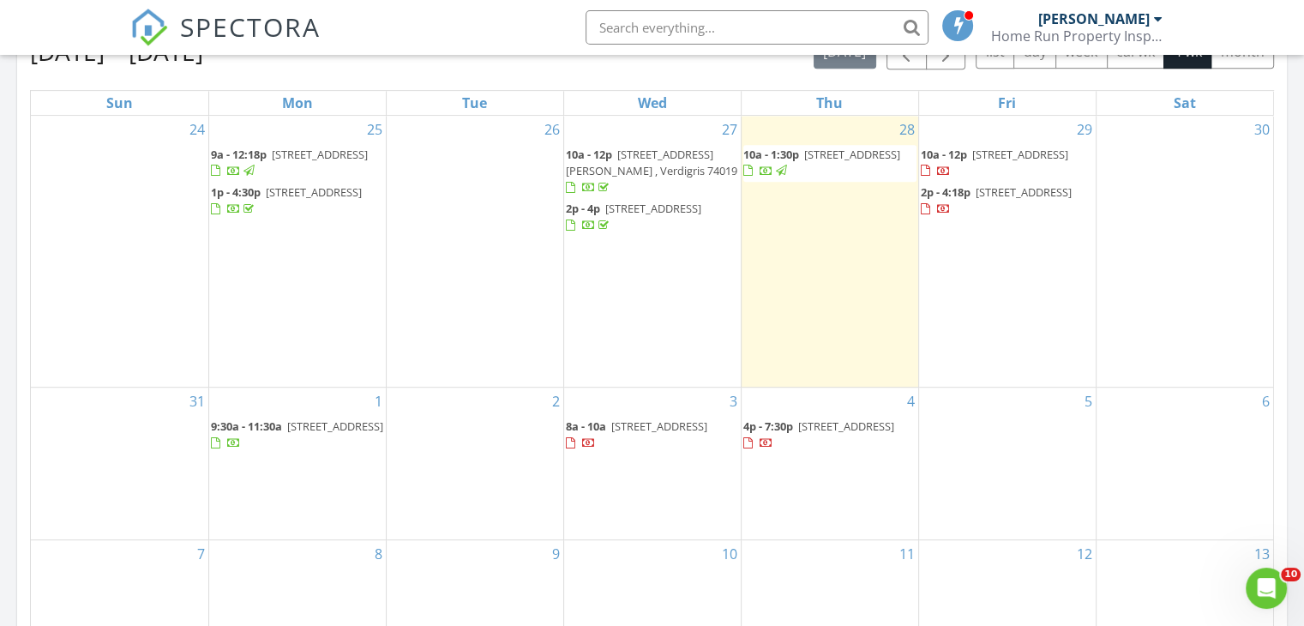
click at [619, 428] on span "3020 E 102nd Pl, Tulsa 74137" at bounding box center [659, 425] width 96 height 15
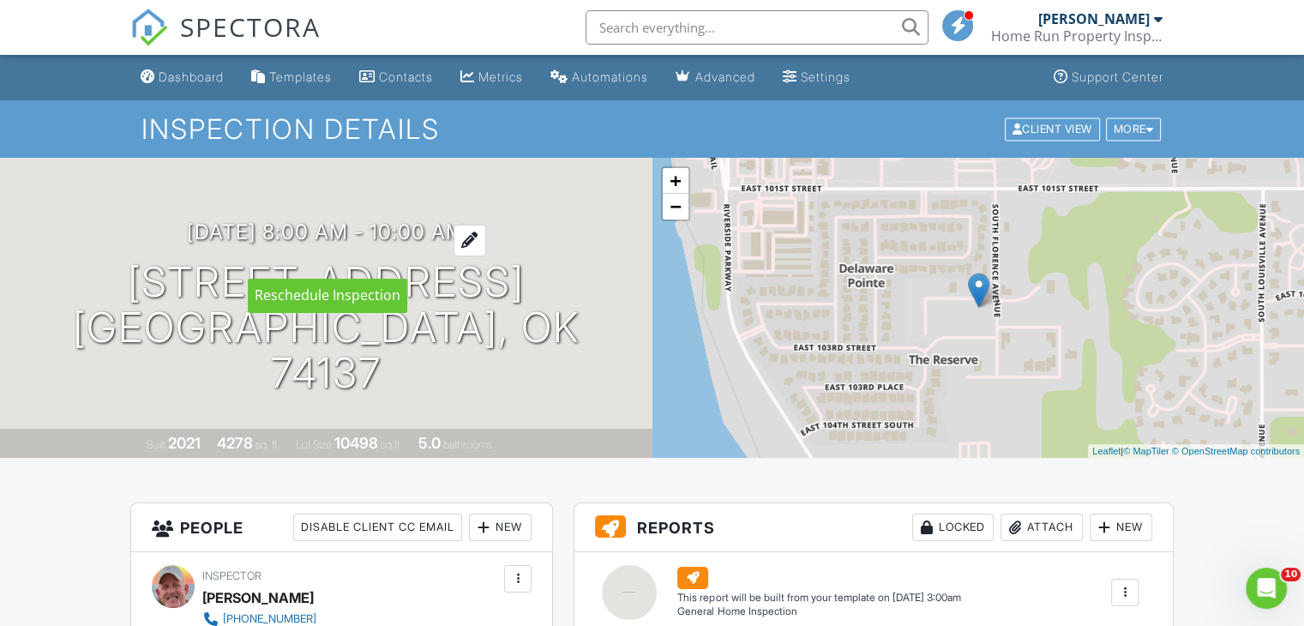
click at [420, 243] on h3 "[DATE] 8:00 am - 10:00 am" at bounding box center [326, 231] width 278 height 23
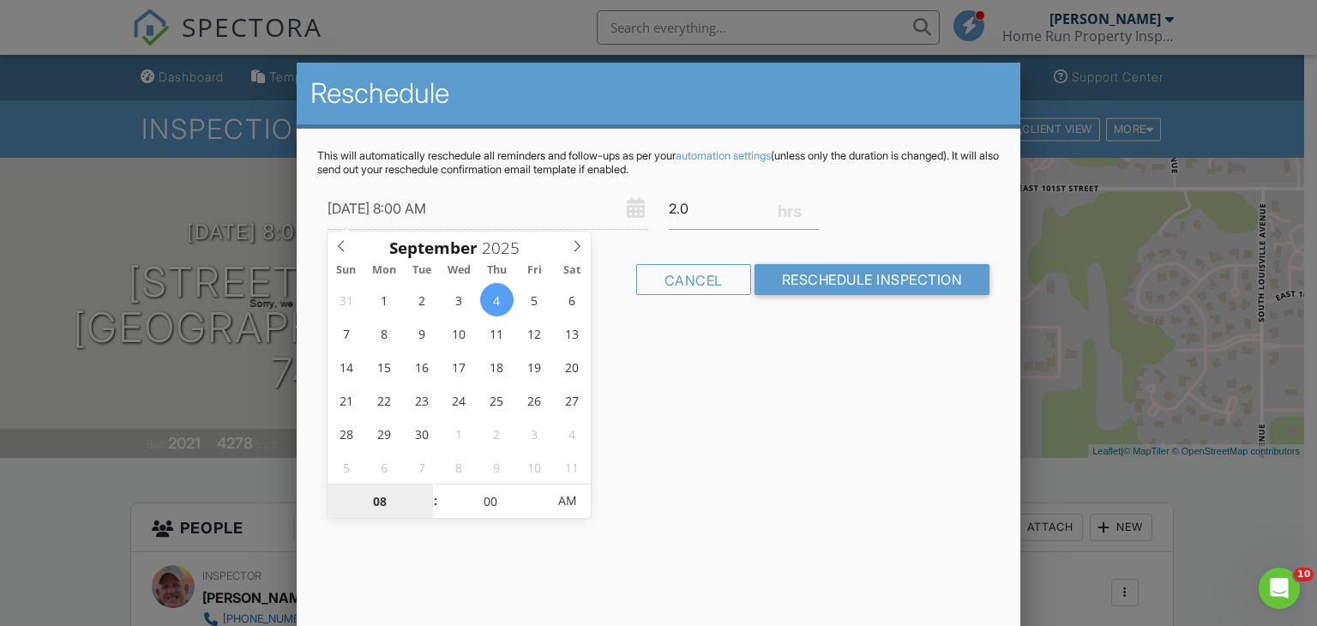
type input "09/04/2025 1:00 AM"
type input "01"
type input "[DATE] 10:00 AM"
type input "10"
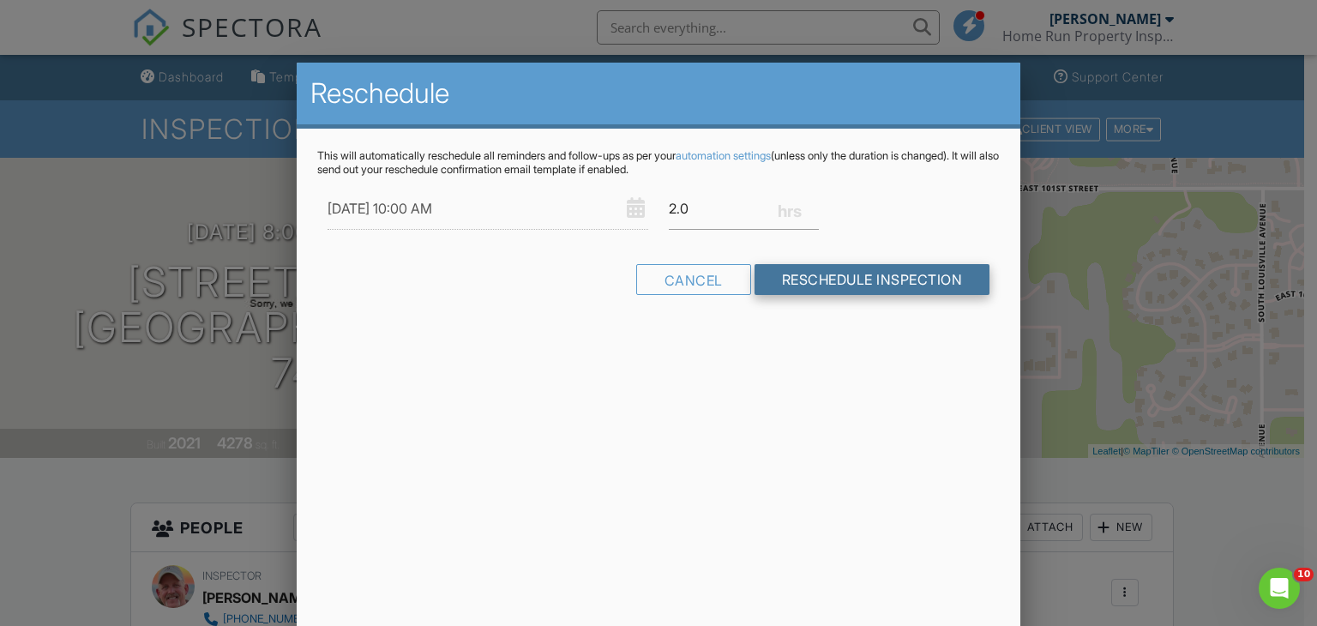
click at [857, 280] on input "Reschedule Inspection" at bounding box center [872, 279] width 236 height 31
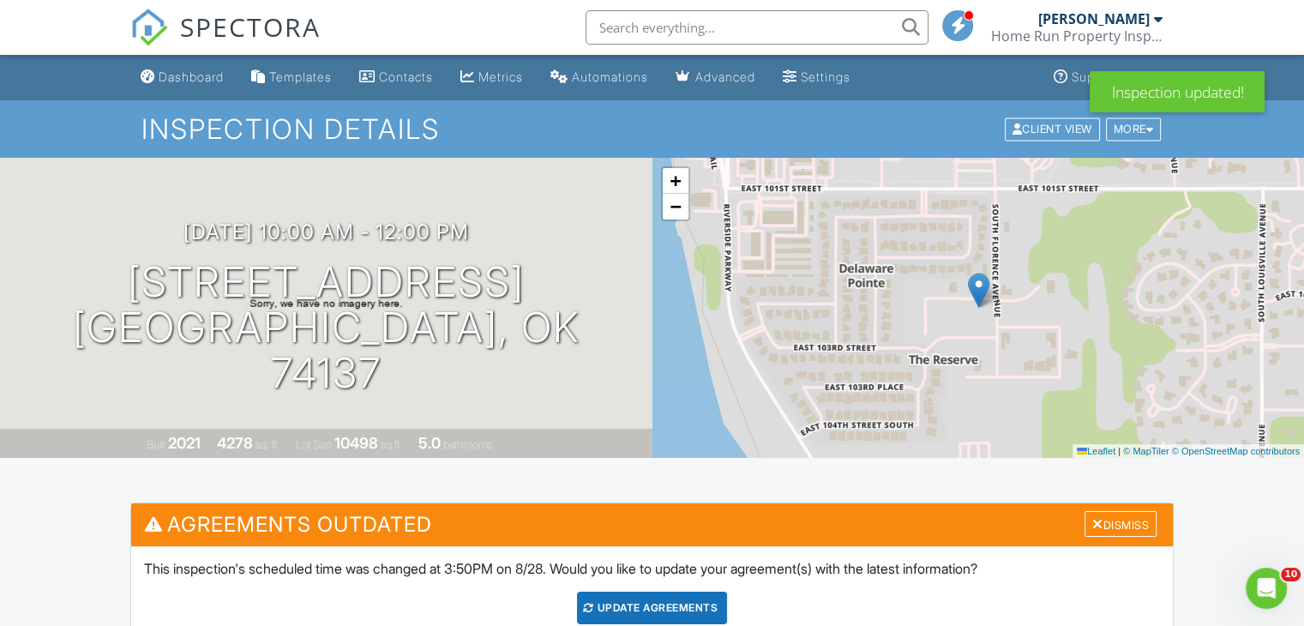
click at [688, 615] on div "Update Agreements" at bounding box center [652, 608] width 150 height 33
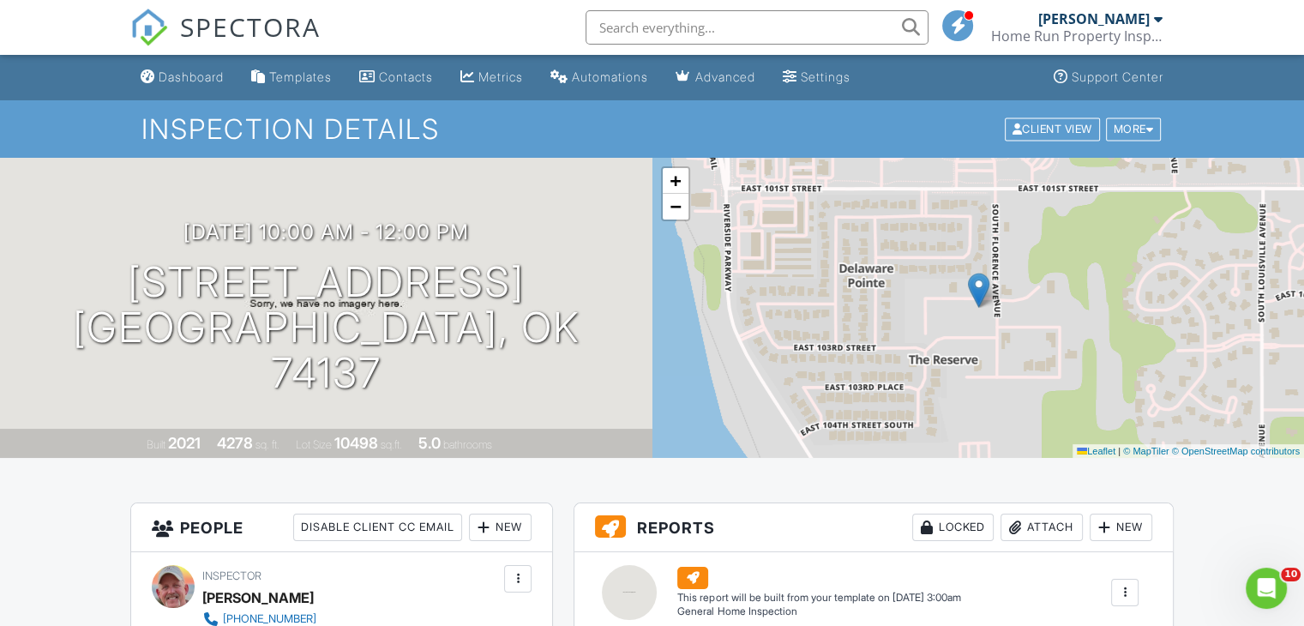
click at [499, 255] on div "09/04/2025 10:00 am - 12:00 pm 3020 E 102nd Pl Tulsa, OK 74137" at bounding box center [326, 307] width 652 height 175
click at [490, 256] on div at bounding box center [474, 241] width 33 height 32
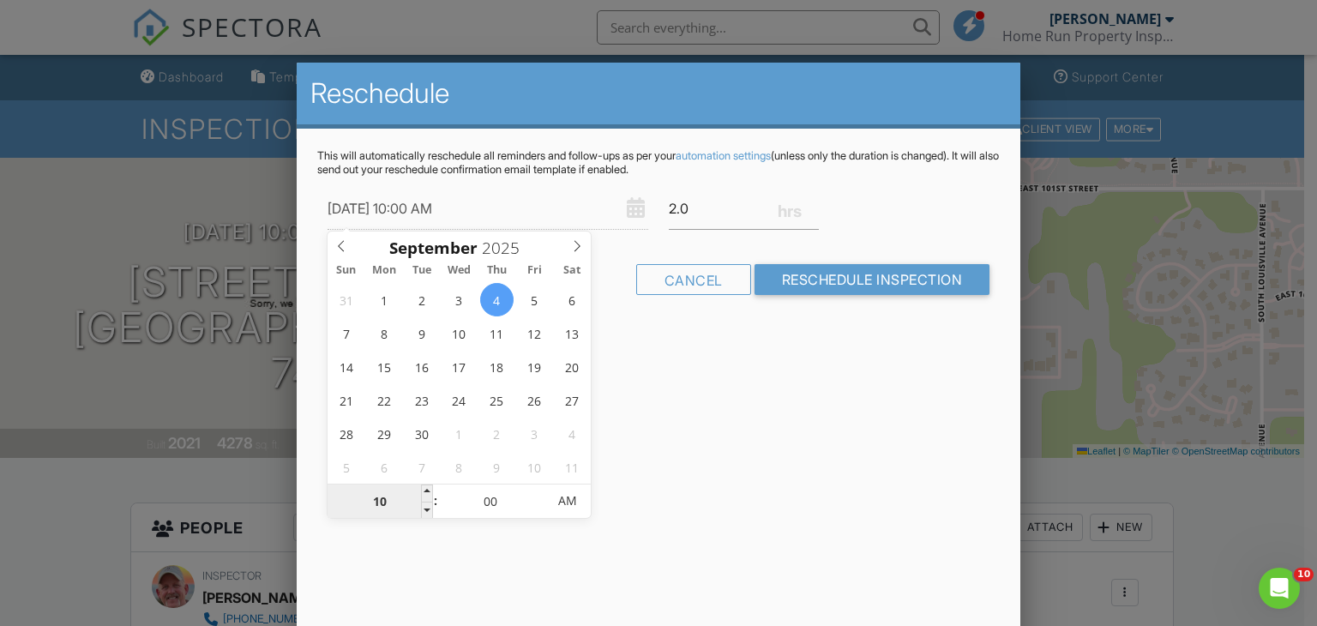
click at [386, 502] on input "10" at bounding box center [379, 501] width 105 height 34
type input "09/04/2025 12:00 AM"
type input "12"
type input "09/04/2025 9:00 AM"
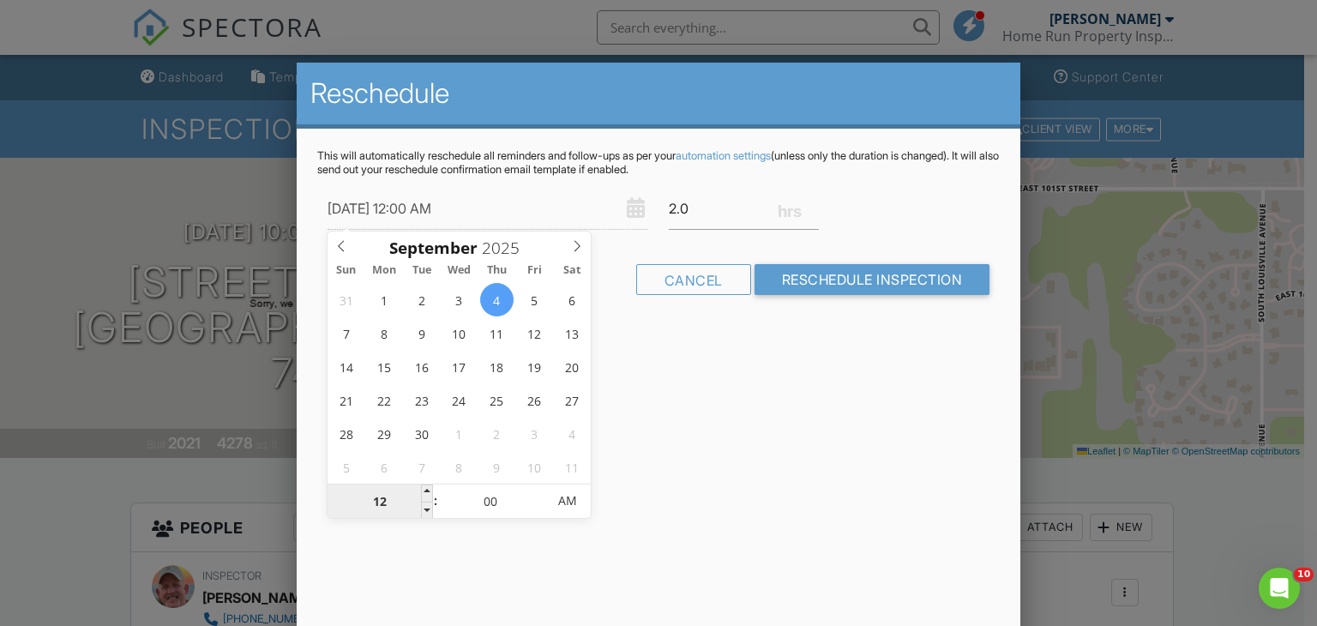
type input "09"
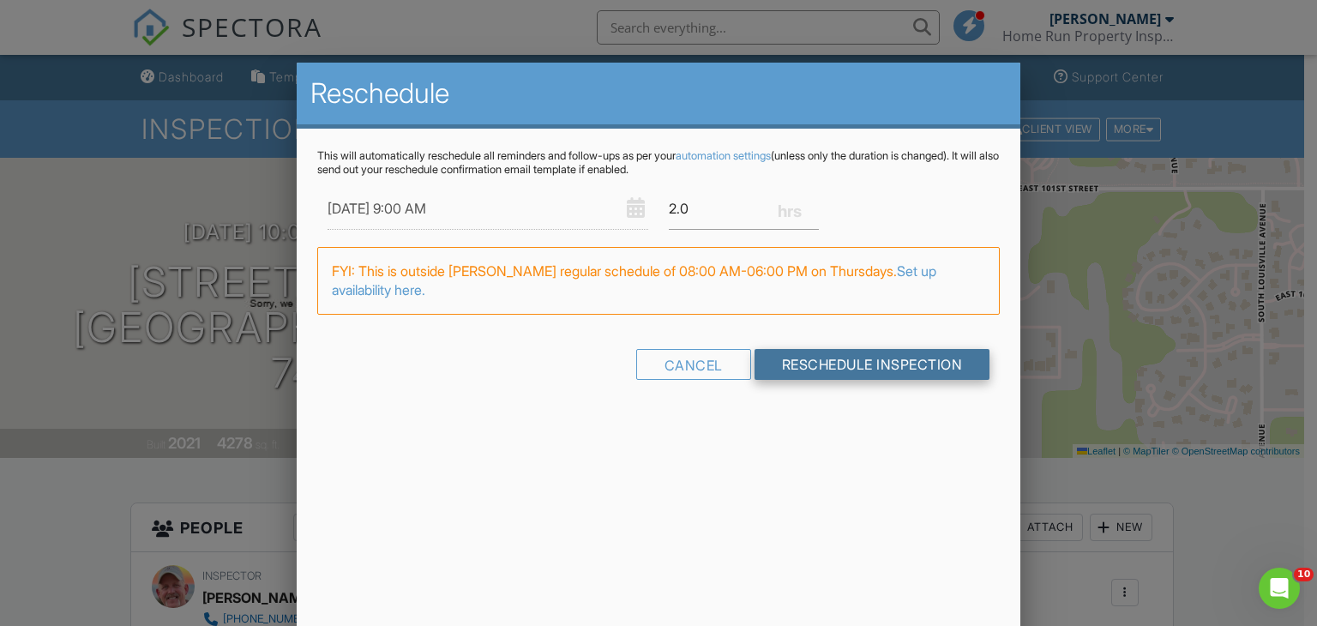
click at [854, 364] on input "Reschedule Inspection" at bounding box center [872, 364] width 236 height 31
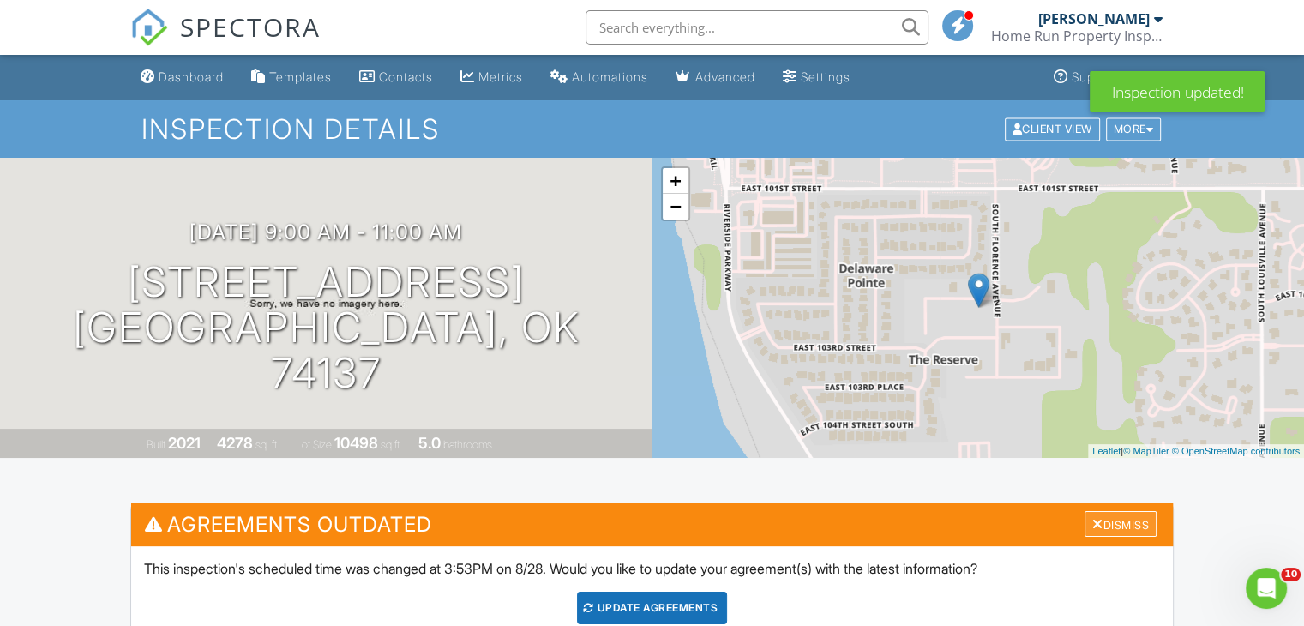
click at [1102, 523] on div "Dismiss" at bounding box center [1120, 524] width 72 height 27
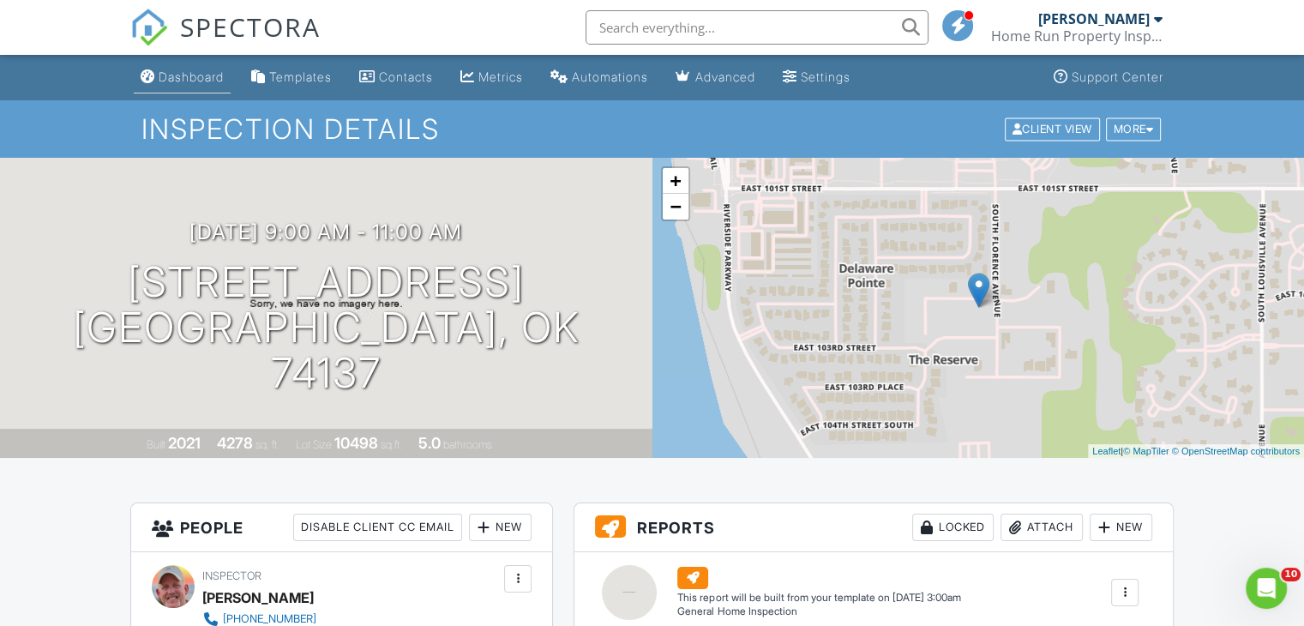
click at [202, 71] on div "Dashboard" at bounding box center [191, 76] width 65 height 15
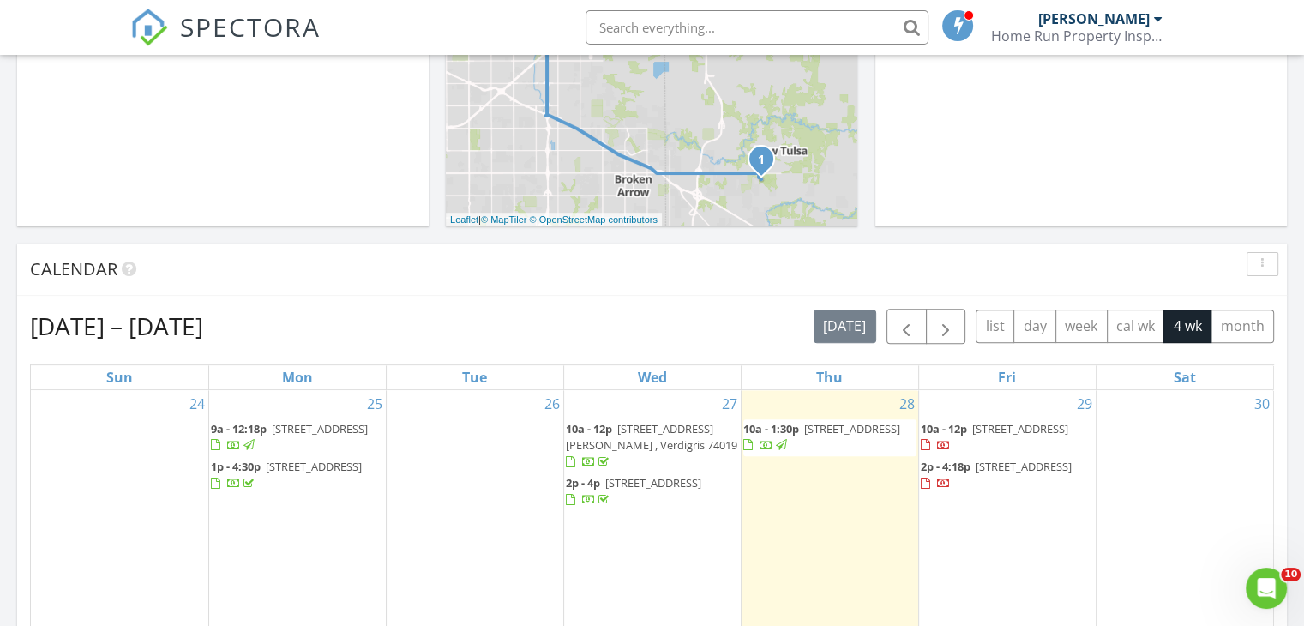
scroll to position [511, 0]
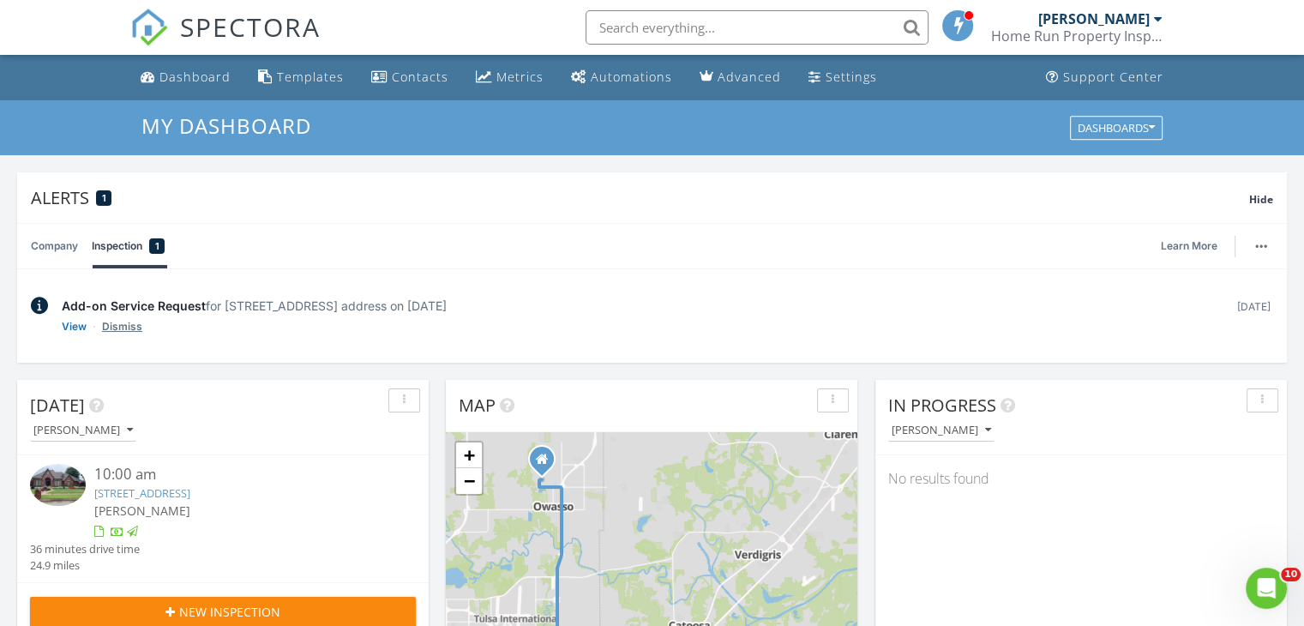
click at [118, 326] on link "Dismiss" at bounding box center [122, 326] width 40 height 17
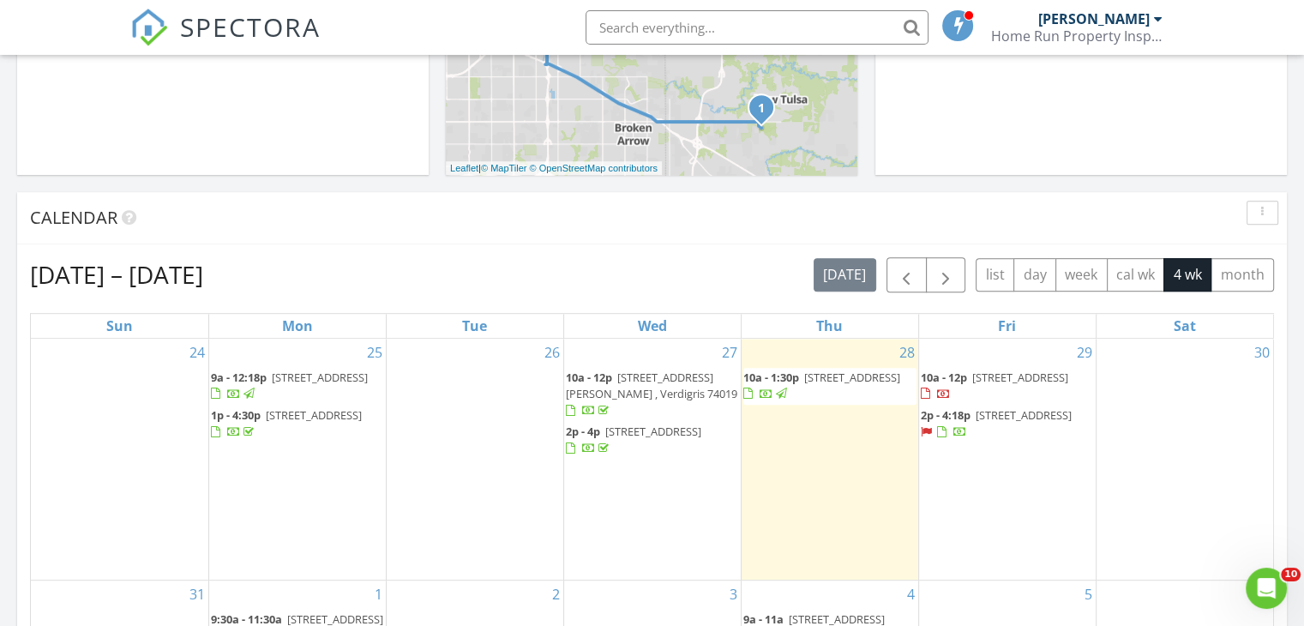
scroll to position [832, 0]
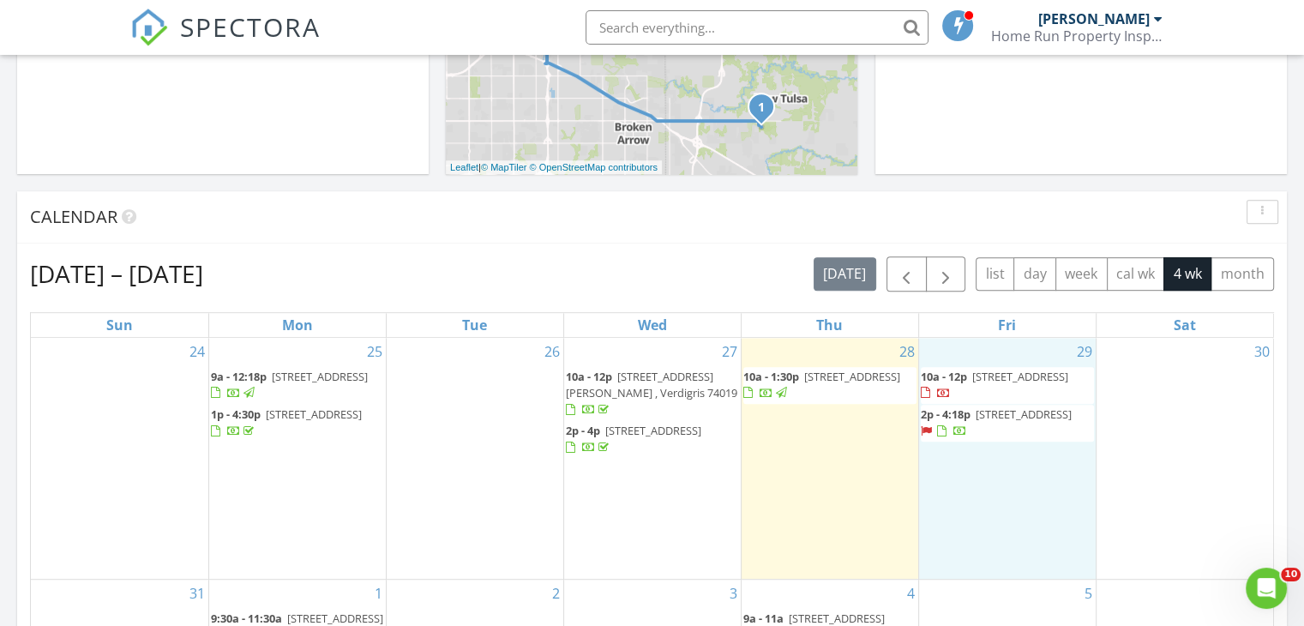
click at [982, 543] on div "29 10a - 12p [STREET_ADDRESS] 2p - 4:18p [STREET_ADDRESS]" at bounding box center [1007, 458] width 177 height 241
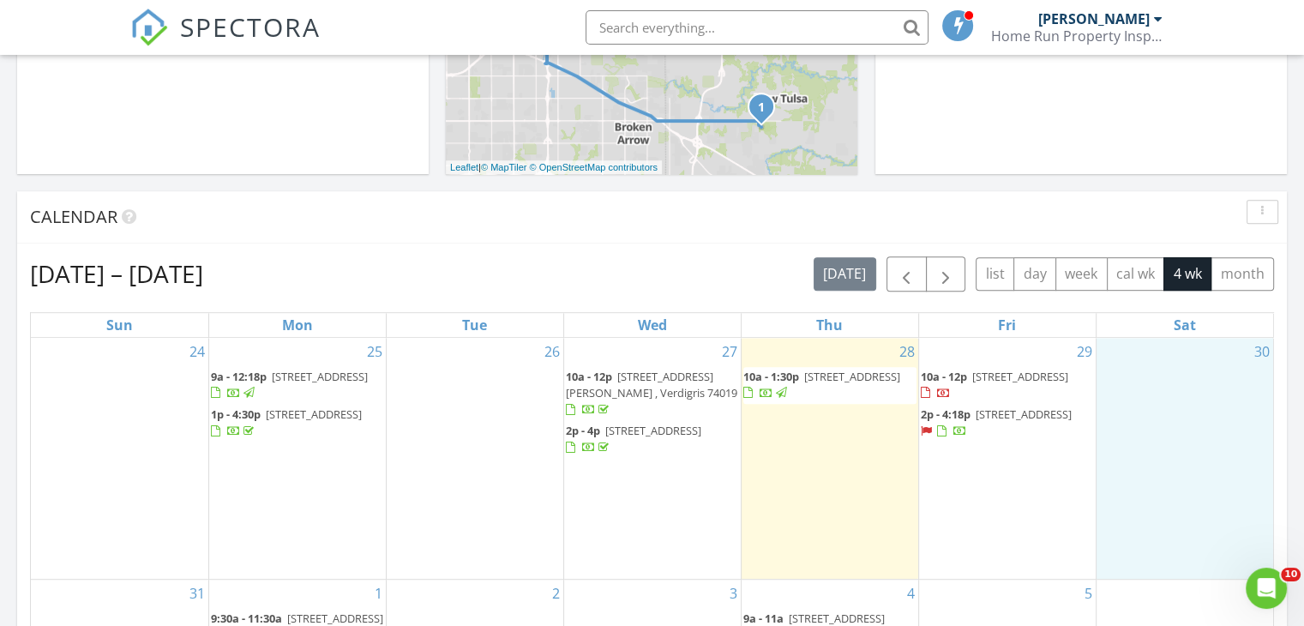
click at [1169, 465] on div "30" at bounding box center [1184, 458] width 177 height 241
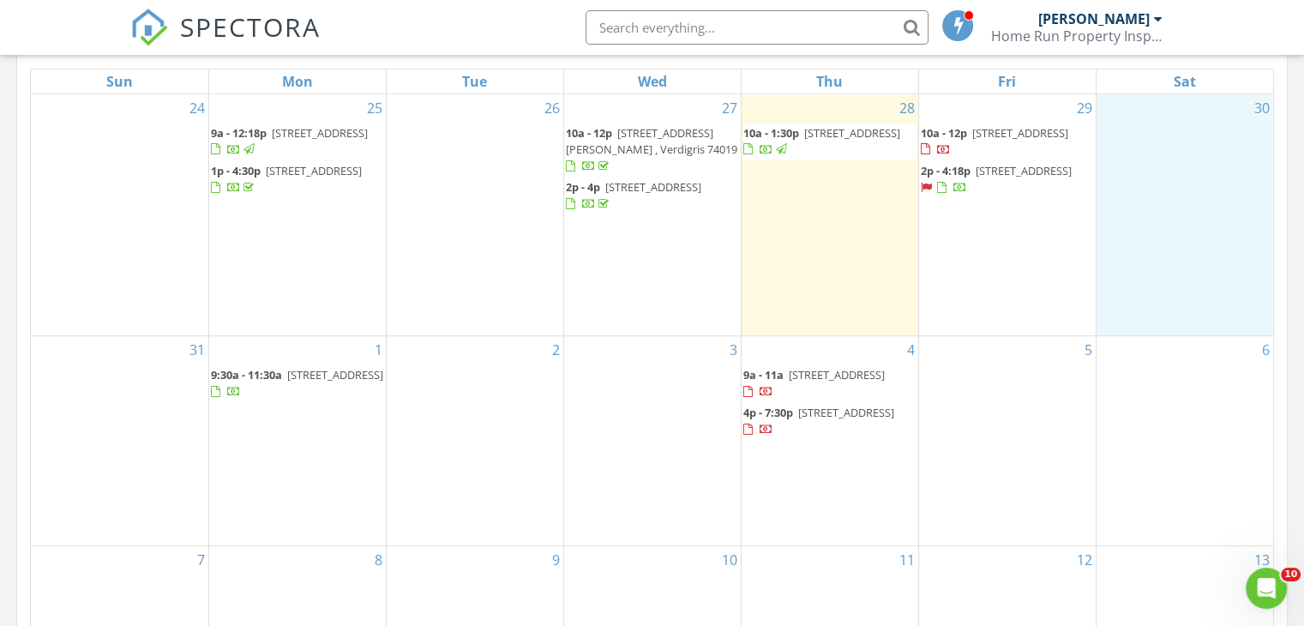
scroll to position [1075, 0]
